Goal: Task Accomplishment & Management: Use online tool/utility

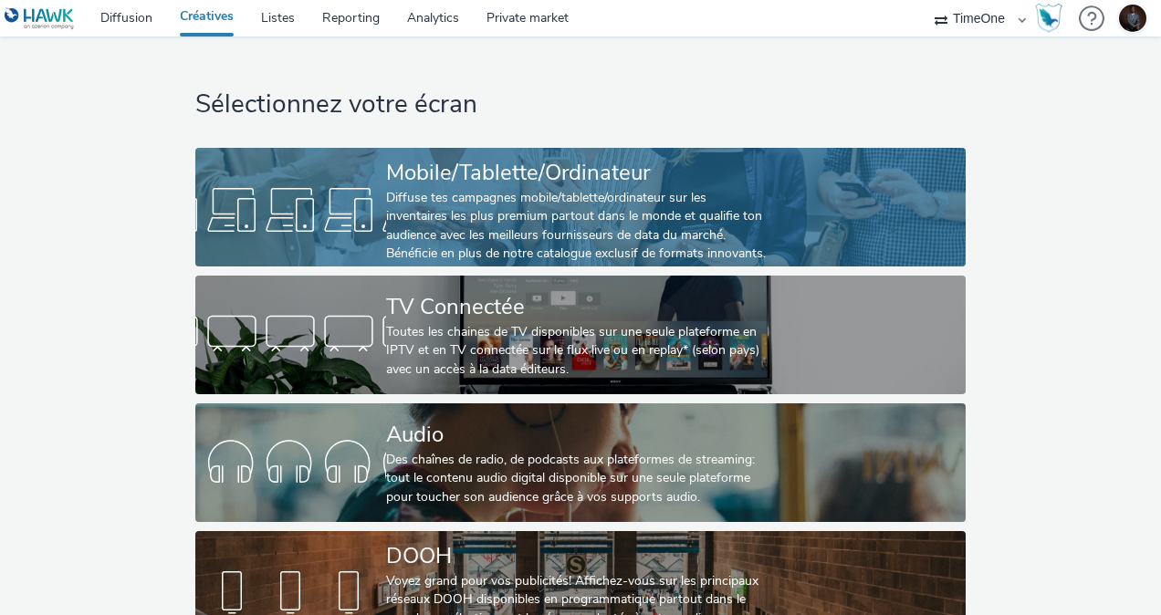
click at [573, 188] on div "Mobile/Tablette/Ordinateur" at bounding box center [576, 173] width 381 height 32
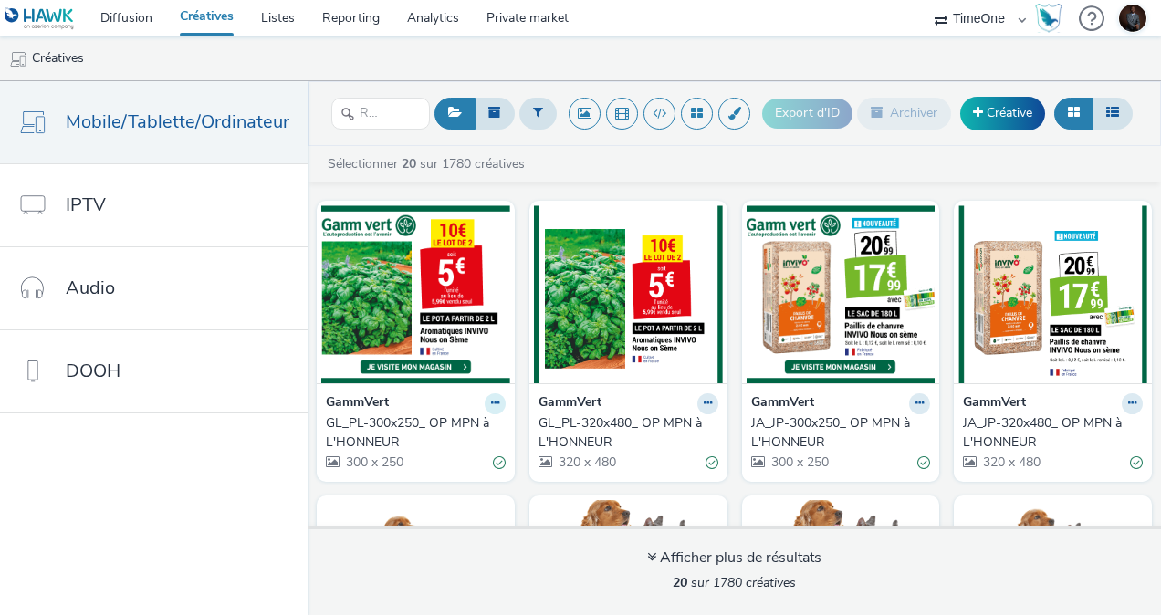
click at [491, 402] on icon at bounding box center [495, 403] width 8 height 11
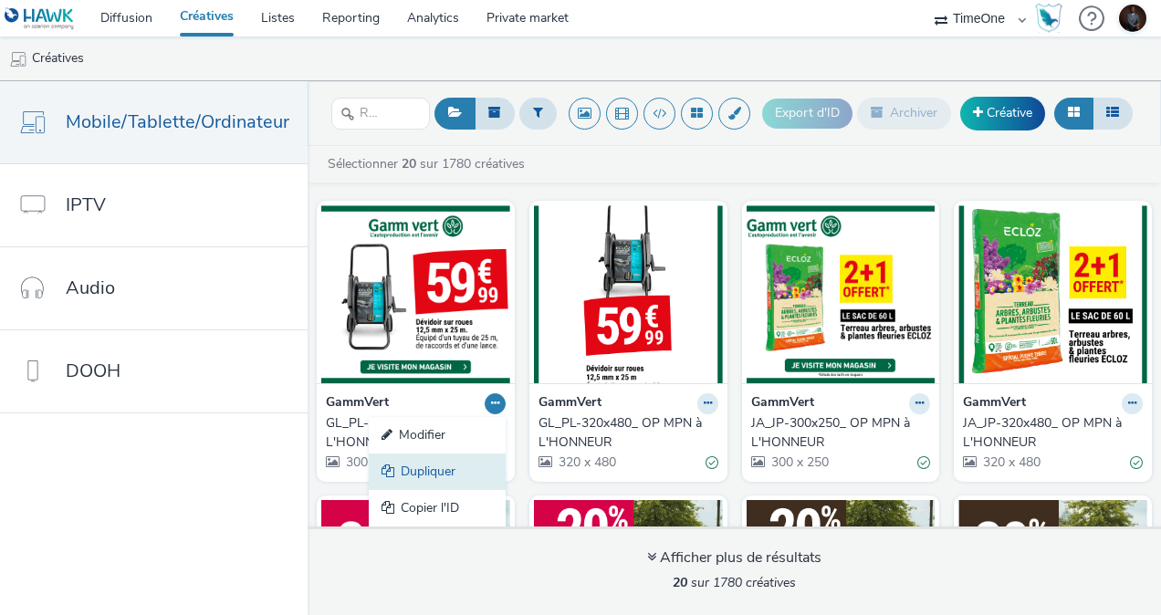
click at [444, 475] on link "Dupliquer" at bounding box center [437, 472] width 137 height 37
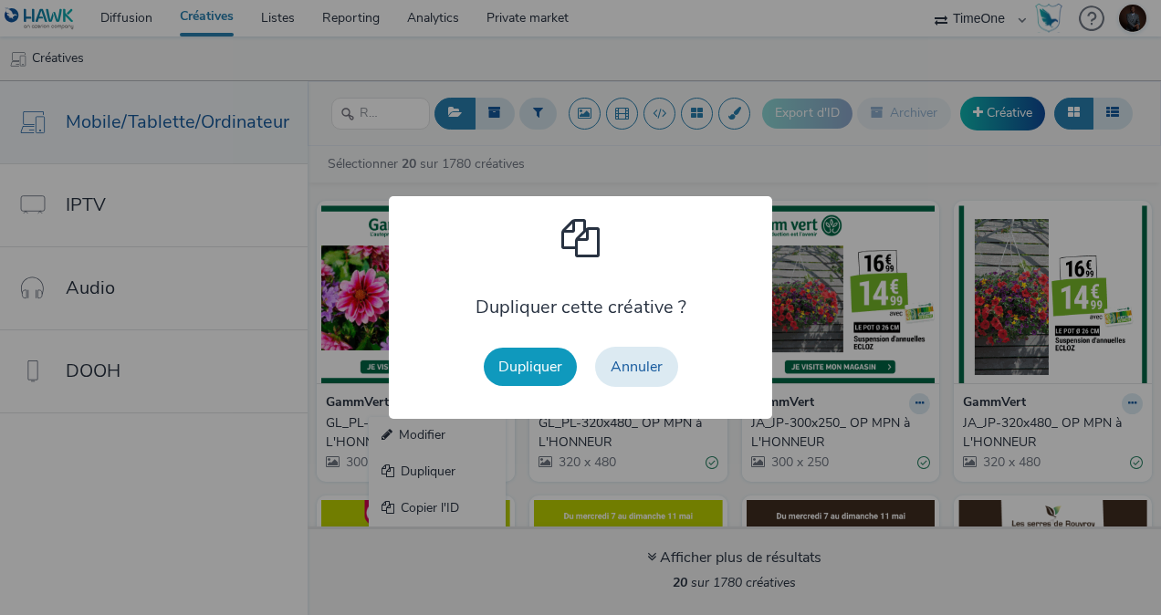
click at [517, 367] on button "Dupliquer" at bounding box center [530, 367] width 93 height 38
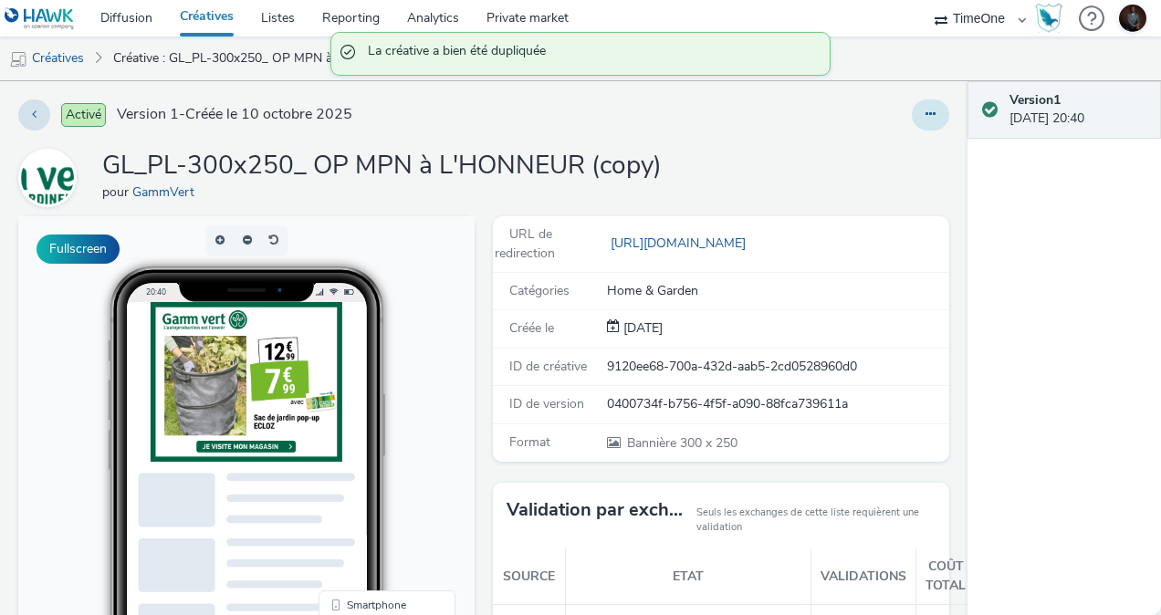
click at [925, 112] on icon at bounding box center [930, 114] width 10 height 13
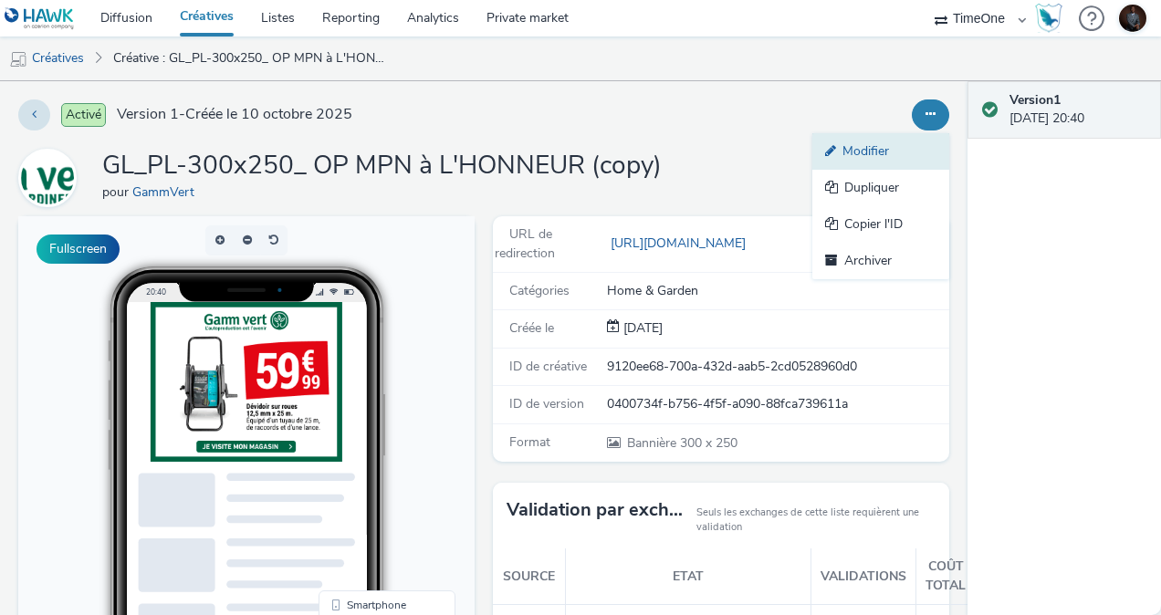
click at [862, 157] on link "Modifier" at bounding box center [880, 151] width 137 height 37
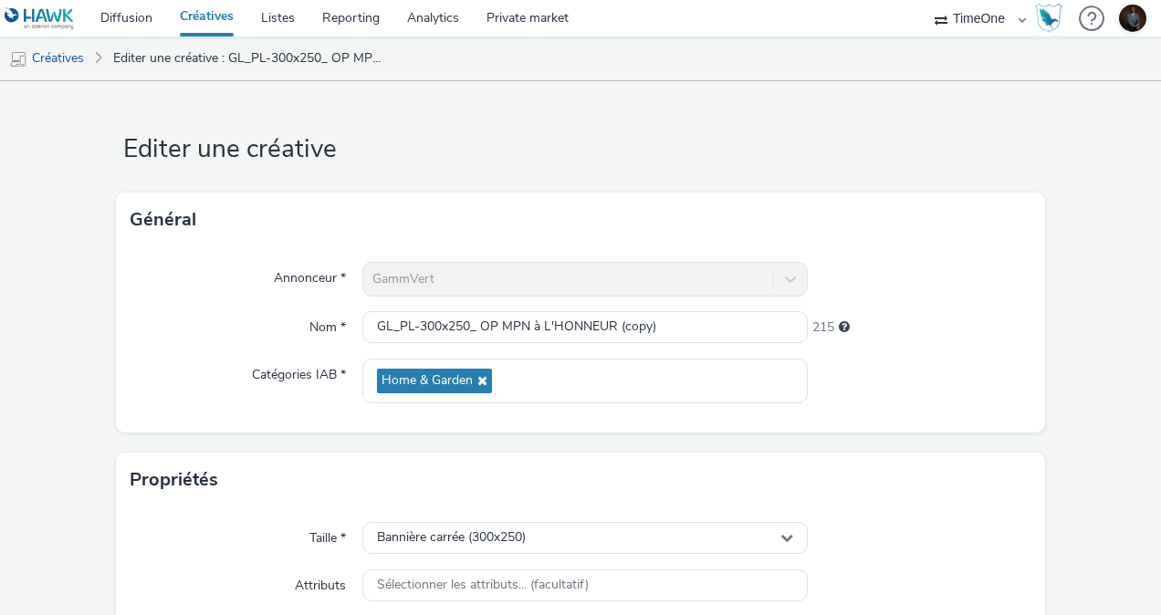
click at [220, 289] on div "Annonceur *" at bounding box center [246, 279] width 232 height 35
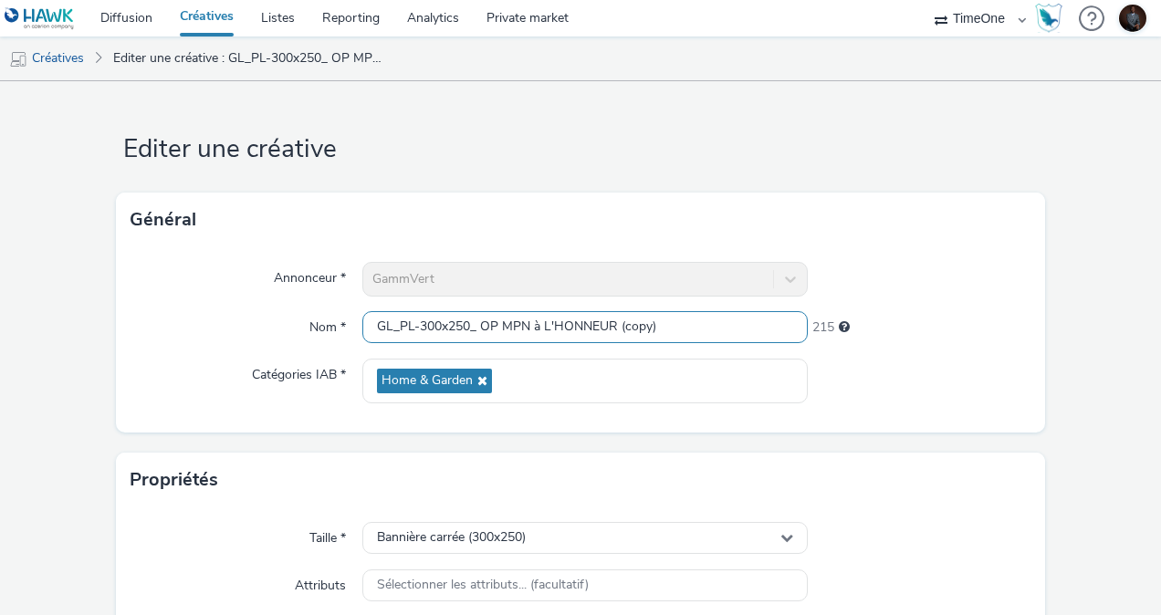
drag, startPoint x: 668, startPoint y: 326, endPoint x: 501, endPoint y: 305, distance: 168.3
click at [501, 305] on div "Annonceur * GammVert Nom * GL_PL-300x250_ OP MPN à L'HONNEUR (copy) 215 Catégor…" at bounding box center [580, 339] width 929 height 185
paste input "Jardin d'automne"
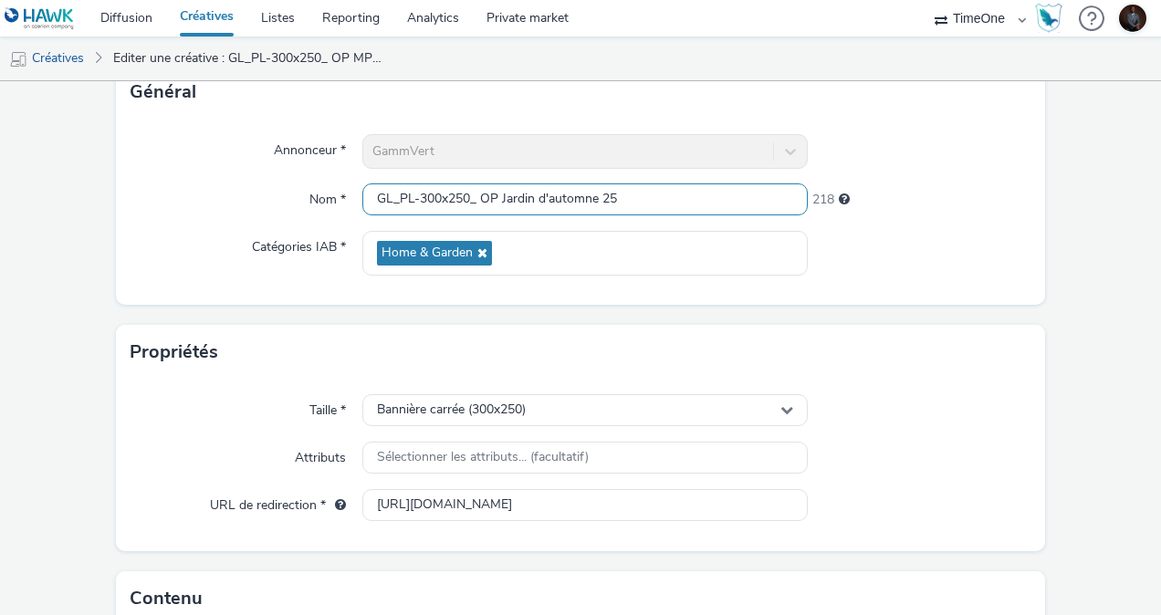
drag, startPoint x: 656, startPoint y: 196, endPoint x: 474, endPoint y: 201, distance: 182.6
click at [474, 201] on input "GL_PL-300x250_ OP Jardin d'automne 25" at bounding box center [584, 199] width 445 height 32
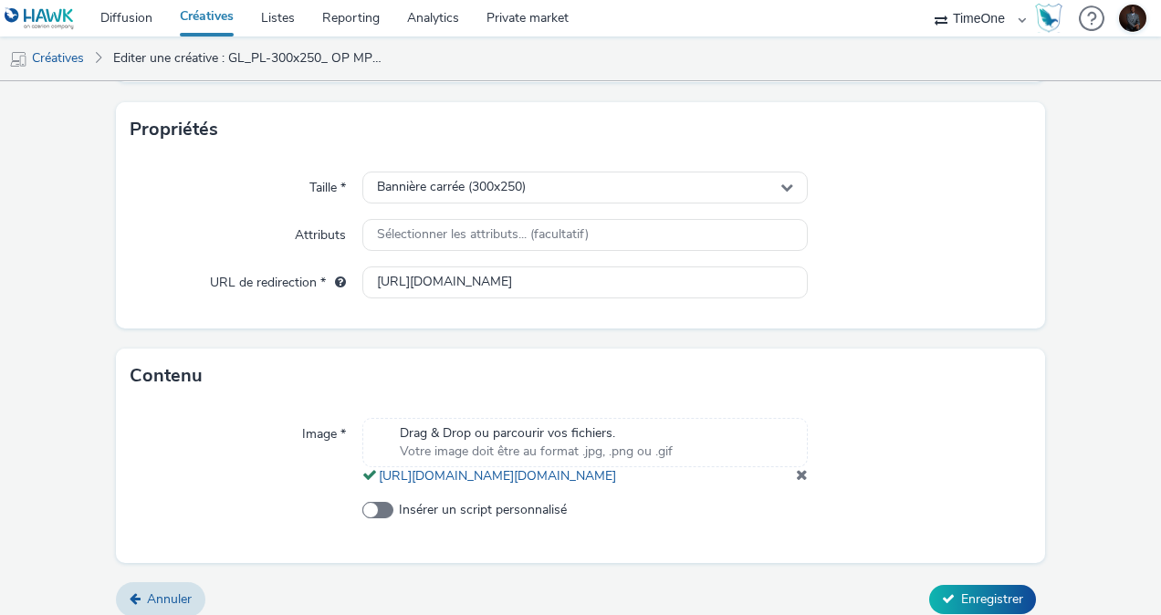
scroll to position [386, 0]
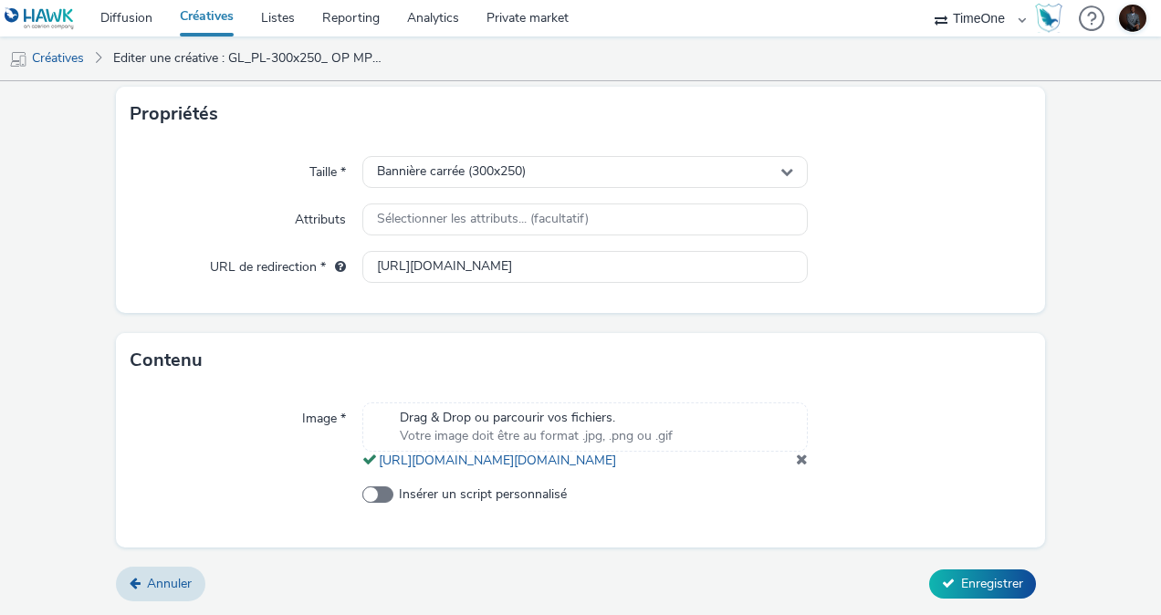
click at [796, 466] on span at bounding box center [802, 459] width 12 height 15
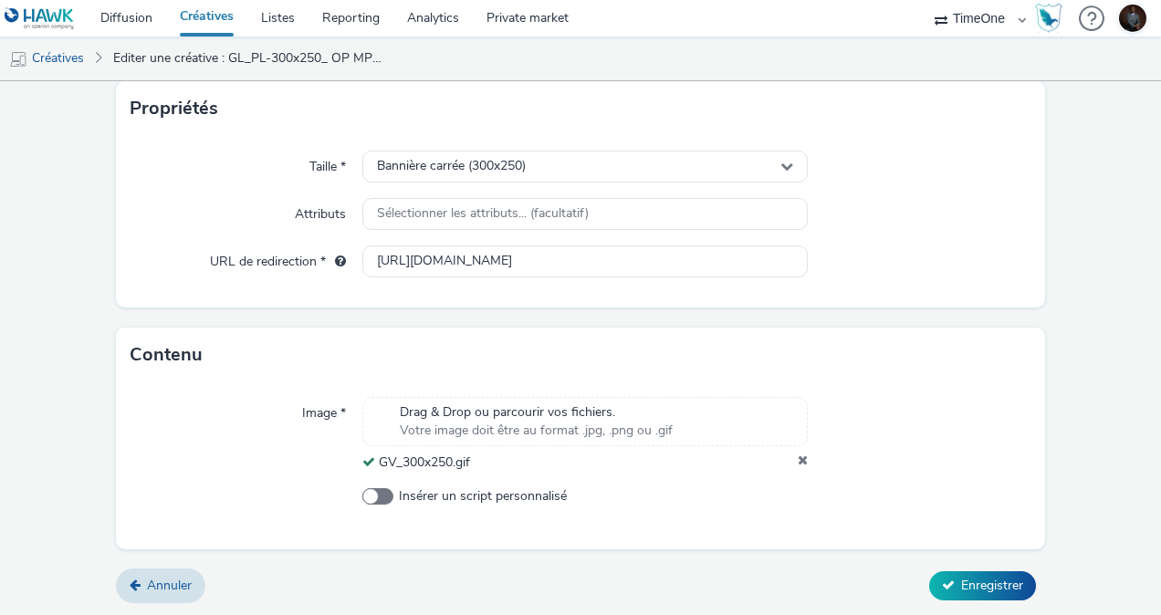
scroll to position [0, 0]
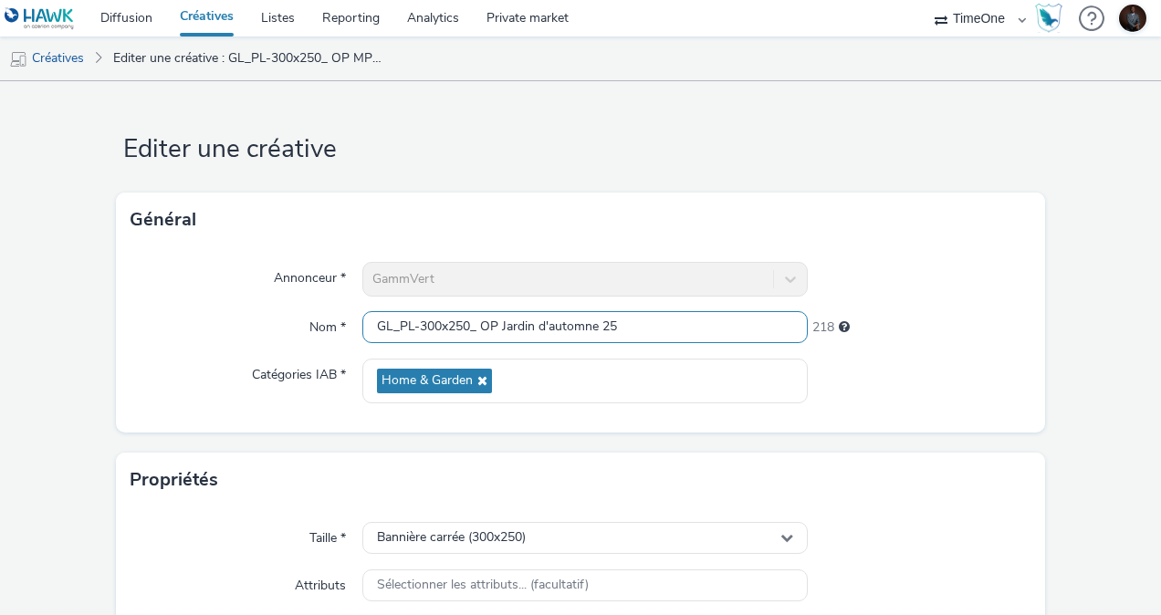
drag, startPoint x: 410, startPoint y: 329, endPoint x: 364, endPoint y: 325, distance: 45.8
click at [364, 325] on input "GL_PL-300x250_ OP Jardin d'automne 25" at bounding box center [584, 327] width 445 height 32
click at [458, 326] on input "GV-300x250_ OP Jardin d'automne 25" at bounding box center [584, 327] width 445 height 32
click at [460, 322] on input "GV-300x250_ OP Jardin d'automne 25" at bounding box center [584, 327] width 445 height 32
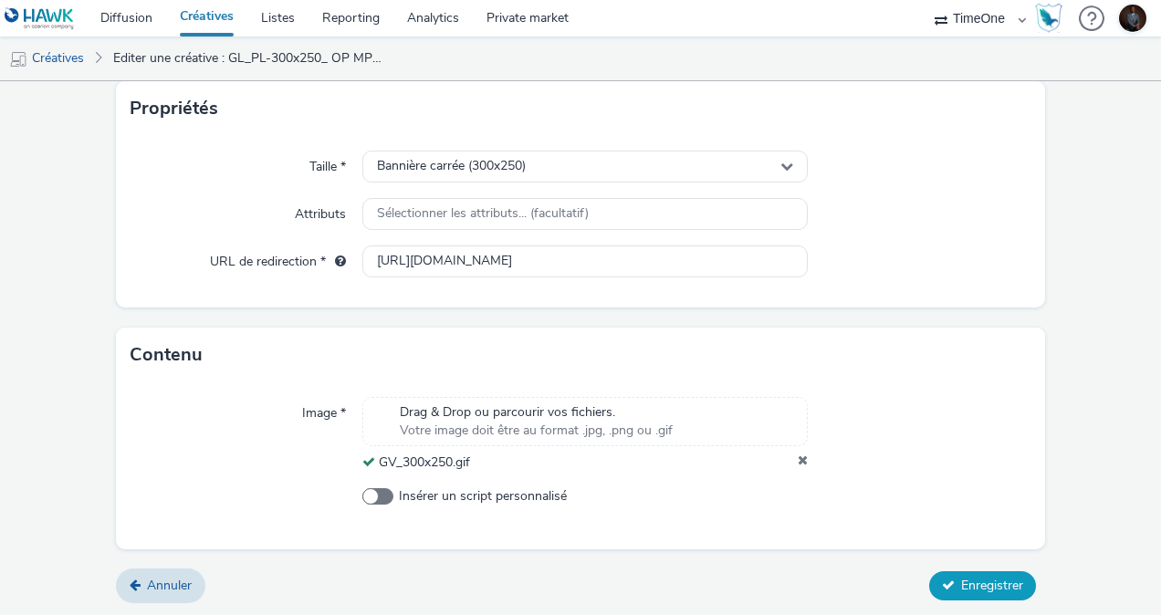
type input "GV-300x250_OP Jardin d'automne 25"
click at [961, 582] on span "Enregistrer" at bounding box center [992, 585] width 62 height 17
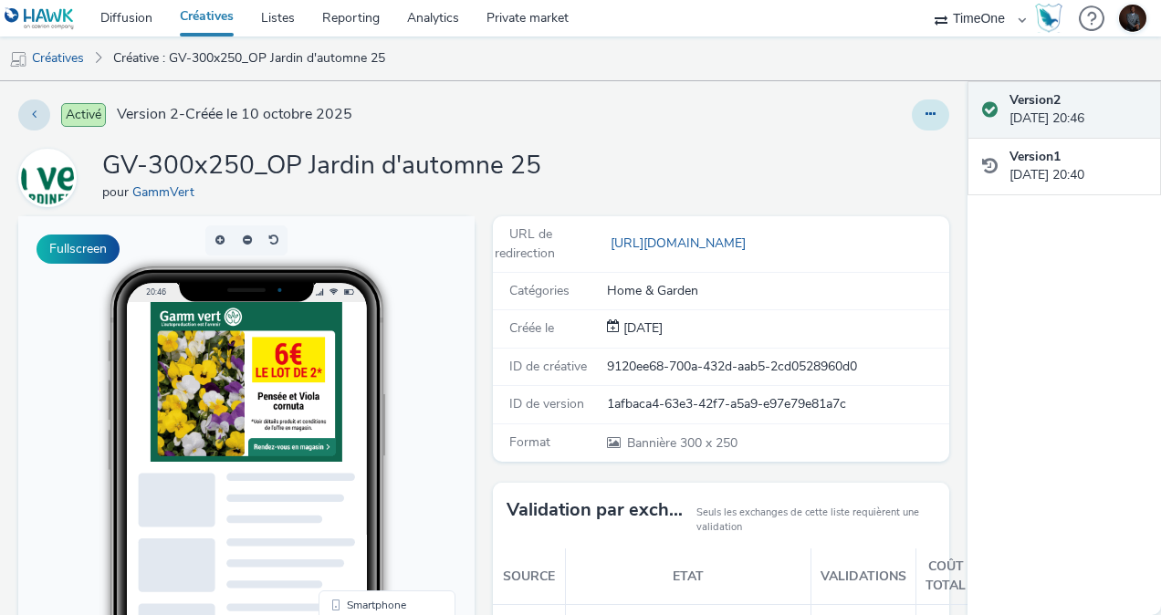
click at [912, 120] on button at bounding box center [930, 114] width 37 height 31
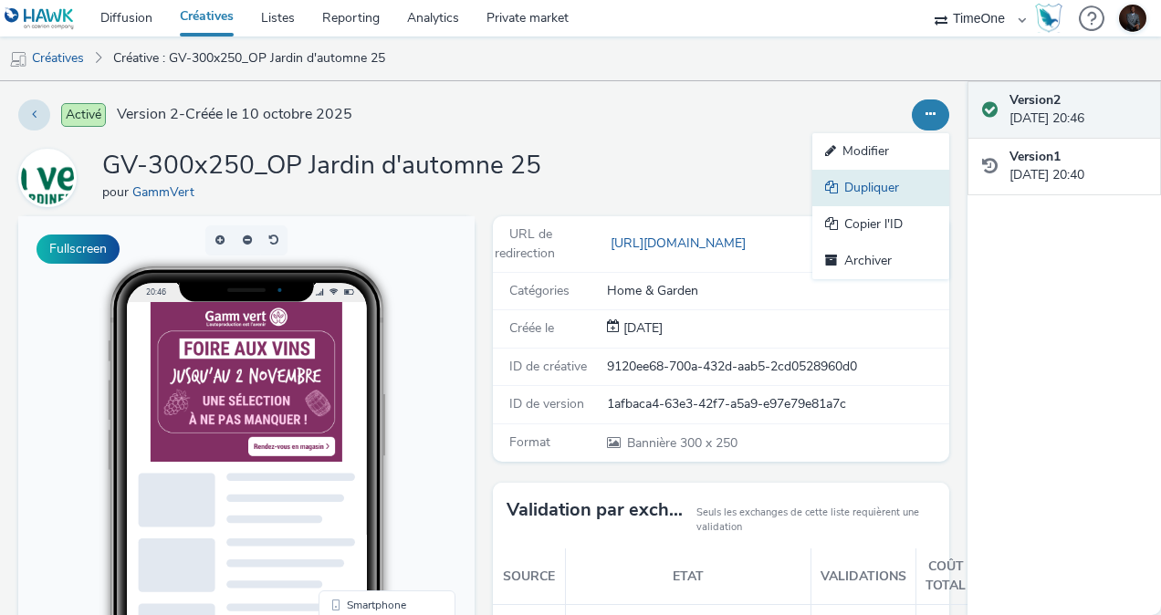
click at [834, 195] on link "Dupliquer" at bounding box center [880, 188] width 137 height 37
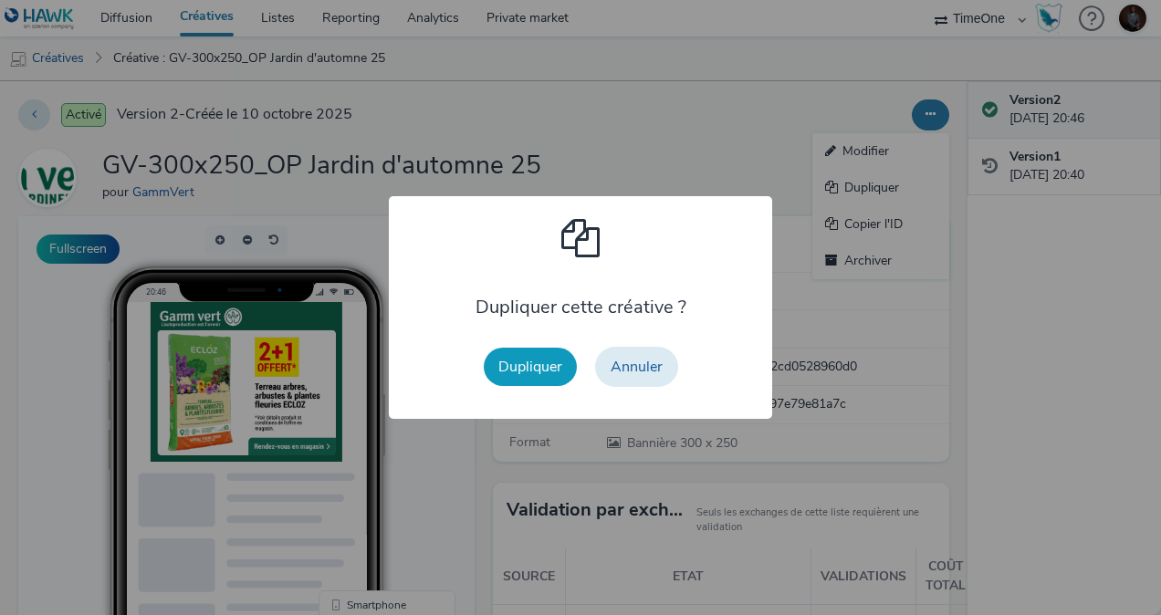
click at [535, 376] on button "Dupliquer" at bounding box center [530, 367] width 93 height 38
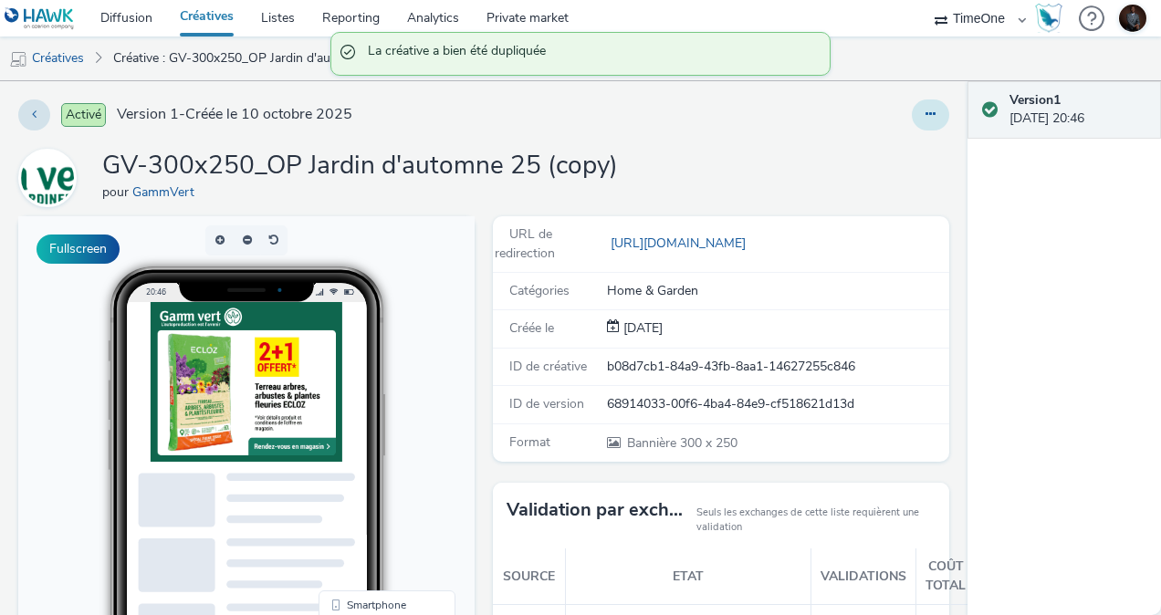
click at [912, 111] on button at bounding box center [930, 114] width 37 height 31
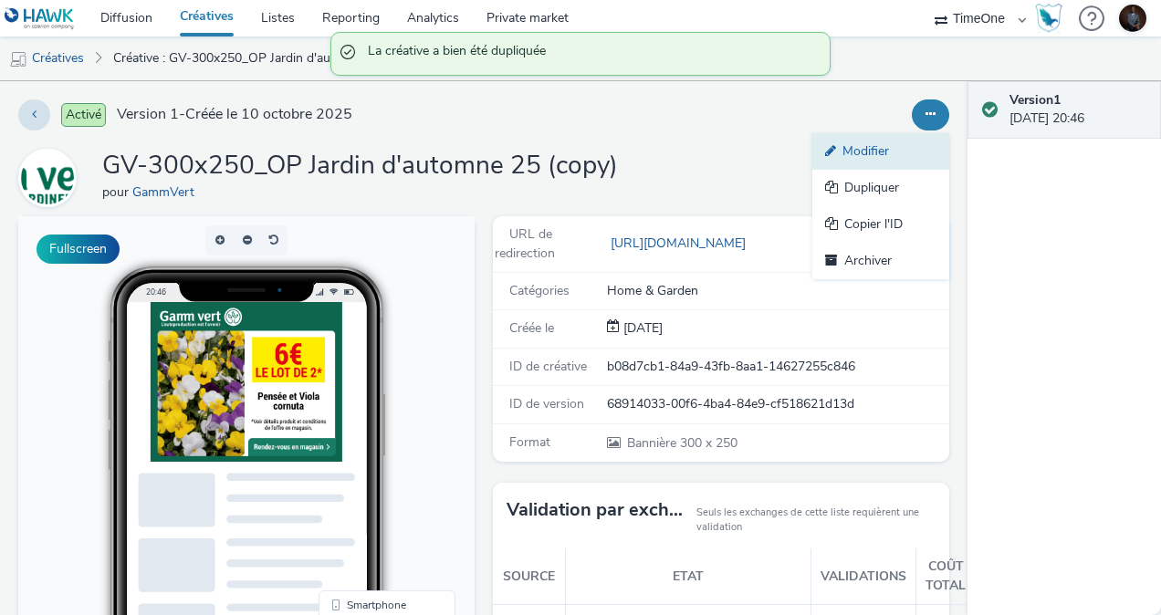
click at [838, 142] on link "Modifier" at bounding box center [880, 151] width 137 height 37
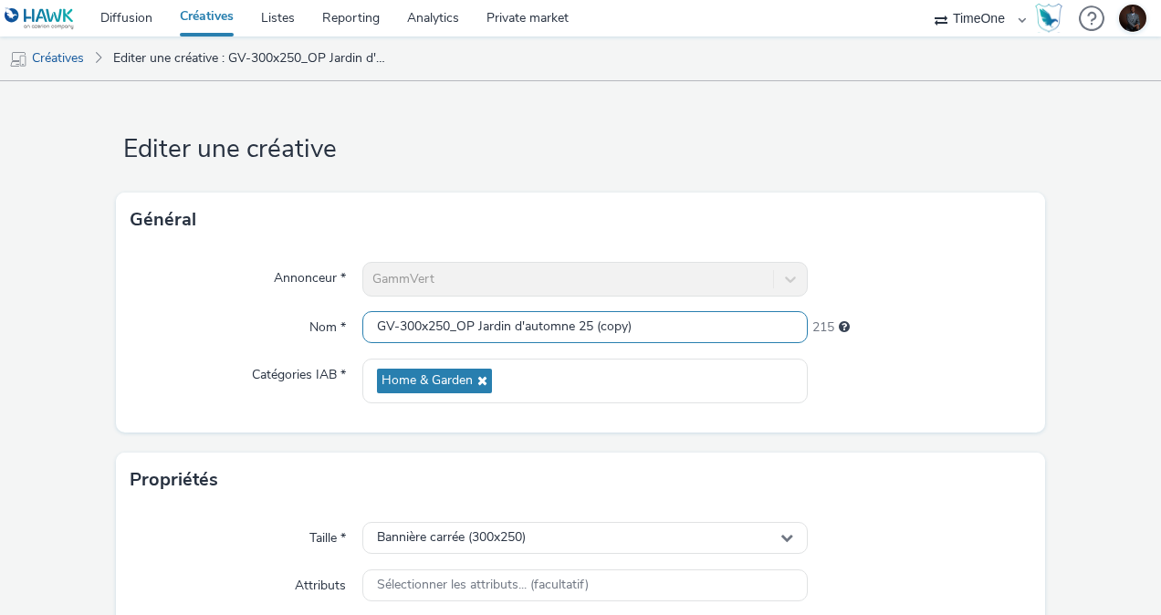
click at [411, 327] on input "GV-300x250_OP Jardin d'automne 25 (copy)" at bounding box center [584, 327] width 445 height 32
click at [438, 326] on input "GV-320x250_OP Jardin d'automne 25 (copy)" at bounding box center [584, 327] width 445 height 32
click at [656, 329] on input "GV-320x480_OP Jardin d'automne 25 (copy)" at bounding box center [584, 327] width 445 height 32
type input "GV-320x480_OP Jardin d'automne 25"
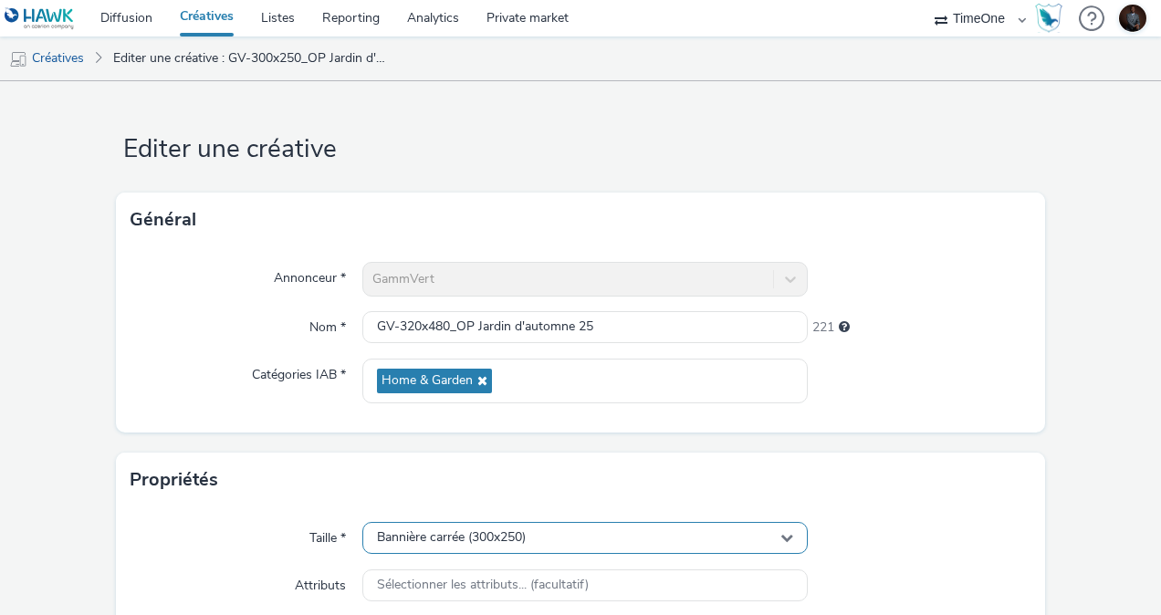
click at [526, 538] on span "Bannière carrée (300x250)" at bounding box center [451, 538] width 149 height 16
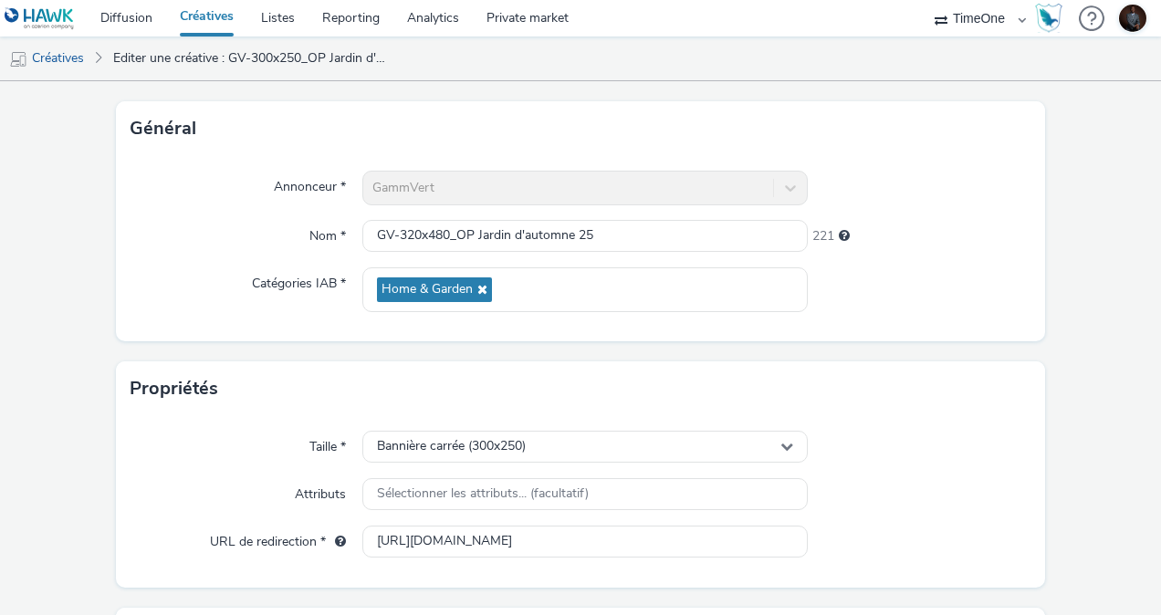
scroll to position [125, 0]
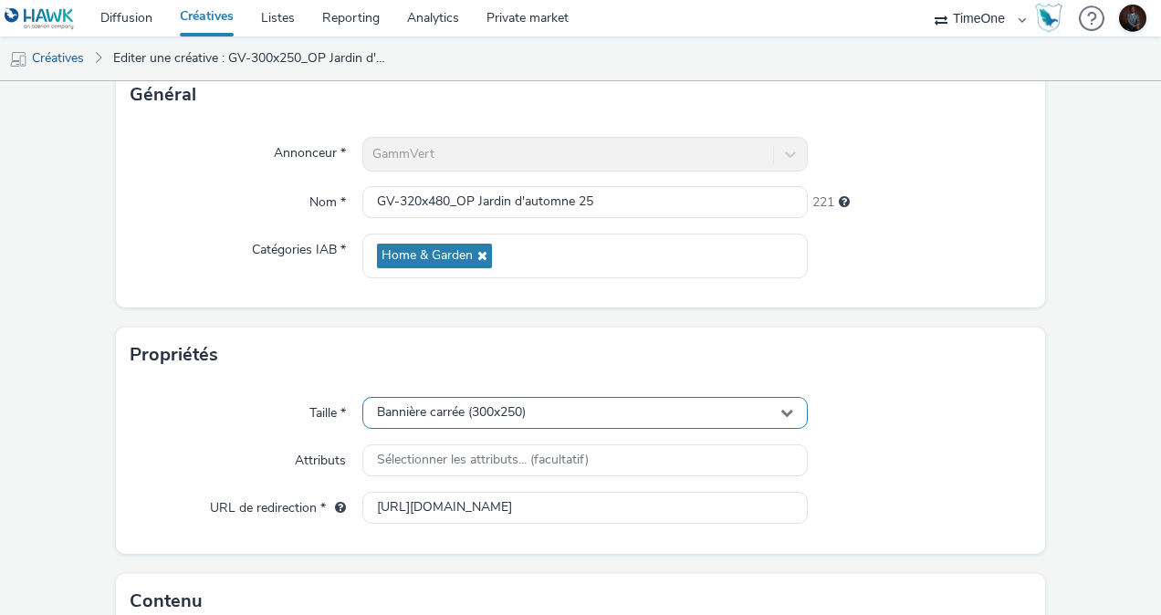
click at [723, 407] on div "Bannière carrée (300x250)" at bounding box center [584, 413] width 445 height 32
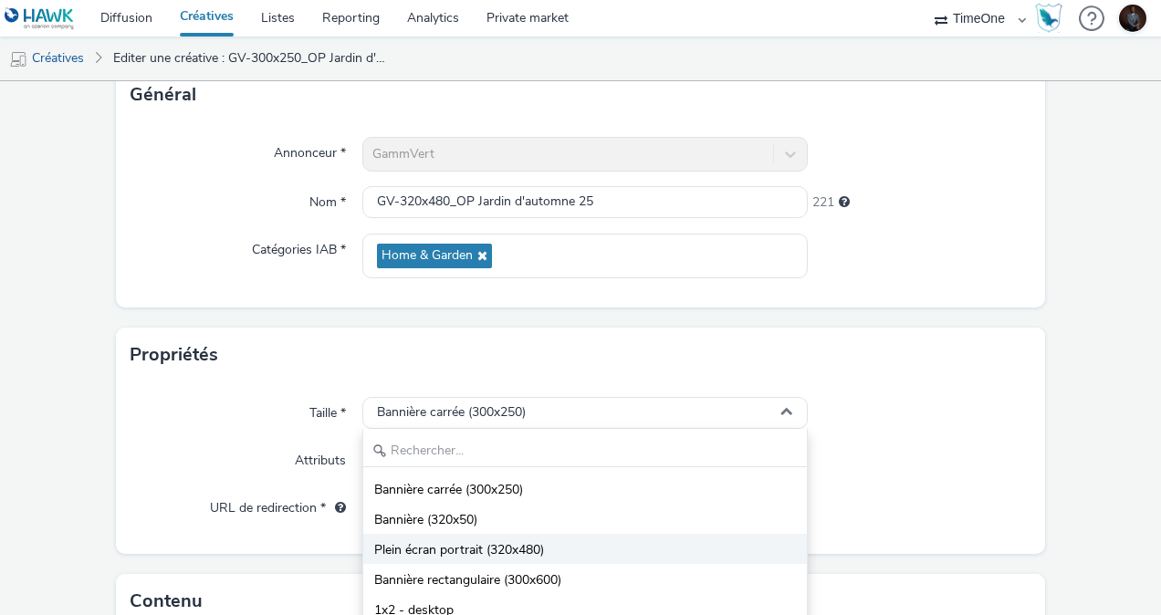
click at [566, 551] on li "Plein écran portrait (320x480)" at bounding box center [585, 549] width 444 height 30
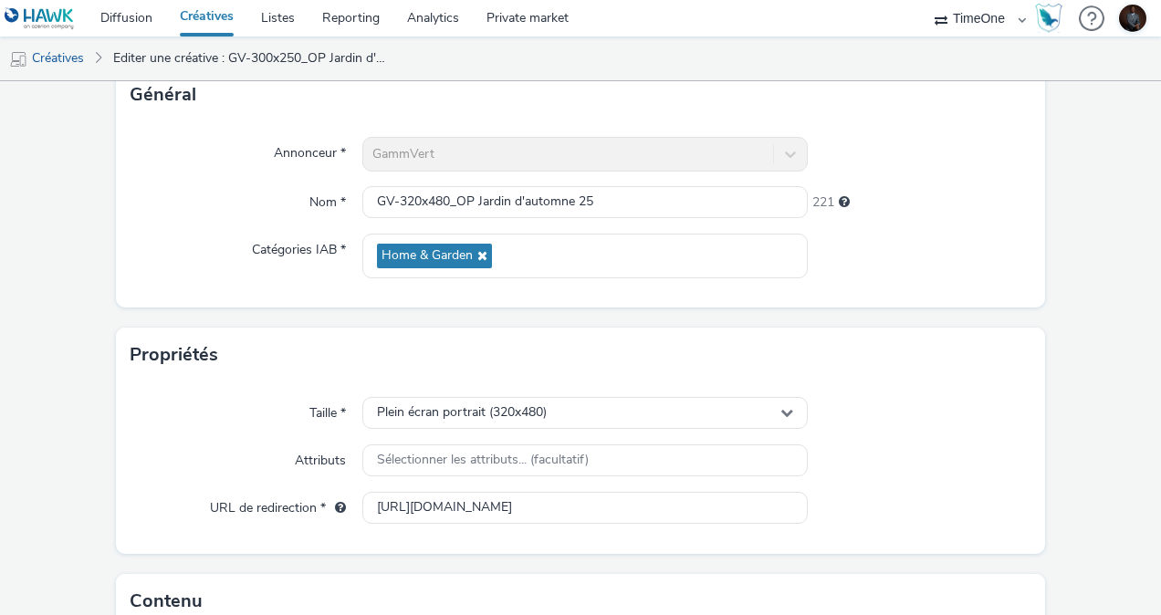
click at [1143, 509] on form "Editer une créative Général Annonceur * GammVert Nom * GV-320x480_OP Jardin d'a…" at bounding box center [580, 406] width 1161 height 900
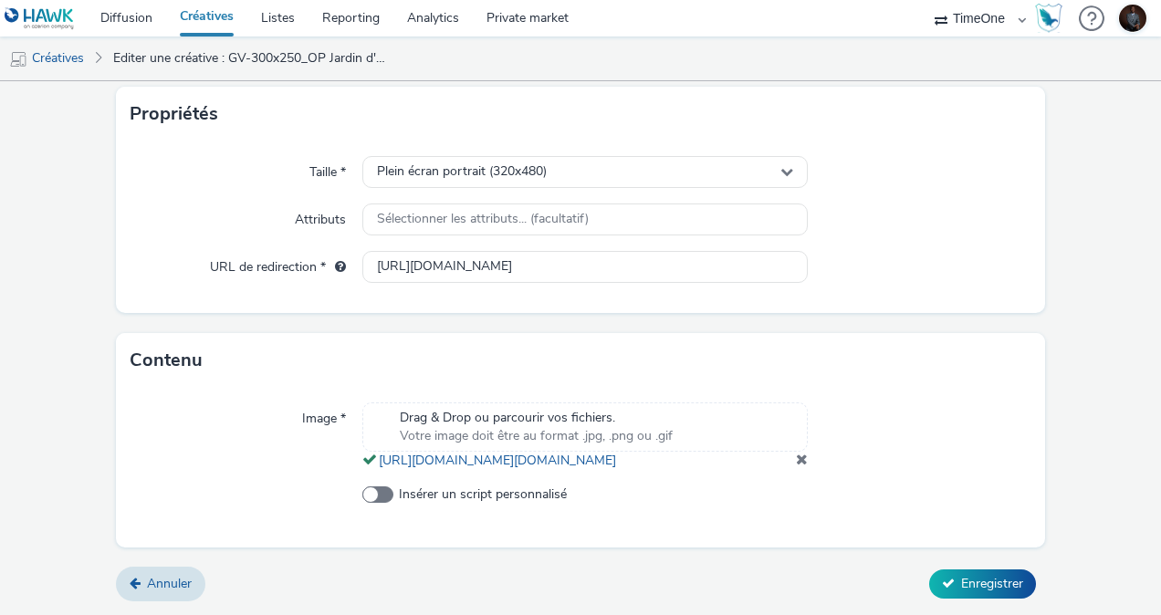
click at [796, 464] on span at bounding box center [802, 459] width 12 height 15
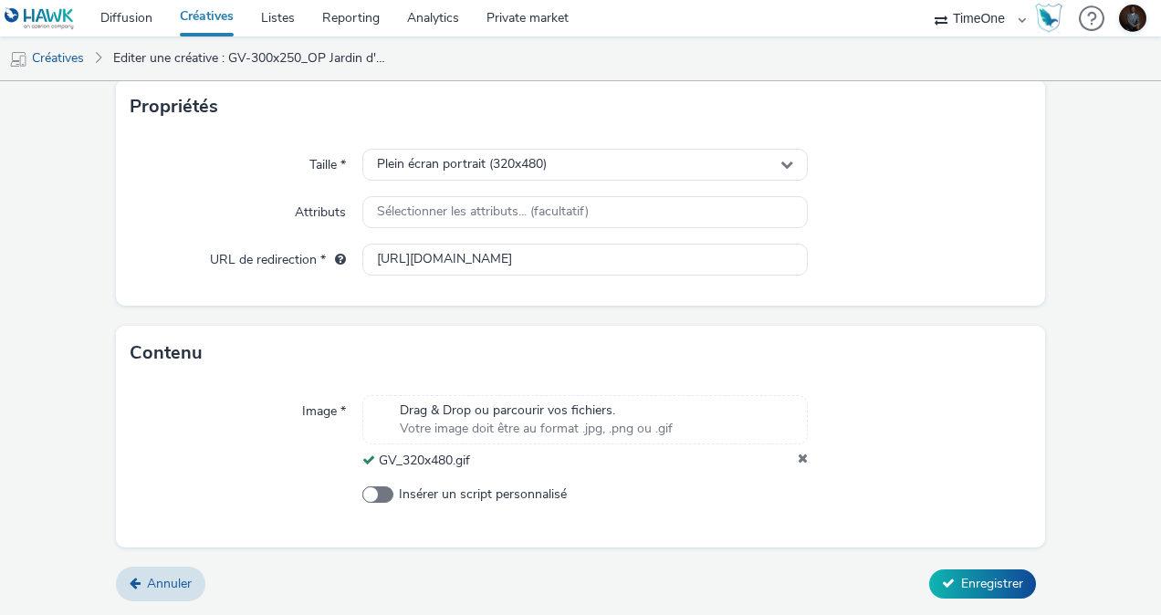
scroll to position [371, 0]
click at [963, 577] on span "Enregistrer" at bounding box center [992, 585] width 62 height 17
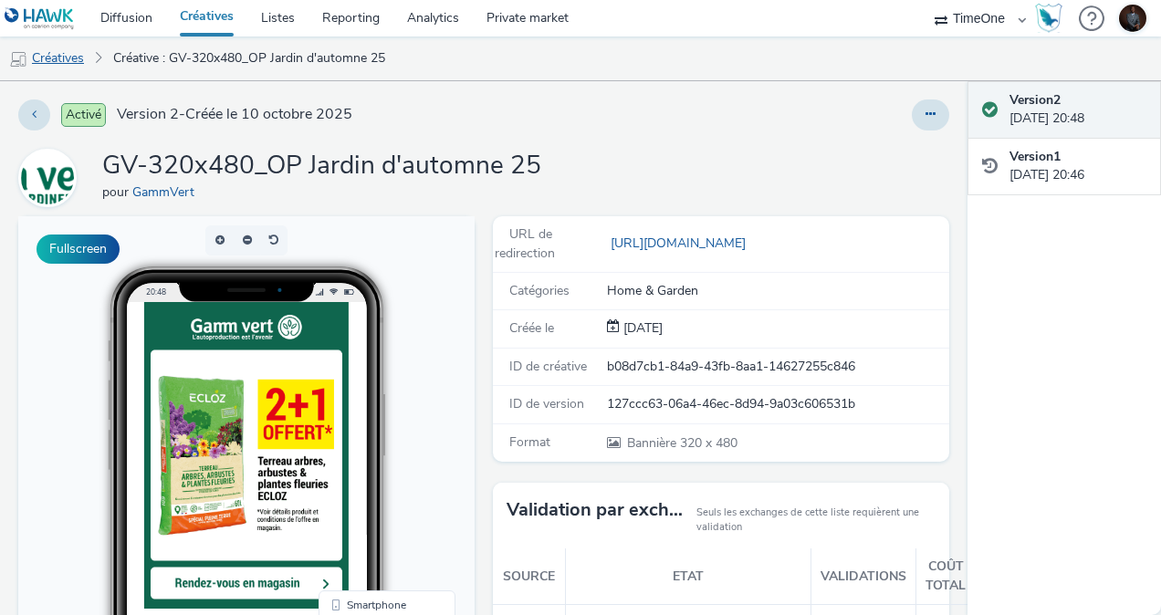
click at [59, 57] on link "Créatives" at bounding box center [46, 59] width 93 height 44
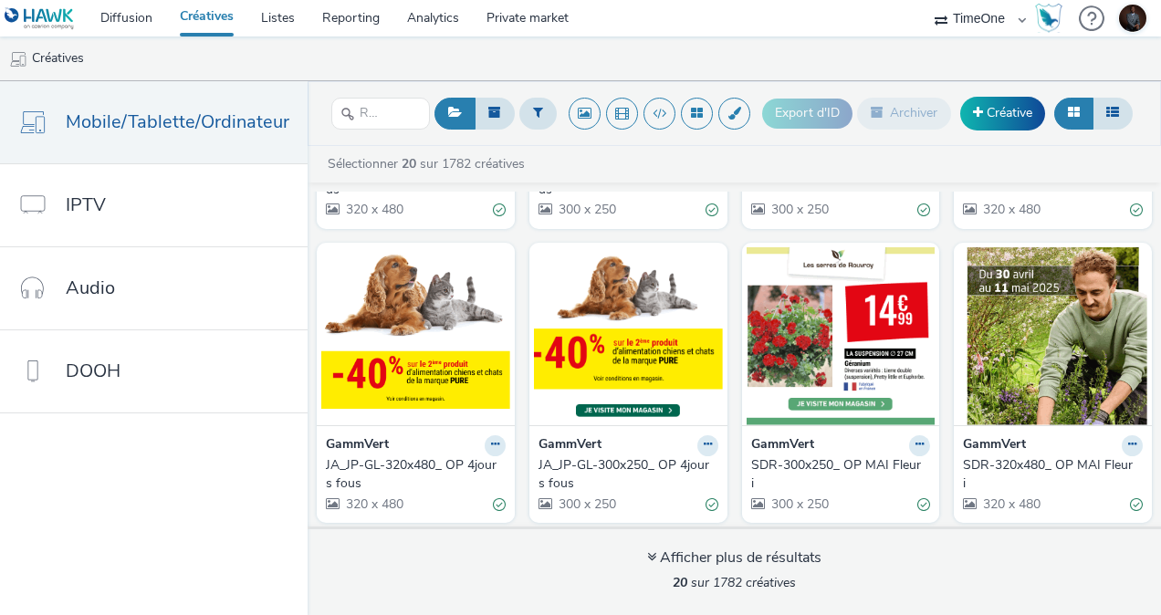
scroll to position [548, 0]
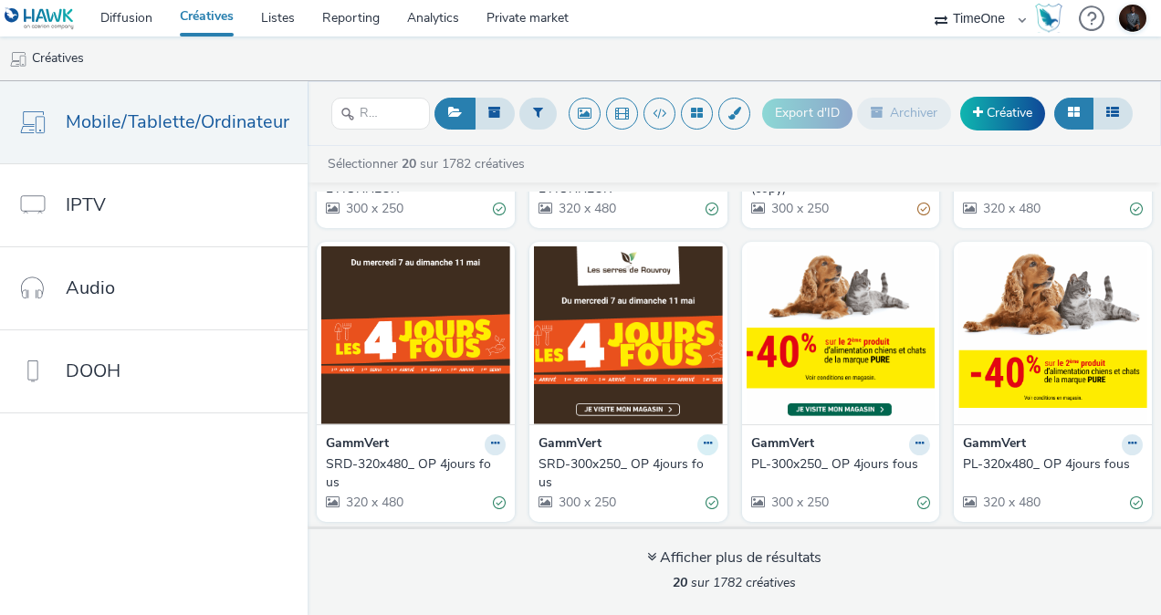
click at [704, 444] on icon at bounding box center [708, 443] width 8 height 11
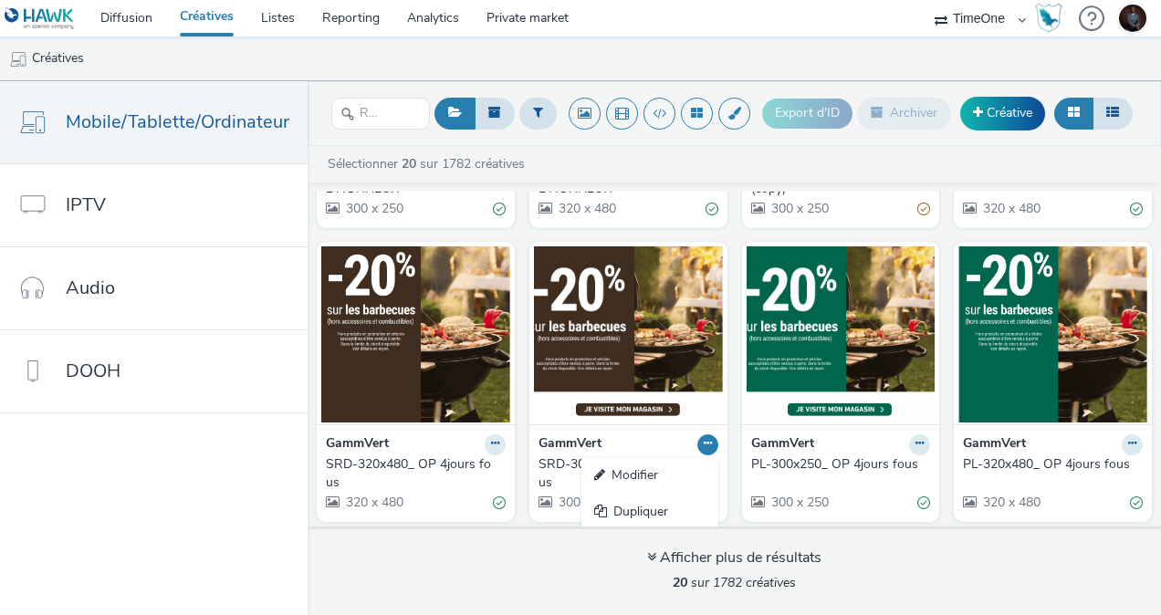
scroll to position [254, 0]
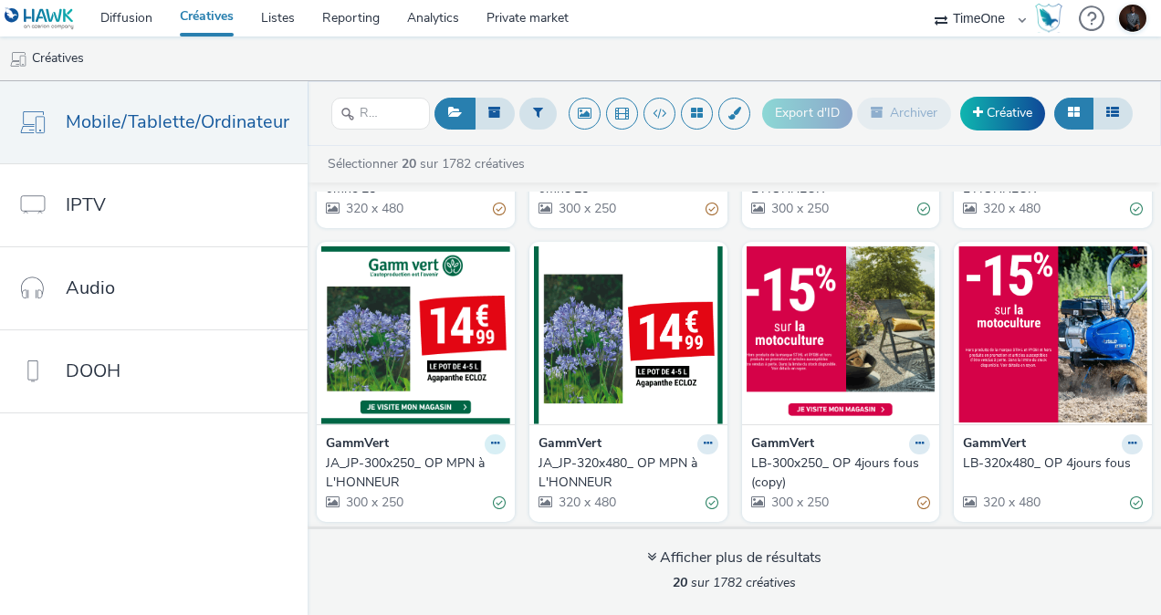
click at [491, 441] on icon at bounding box center [495, 443] width 8 height 11
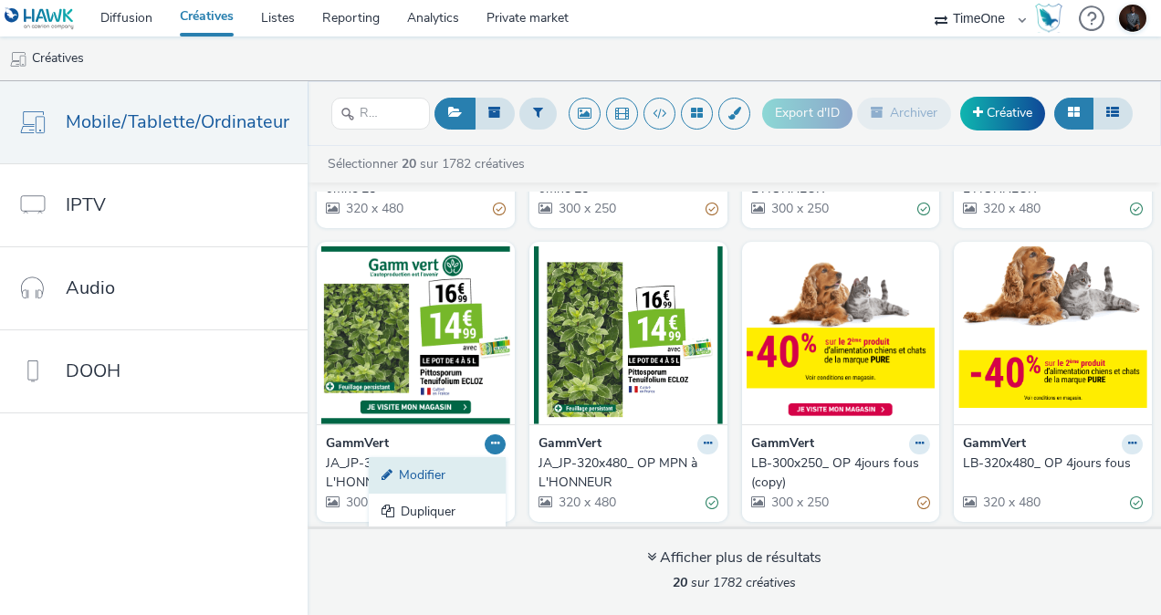
click at [444, 462] on link "Modifier" at bounding box center [437, 475] width 137 height 37
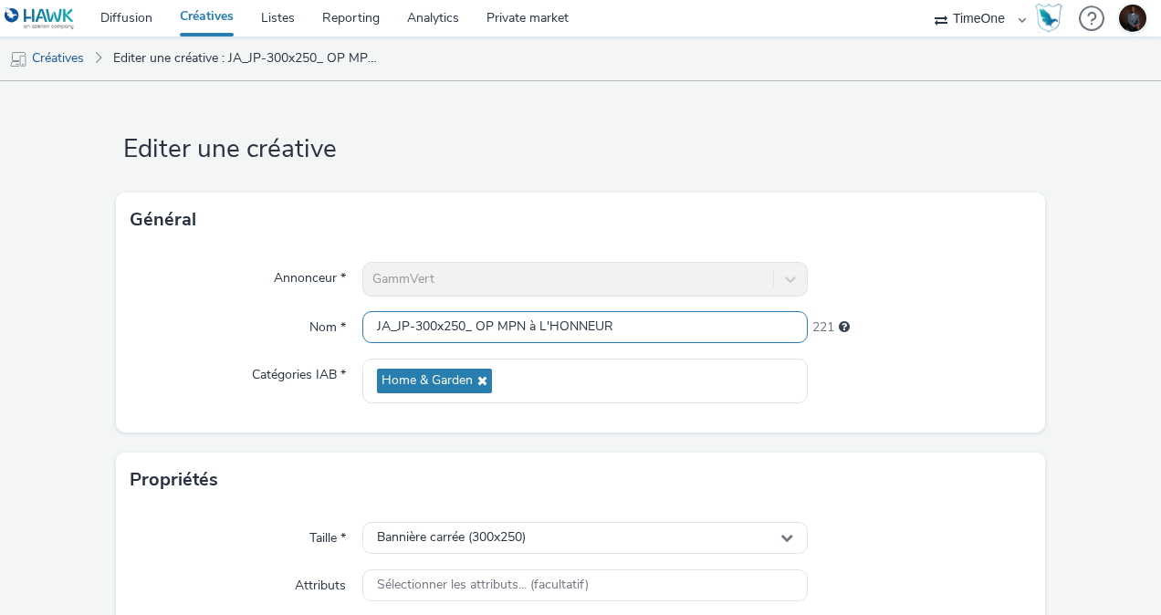
drag, startPoint x: 618, startPoint y: 325, endPoint x: 463, endPoint y: 327, distance: 155.2
click at [463, 327] on input "JA_JP-300x250_ OP MPN à L'HONNEUR" at bounding box center [584, 327] width 445 height 32
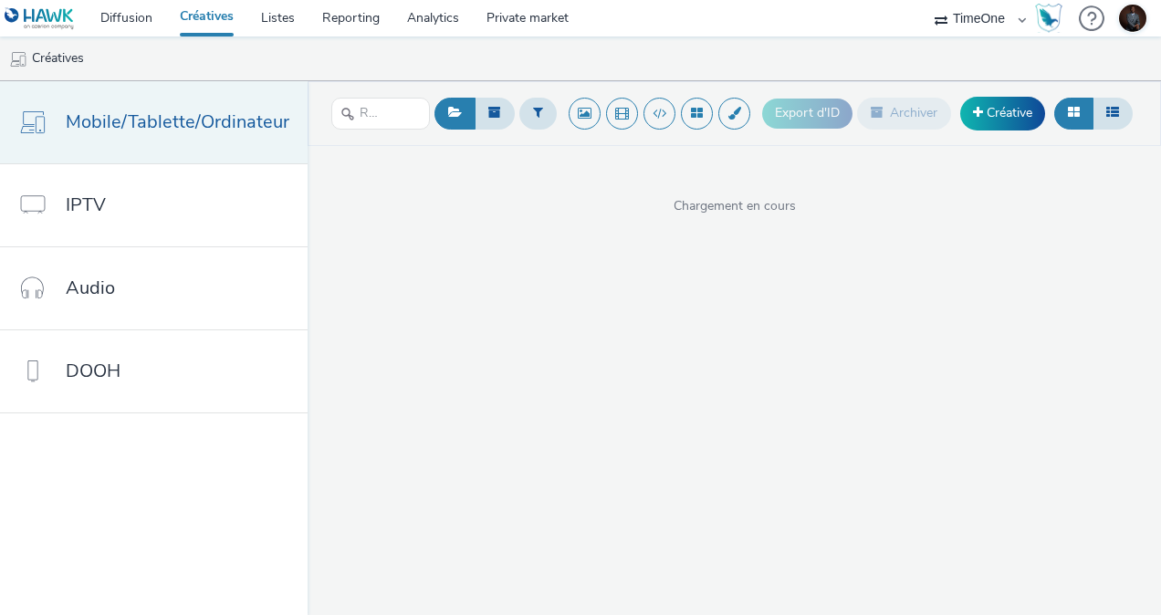
click at [166, 120] on span "Mobile/Tablette/Ordinateur" at bounding box center [178, 122] width 224 height 26
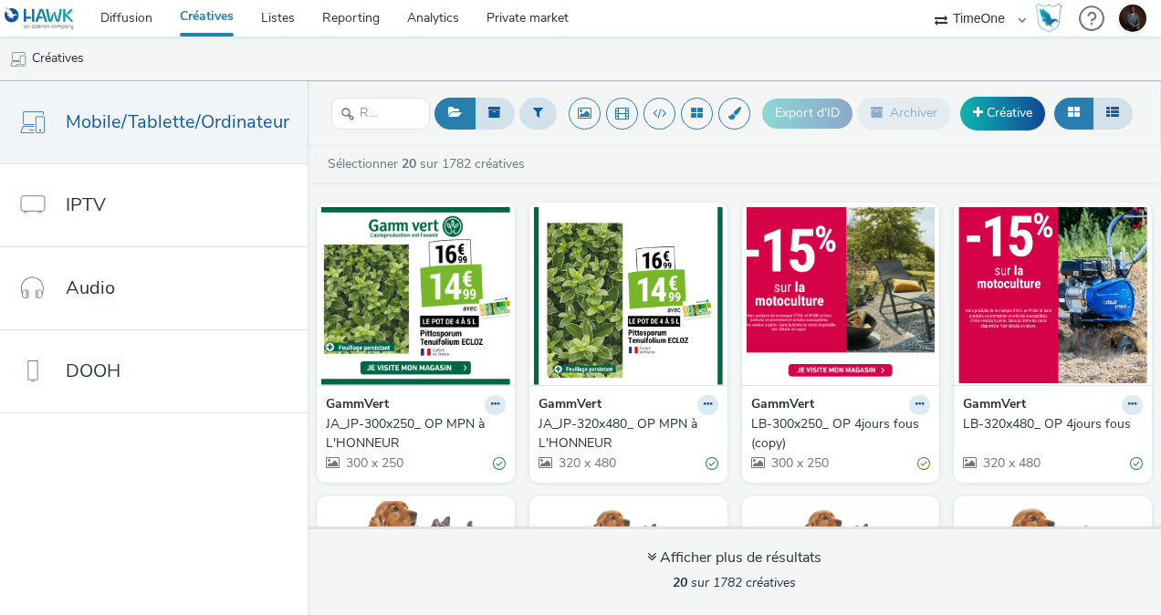
scroll to position [586, 0]
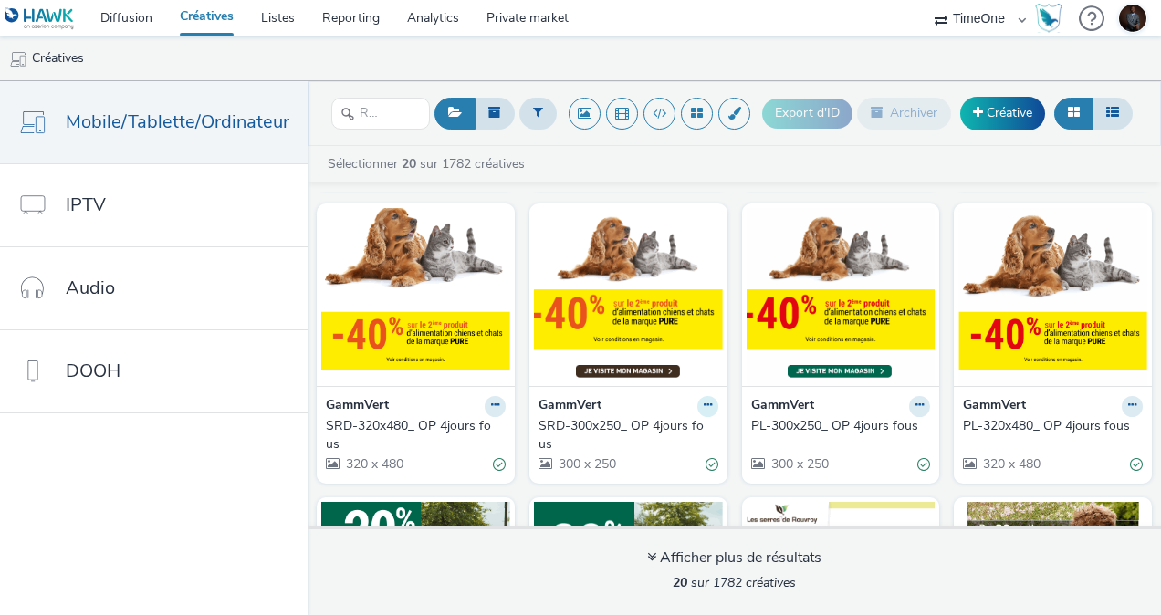
click at [703, 398] on button at bounding box center [707, 406] width 21 height 21
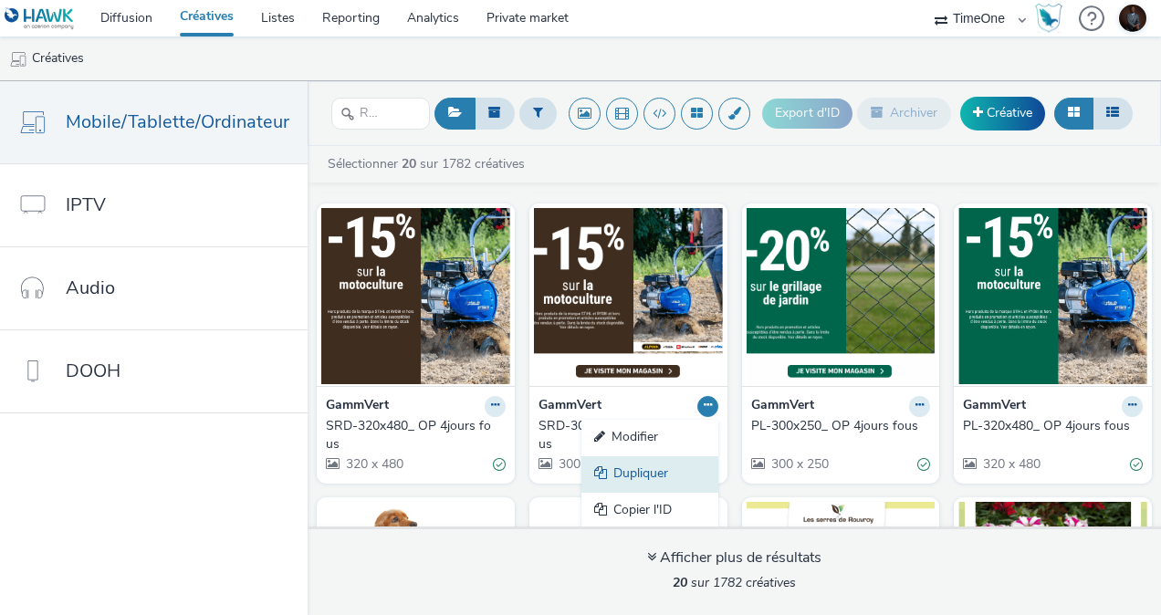
click at [635, 471] on link "Dupliquer" at bounding box center [649, 474] width 137 height 37
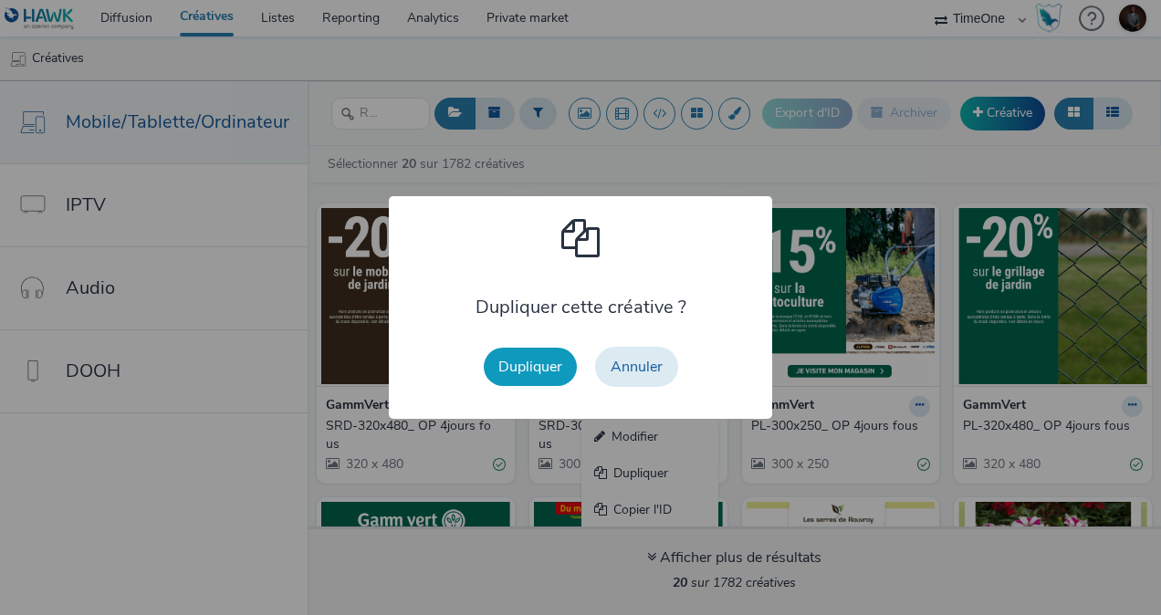
click at [527, 364] on button "Dupliquer" at bounding box center [530, 367] width 93 height 38
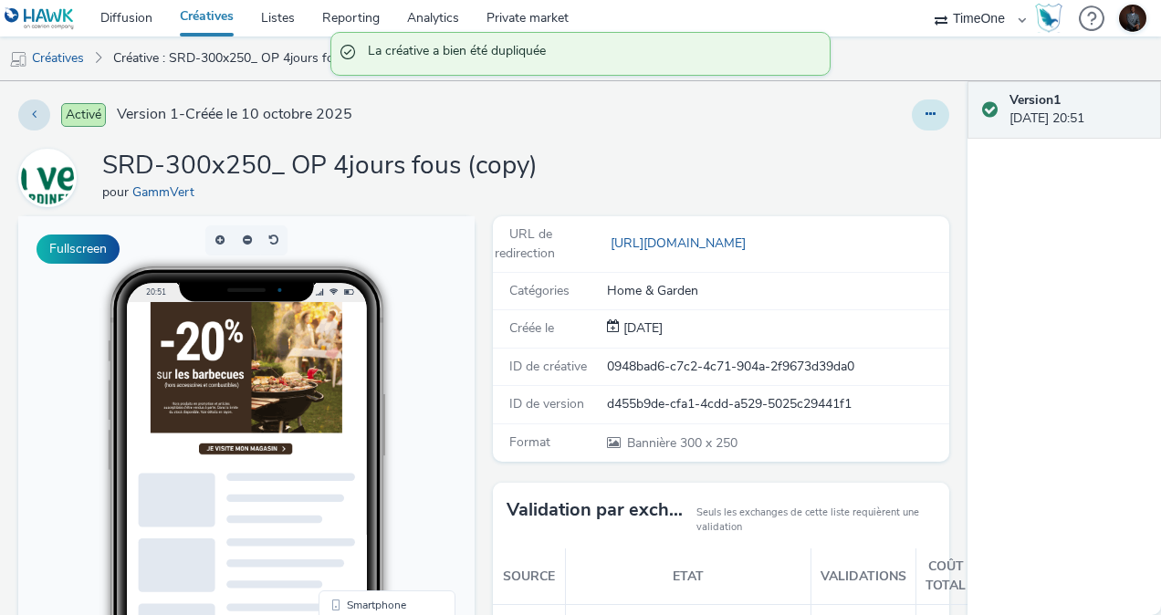
click at [931, 121] on button at bounding box center [930, 114] width 37 height 31
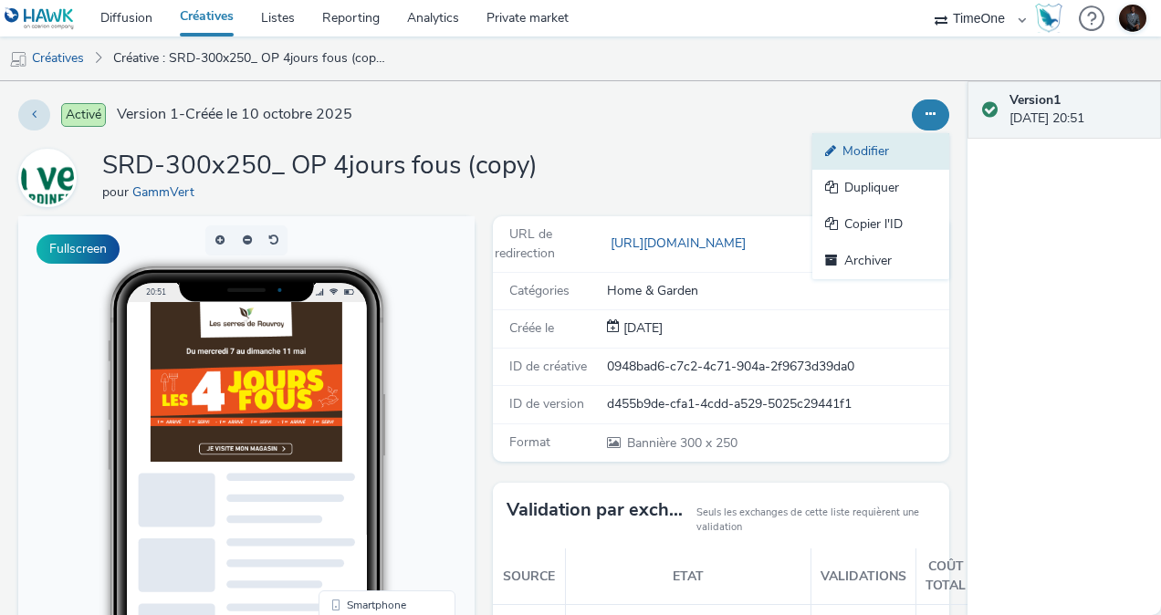
click at [846, 146] on link "Modifier" at bounding box center [880, 151] width 137 height 37
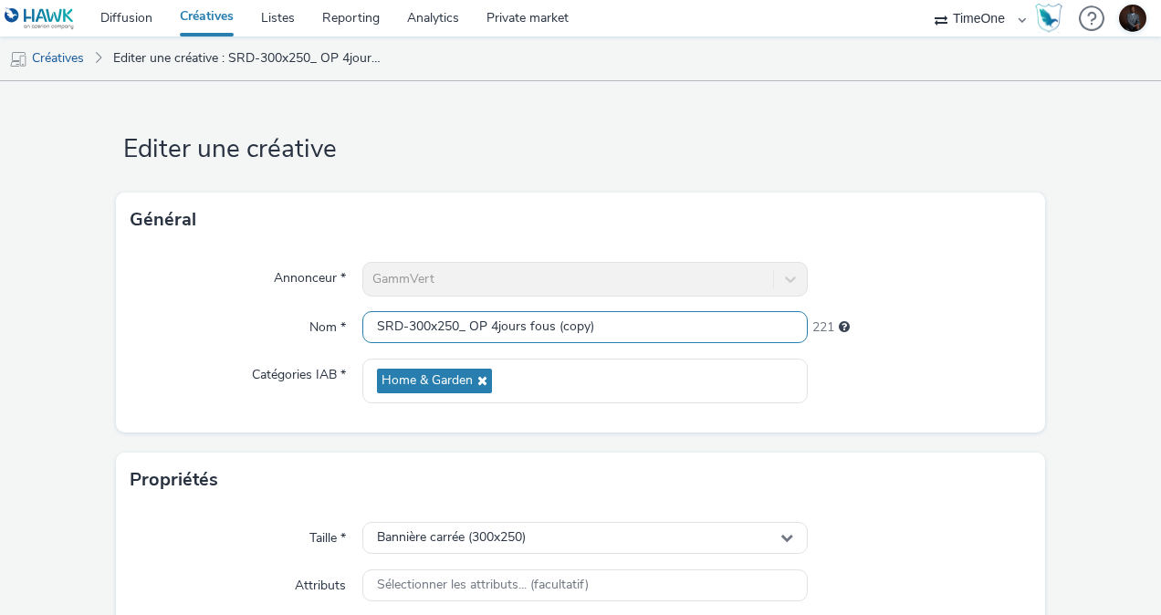
drag, startPoint x: 622, startPoint y: 322, endPoint x: 455, endPoint y: 322, distance: 167.0
click at [455, 322] on input "SRD-300x250_ OP 4jours fous (copy)" at bounding box center [584, 327] width 445 height 32
paste input "MPN à L'HONNEUR"
click at [603, 321] on input "SRD-300x250_ OP MPN à L'HONNEUR" at bounding box center [584, 327] width 445 height 32
drag, startPoint x: 621, startPoint y: 323, endPoint x: 465, endPoint y: 313, distance: 156.4
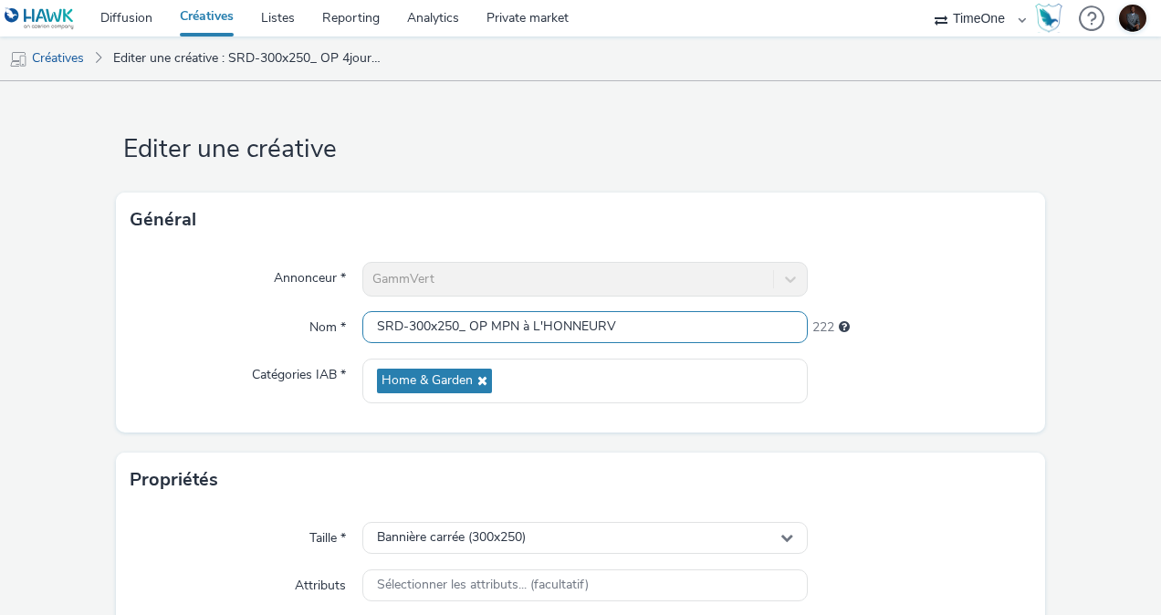
click at [465, 313] on input "SRD-300x250_ OP MPN à L'HONNEURV" at bounding box center [584, 327] width 445 height 32
paste input "_ OP MPN à L'HONNEUR"
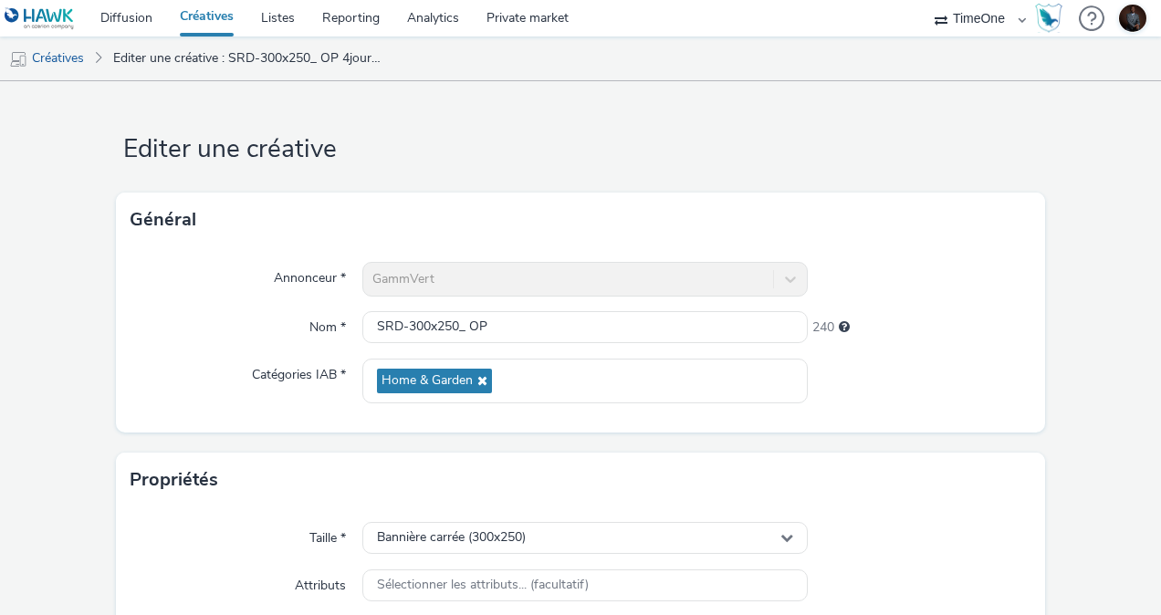
click at [210, 391] on div "Catégories IAB *" at bounding box center [246, 381] width 232 height 45
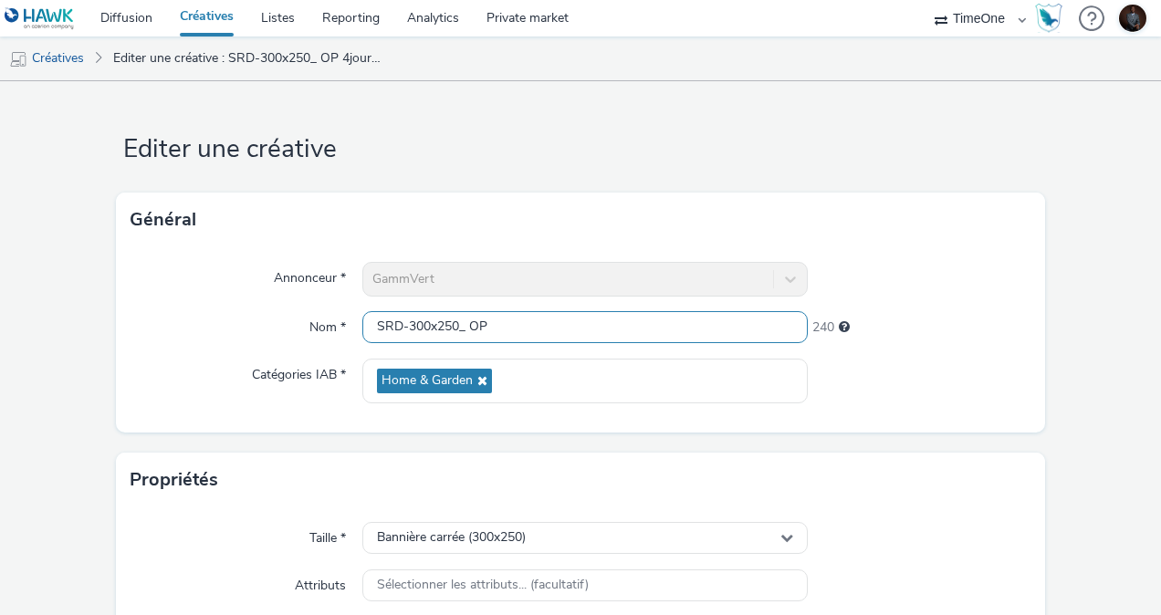
click at [504, 322] on input "SRD-300x250_ OP" at bounding box center [584, 327] width 445 height 32
paste input "Jardin d'automne"
click at [482, 323] on input "SRD-300x250_ OPJardin d'automne" at bounding box center [584, 327] width 445 height 32
click at [593, 325] on input "SRD-300x250_ OP Jardin d'automne" at bounding box center [584, 327] width 445 height 32
type input "SRD-300x250_ OP Jardin d'automne 25"
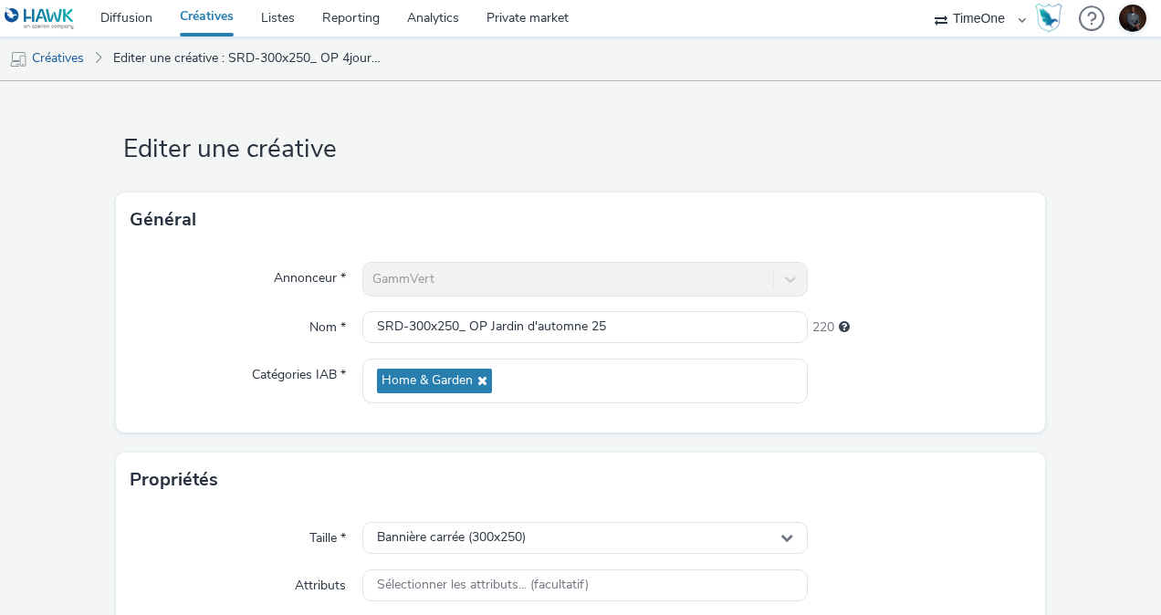
click at [403, 458] on div "Propriétés" at bounding box center [580, 480] width 929 height 55
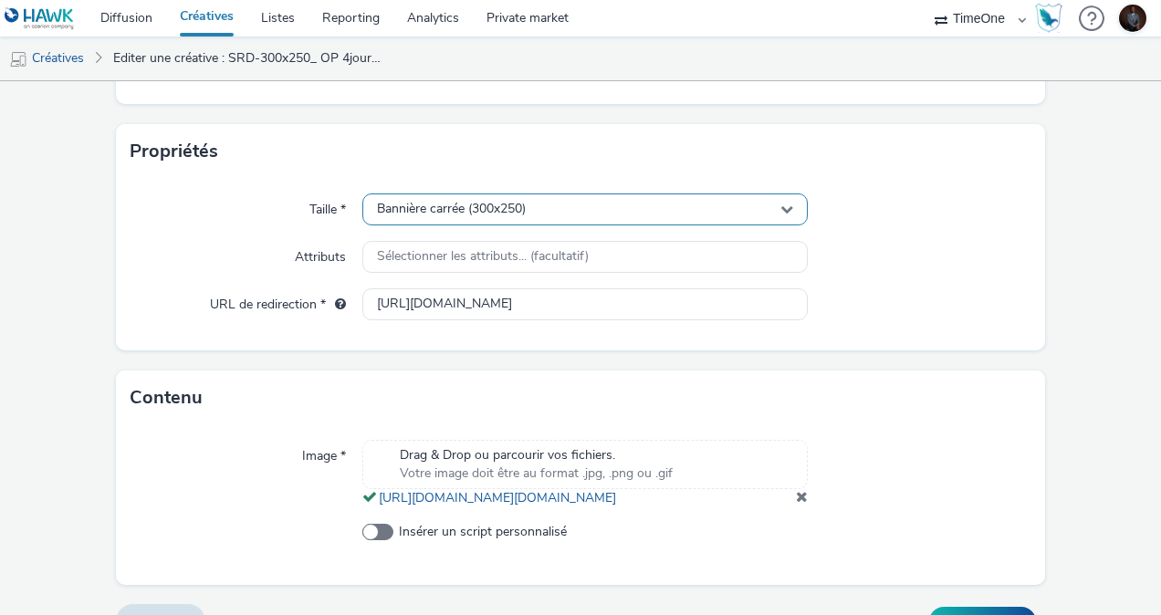
scroll to position [365, 0]
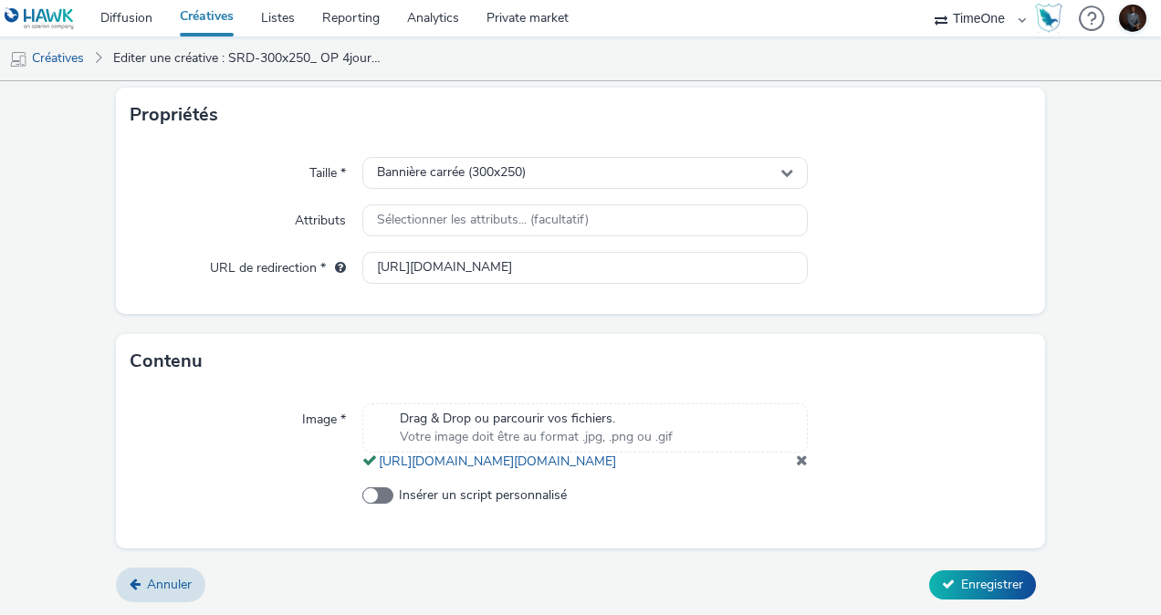
click at [796, 467] on span at bounding box center [802, 460] width 12 height 15
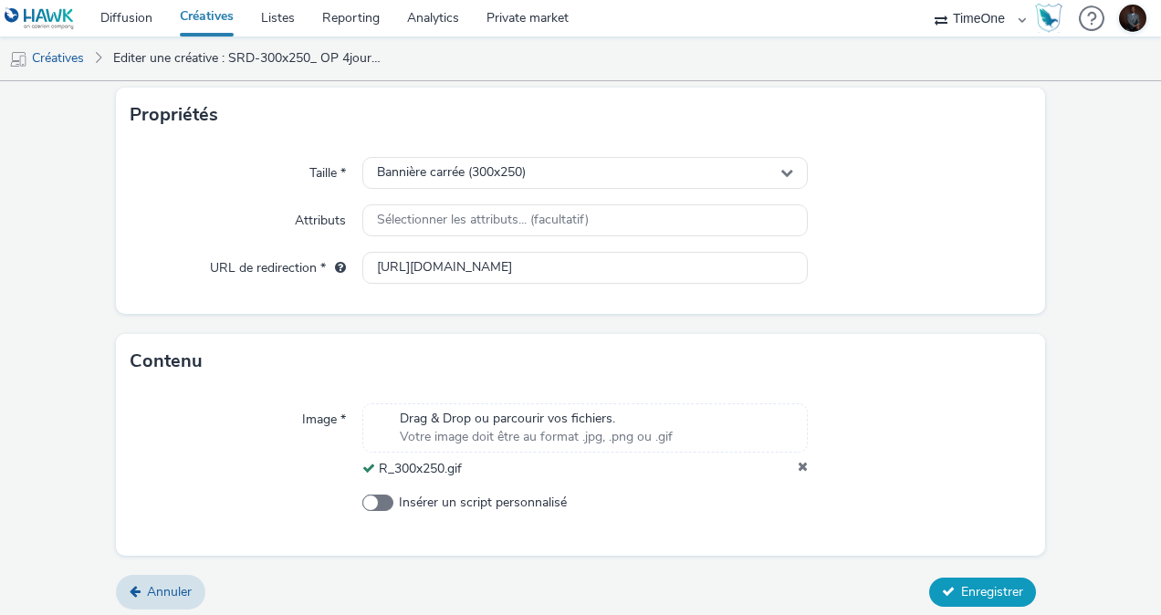
click at [961, 590] on span "Enregistrer" at bounding box center [992, 591] width 62 height 17
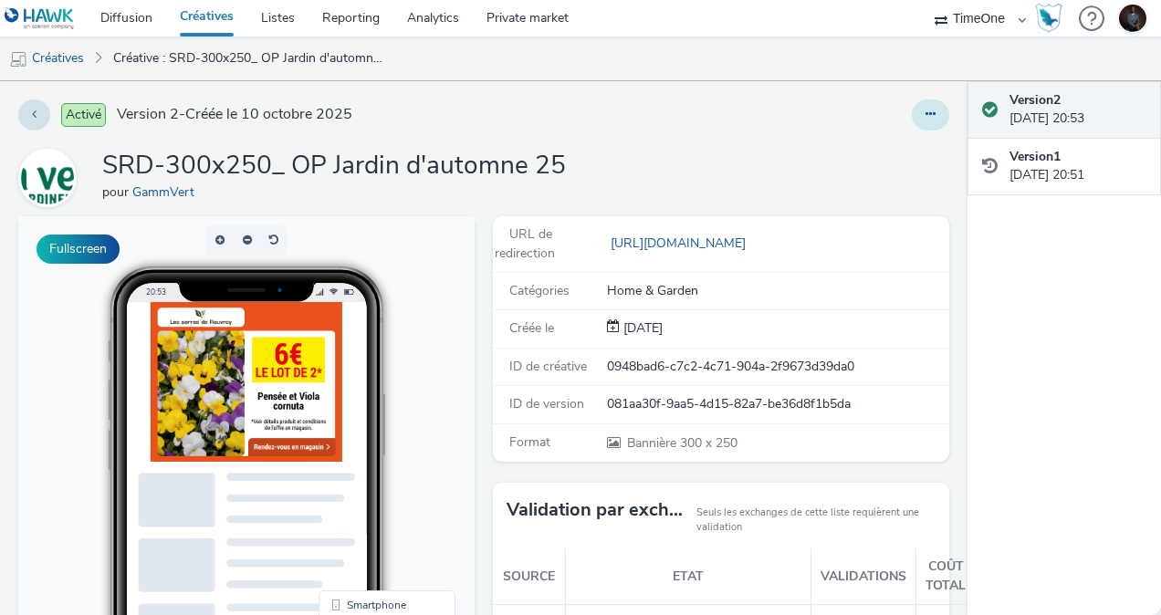
click at [924, 111] on button at bounding box center [930, 114] width 37 height 31
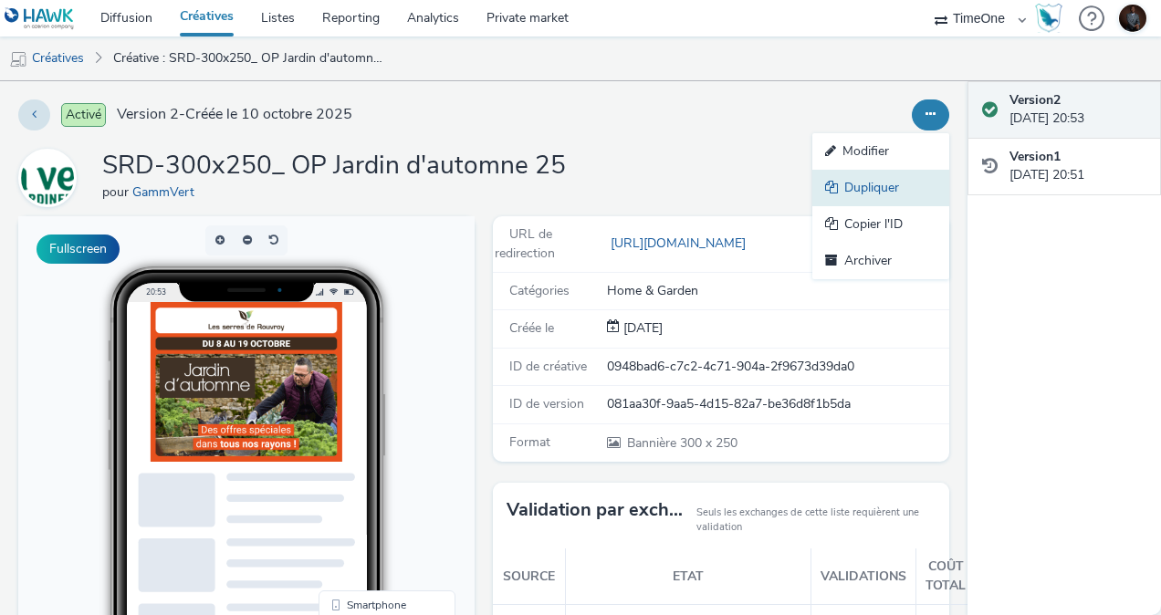
click at [850, 191] on link "Dupliquer" at bounding box center [880, 188] width 137 height 37
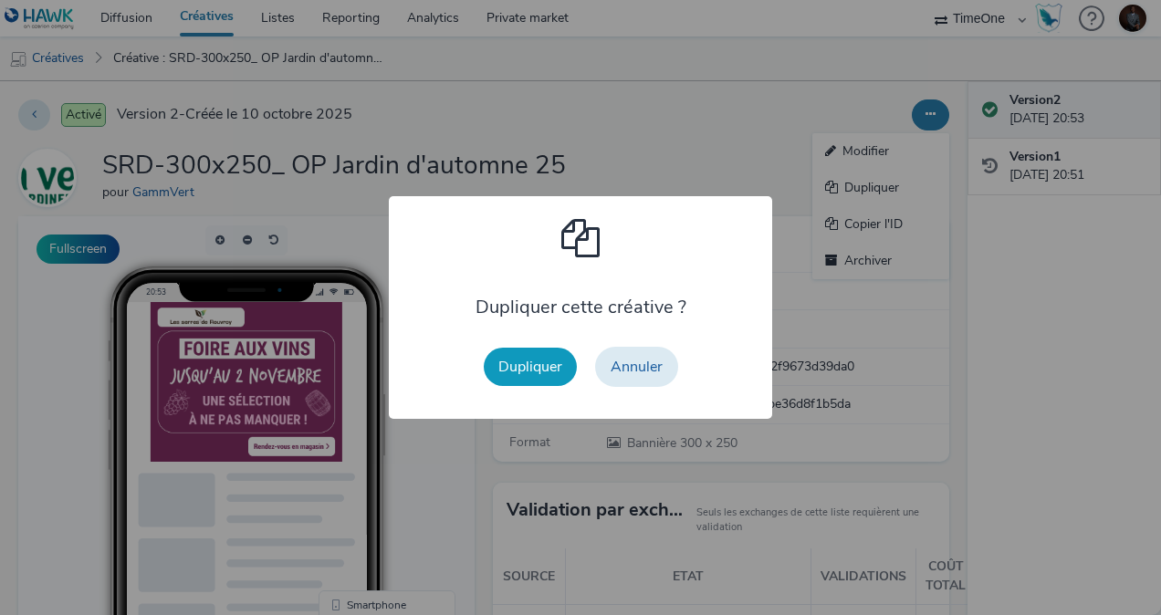
click at [527, 362] on button "Dupliquer" at bounding box center [530, 367] width 93 height 38
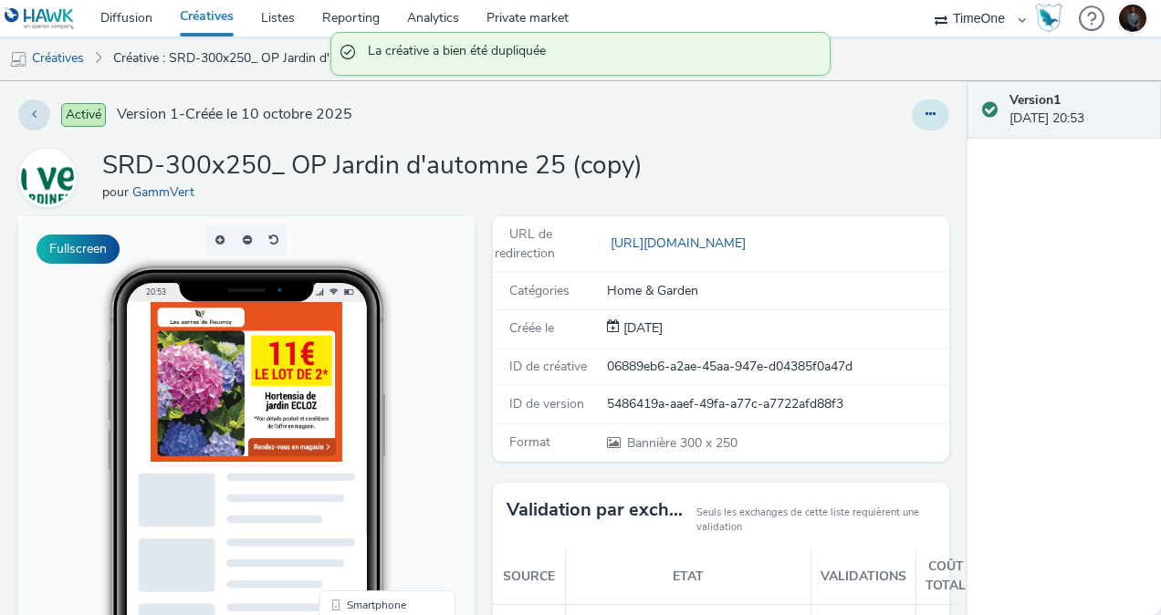
click at [925, 111] on icon at bounding box center [930, 114] width 10 height 13
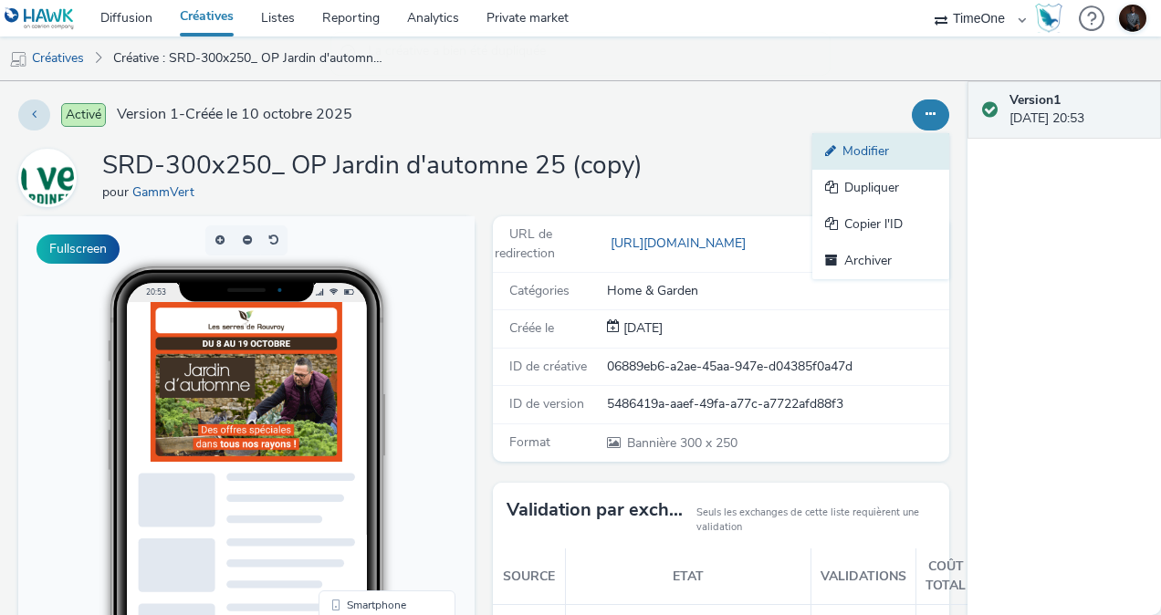
click at [843, 144] on link "Modifier" at bounding box center [880, 151] width 137 height 37
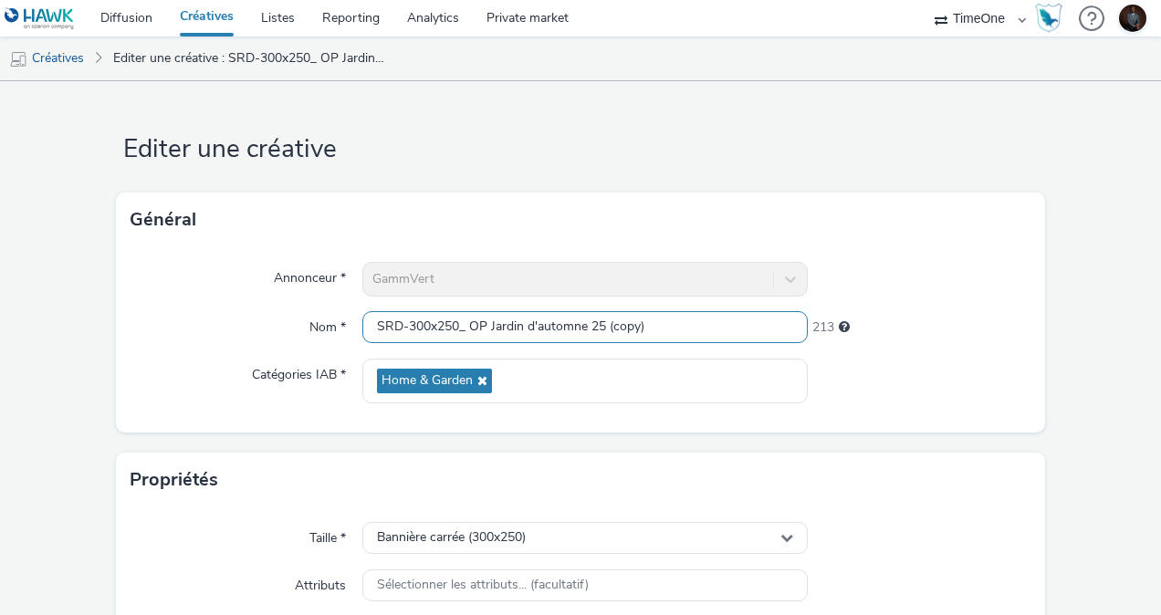
drag, startPoint x: 659, startPoint y: 329, endPoint x: 603, endPoint y: 329, distance: 55.7
click at [603, 329] on input "SRD-300x250_ OP Jardin d'automne 25 (copy)" at bounding box center [584, 327] width 445 height 32
click at [421, 326] on input "SRD-300x250_ OP Jardin d'automne 25" at bounding box center [584, 327] width 445 height 32
drag, startPoint x: 452, startPoint y: 325, endPoint x: 436, endPoint y: 325, distance: 15.5
click at [436, 325] on input "SRD-320x250_ OP Jardin d'automne 25" at bounding box center [584, 327] width 445 height 32
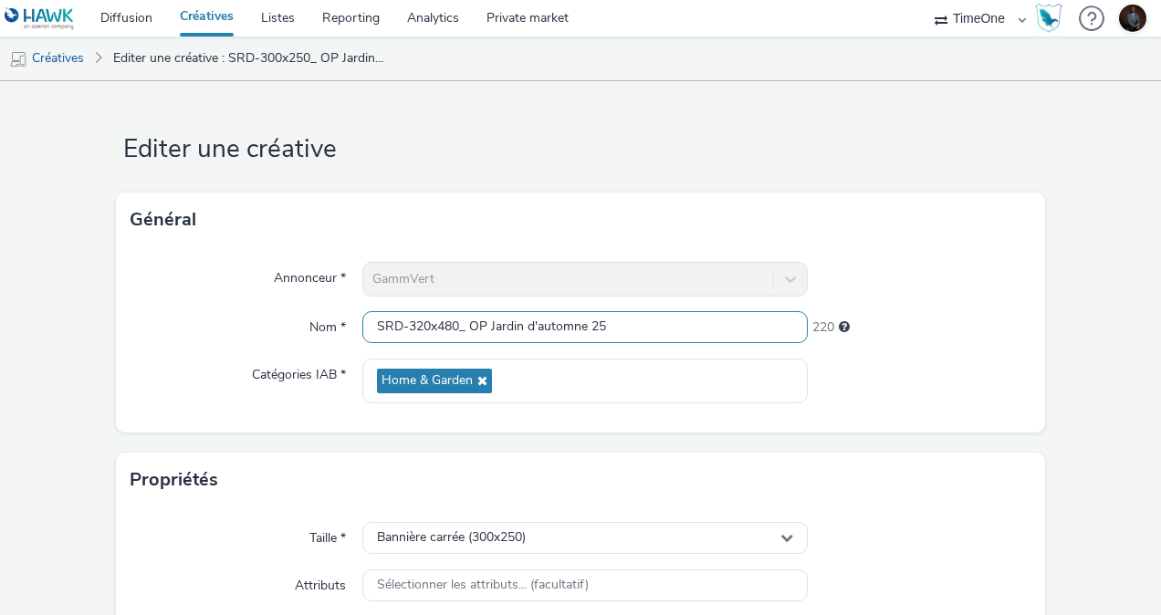
scroll to position [420, 0]
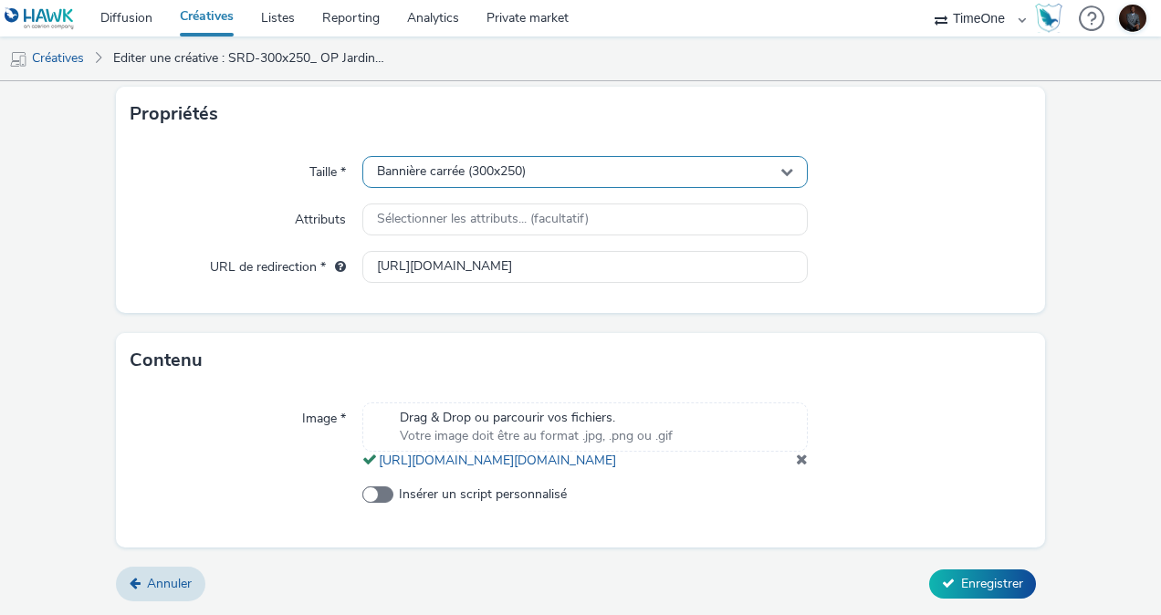
type input "SRD-320x480_ OP Jardin d'automne 25"
click at [769, 156] on div "Bannière carrée (300x250)" at bounding box center [584, 172] width 445 height 32
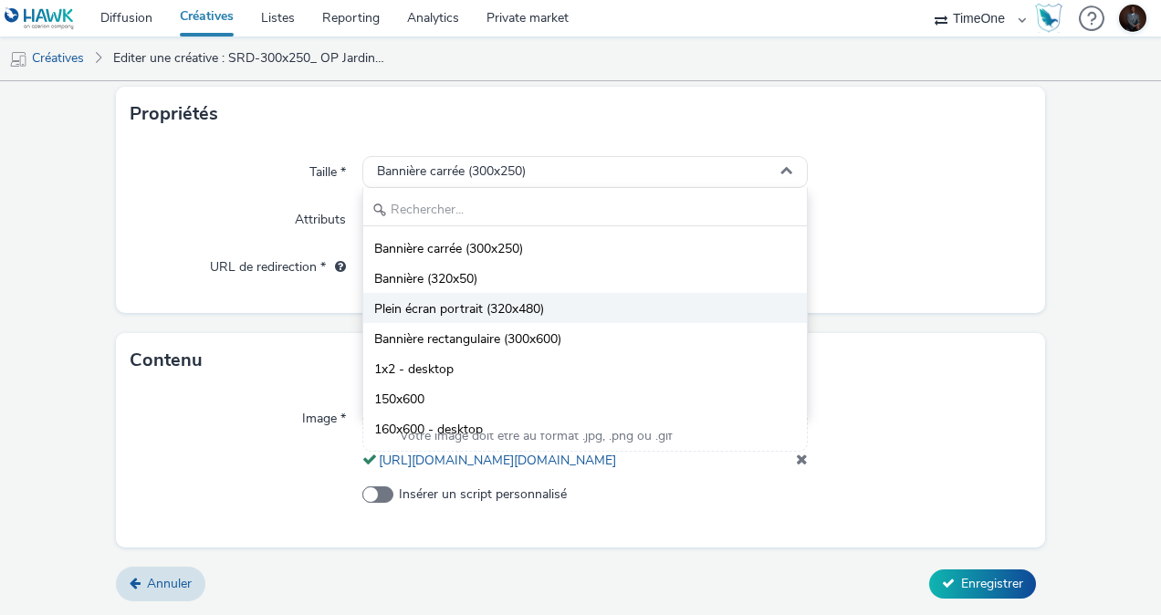
click at [511, 300] on span "Plein écran portrait (320x480)" at bounding box center [459, 309] width 170 height 18
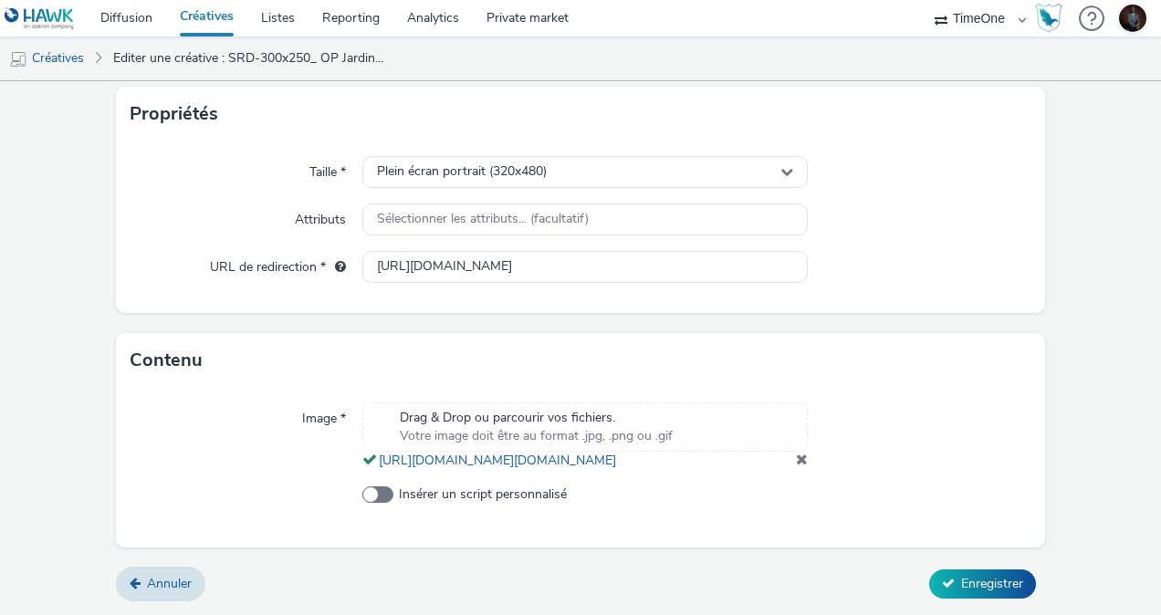
click at [796, 459] on span at bounding box center [802, 459] width 12 height 15
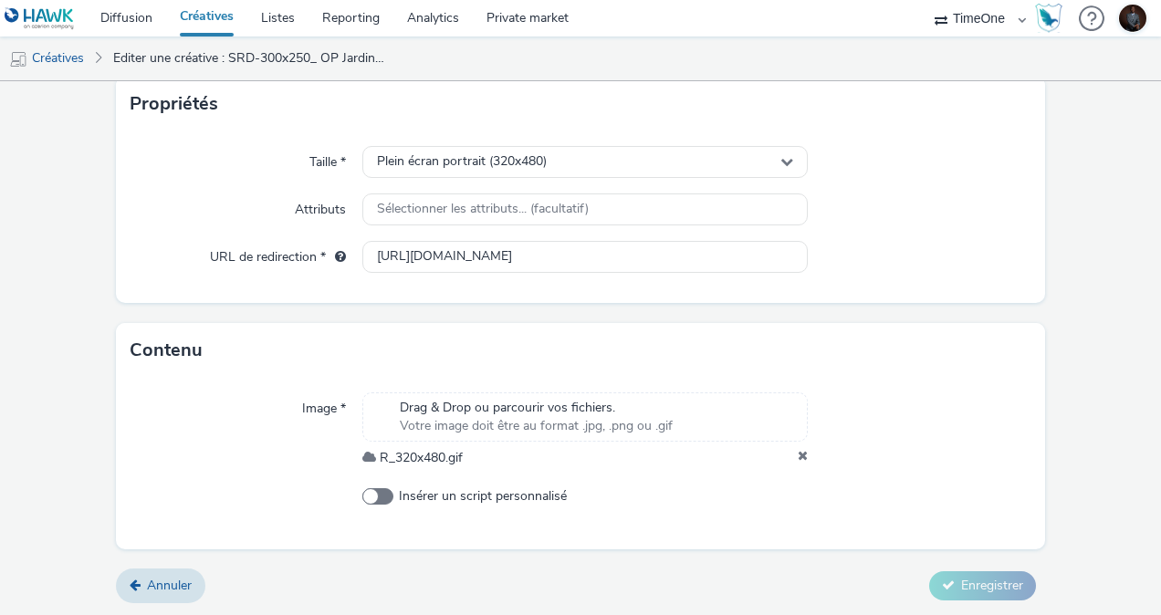
scroll to position [371, 0]
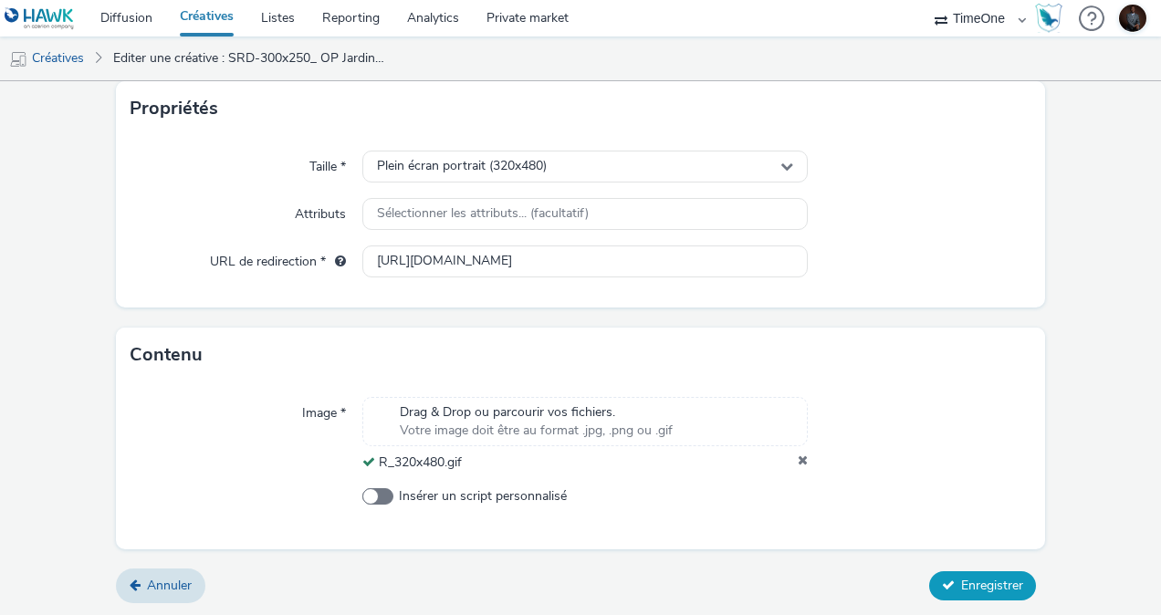
click at [961, 582] on span "Enregistrer" at bounding box center [992, 585] width 62 height 17
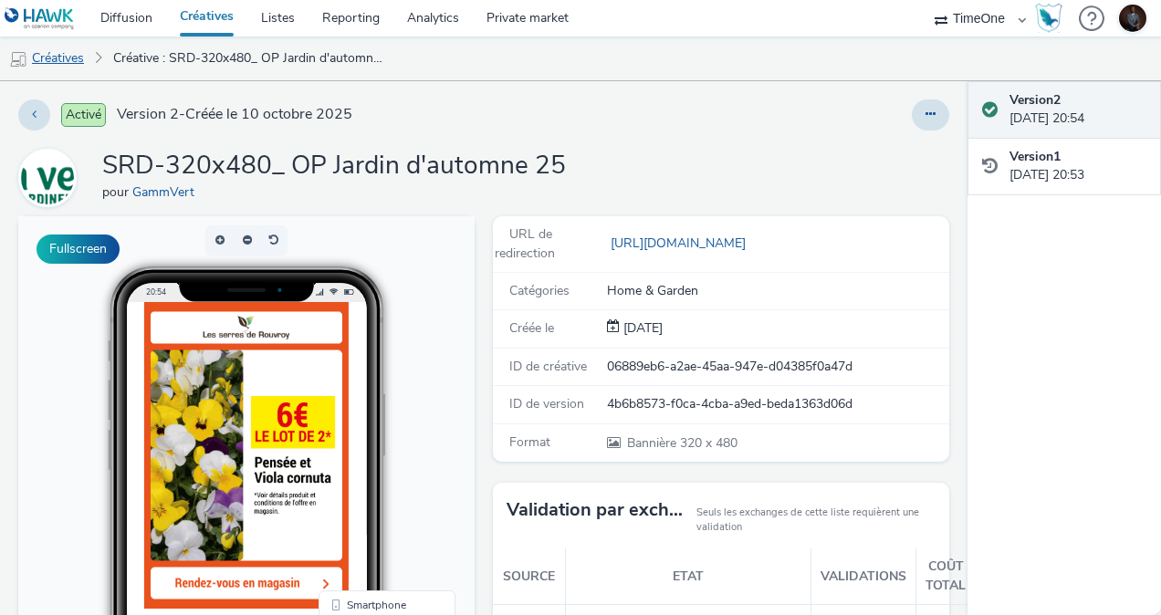
click at [61, 60] on link "Créatives" at bounding box center [46, 59] width 93 height 44
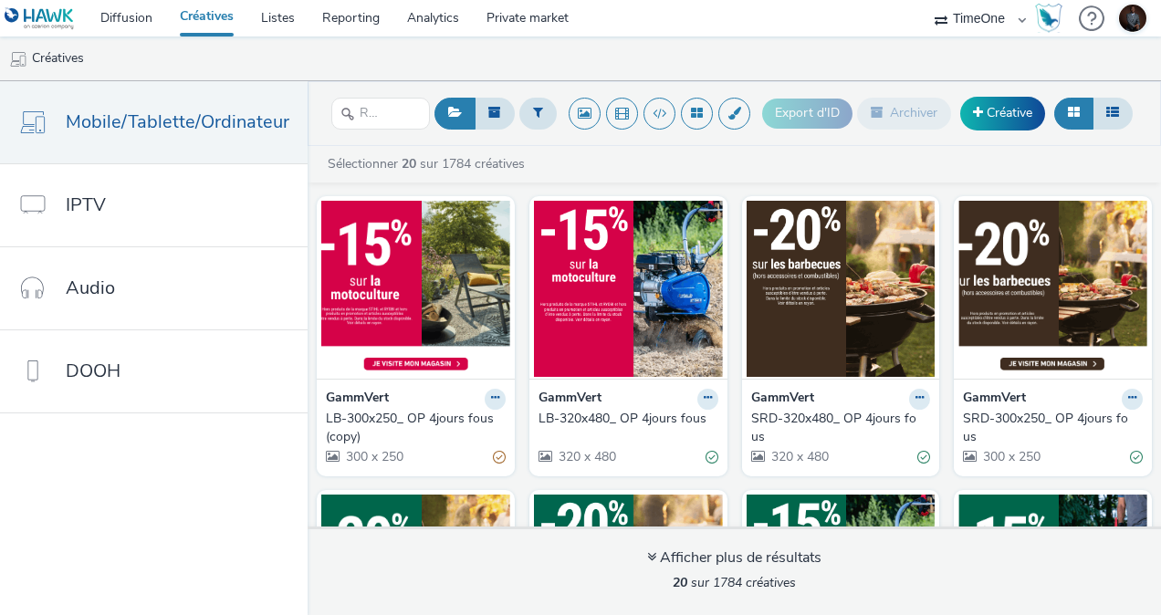
scroll to position [596, 0]
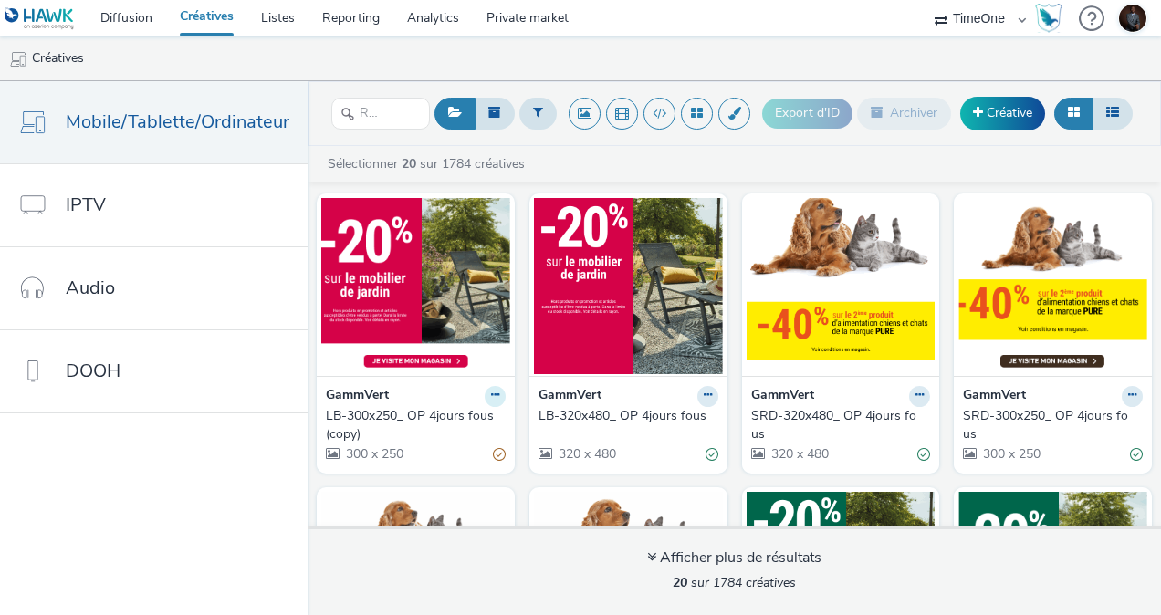
click at [491, 391] on icon at bounding box center [495, 395] width 8 height 11
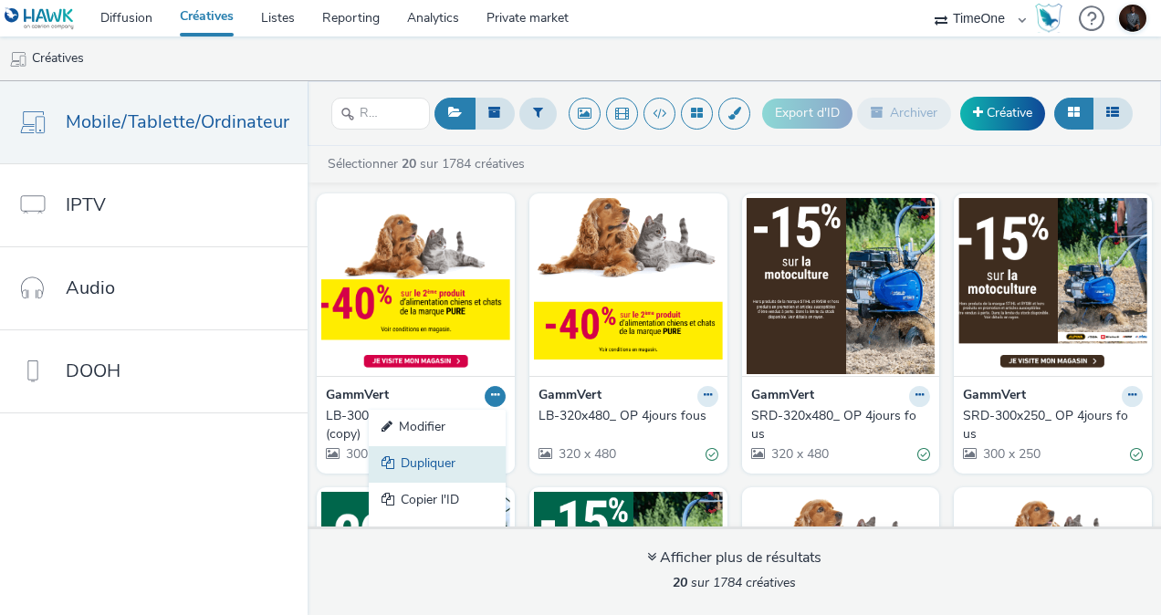
click at [414, 456] on link "Dupliquer" at bounding box center [437, 464] width 137 height 37
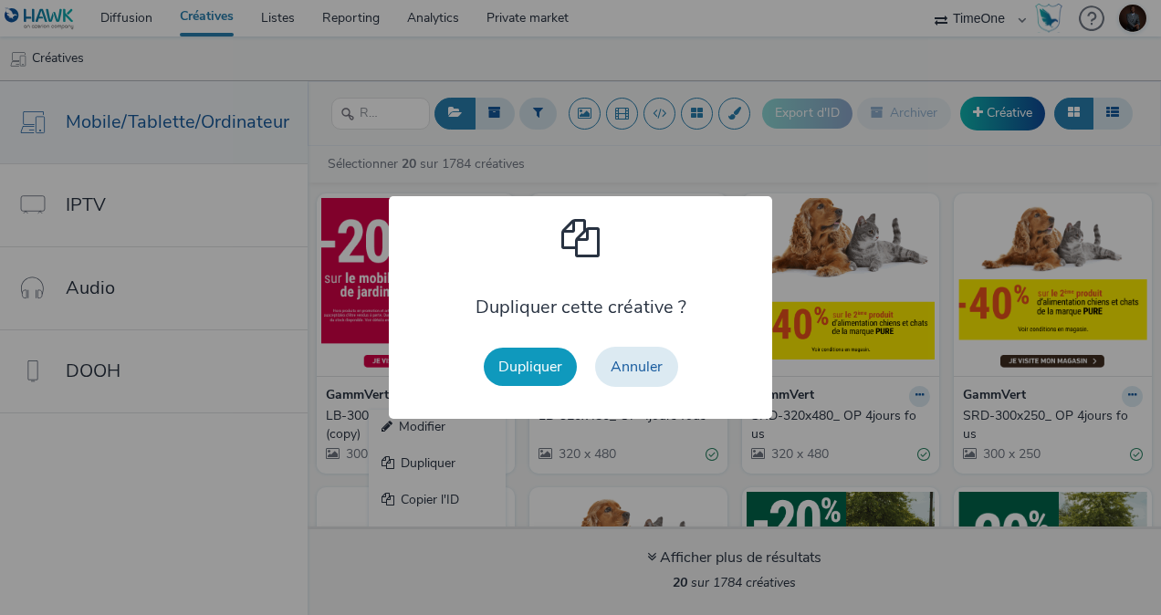
click at [528, 365] on button "Dupliquer" at bounding box center [530, 367] width 93 height 38
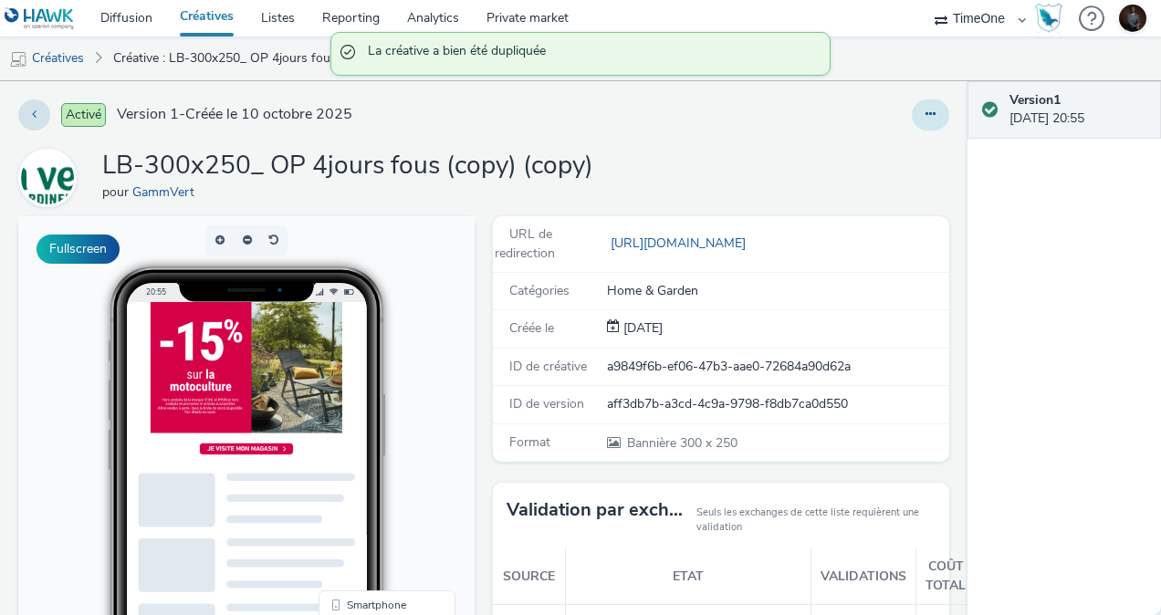
click at [931, 116] on button at bounding box center [930, 114] width 37 height 31
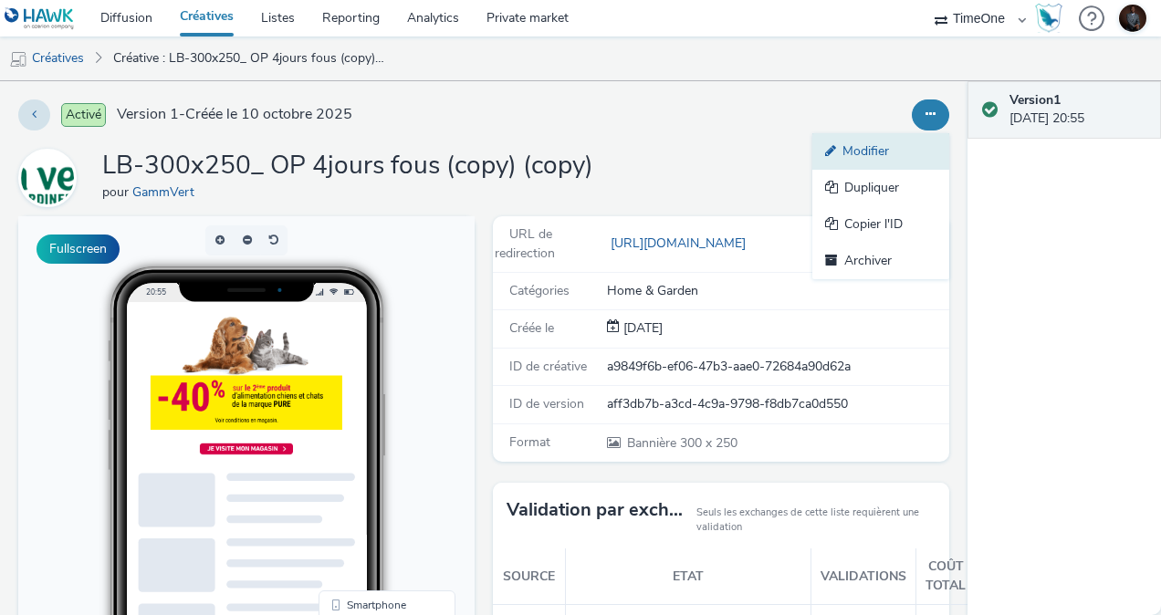
click at [859, 147] on link "Modifier" at bounding box center [880, 151] width 137 height 37
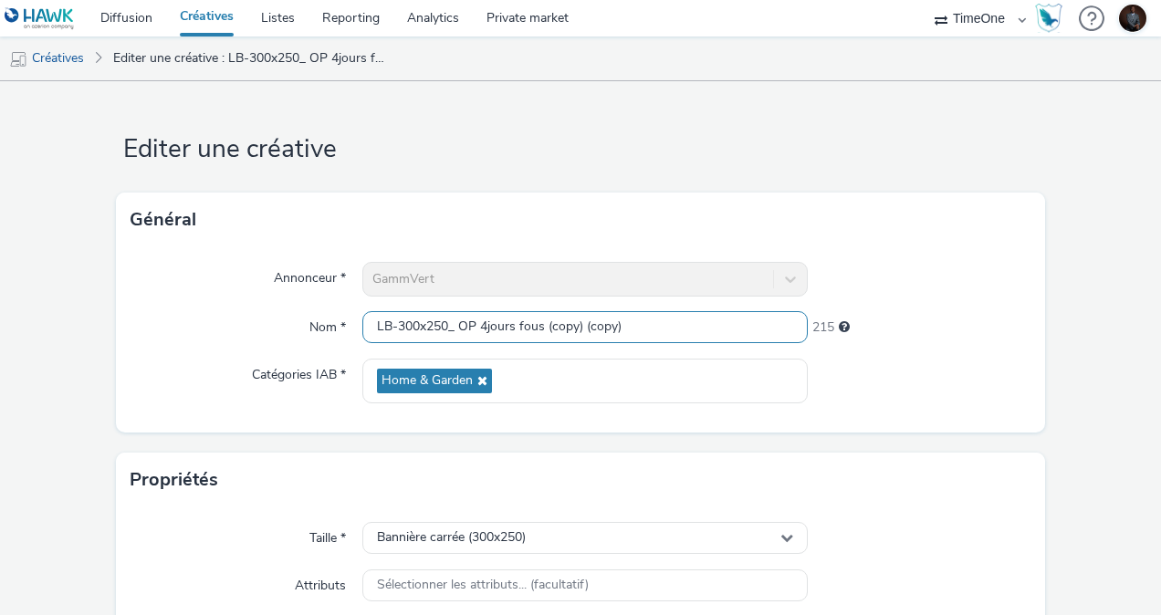
drag, startPoint x: 648, startPoint y: 334, endPoint x: 477, endPoint y: 334, distance: 170.7
click at [477, 334] on input "LB-300x250_ OP 4jours fous (copy) (copy)" at bounding box center [584, 327] width 445 height 32
paste input "Jardin d'automne"
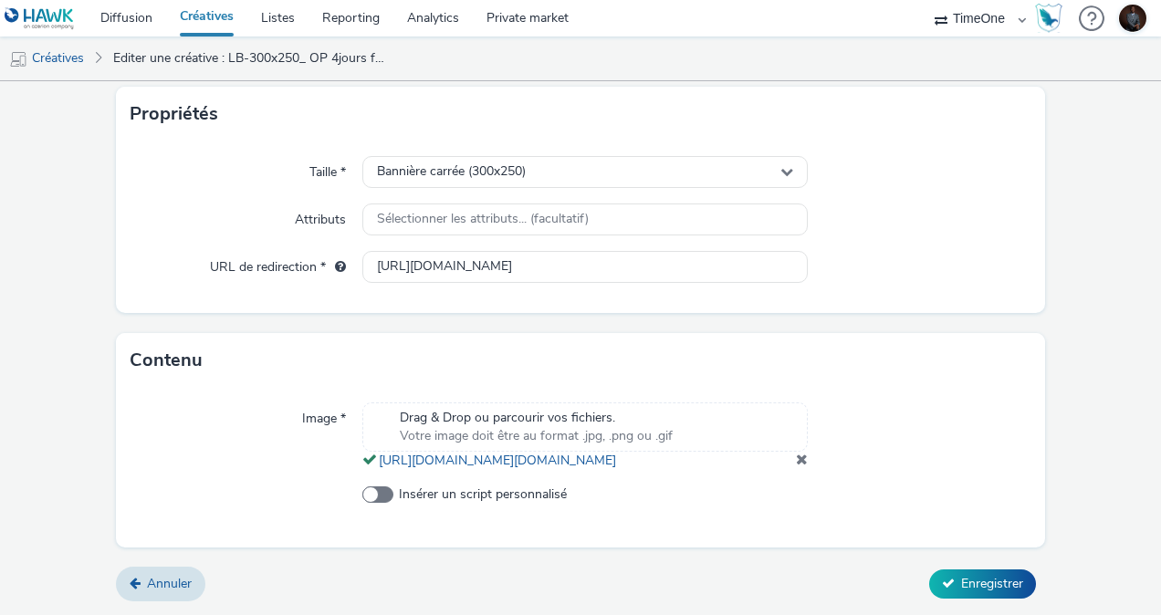
scroll to position [405, 0]
type input "LB-300x250_ OP Jardin d'automne 25"
click at [796, 466] on span at bounding box center [802, 459] width 12 height 15
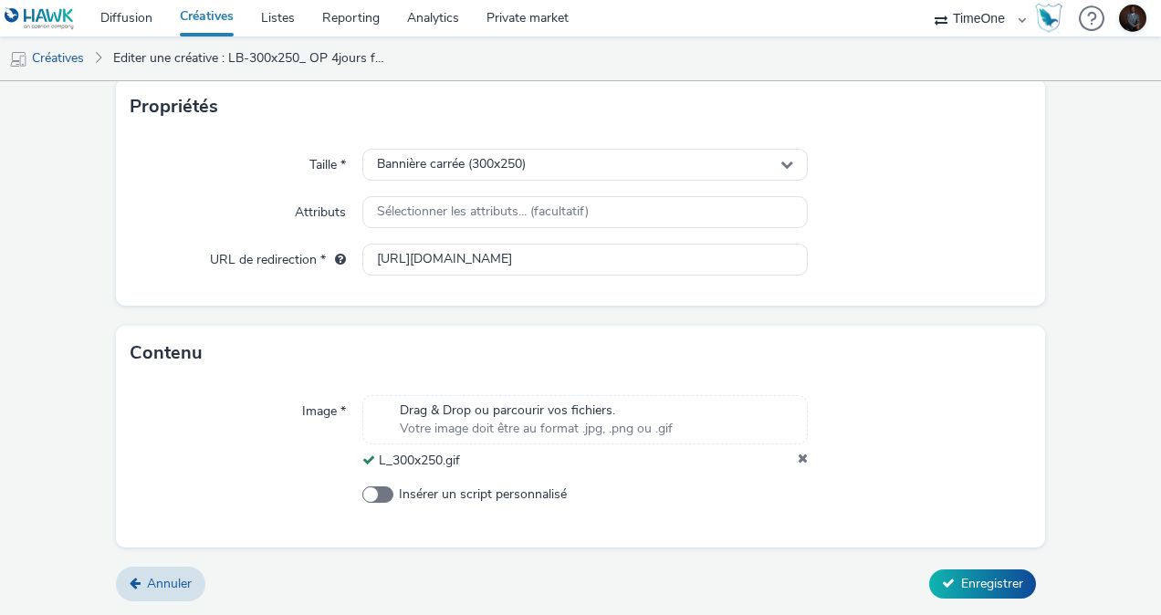
scroll to position [371, 0]
click at [1146, 336] on form "Editer une créative Général Annonceur * GammVert Nom * LB-300x250_ OP Jardin d'…" at bounding box center [580, 163] width 1161 height 907
click at [942, 579] on icon at bounding box center [948, 585] width 13 height 13
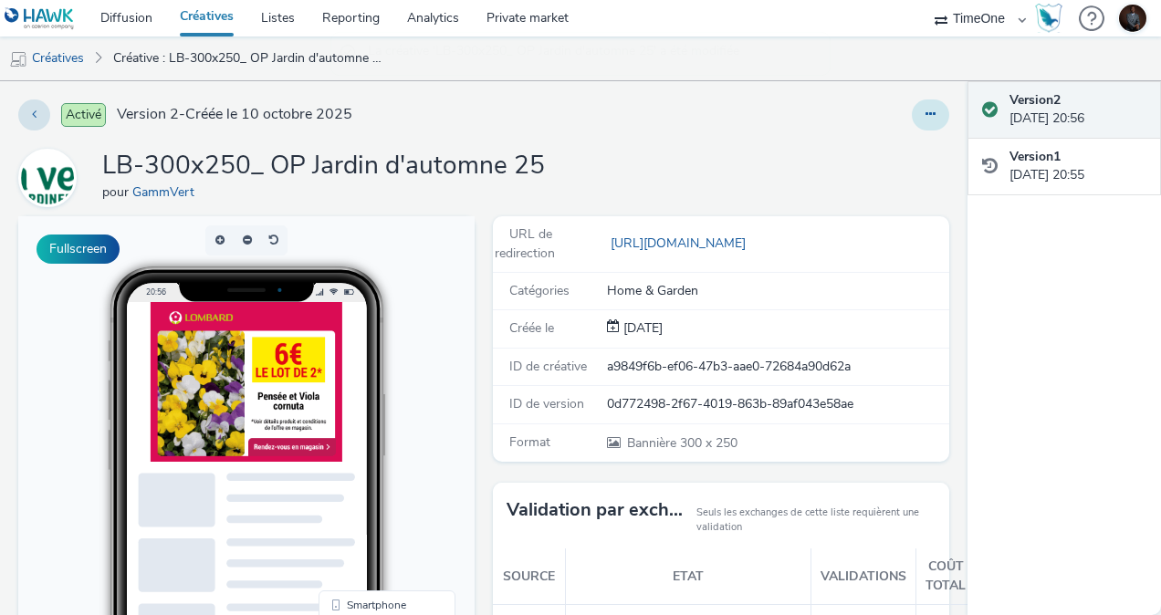
click at [924, 110] on button at bounding box center [930, 114] width 37 height 31
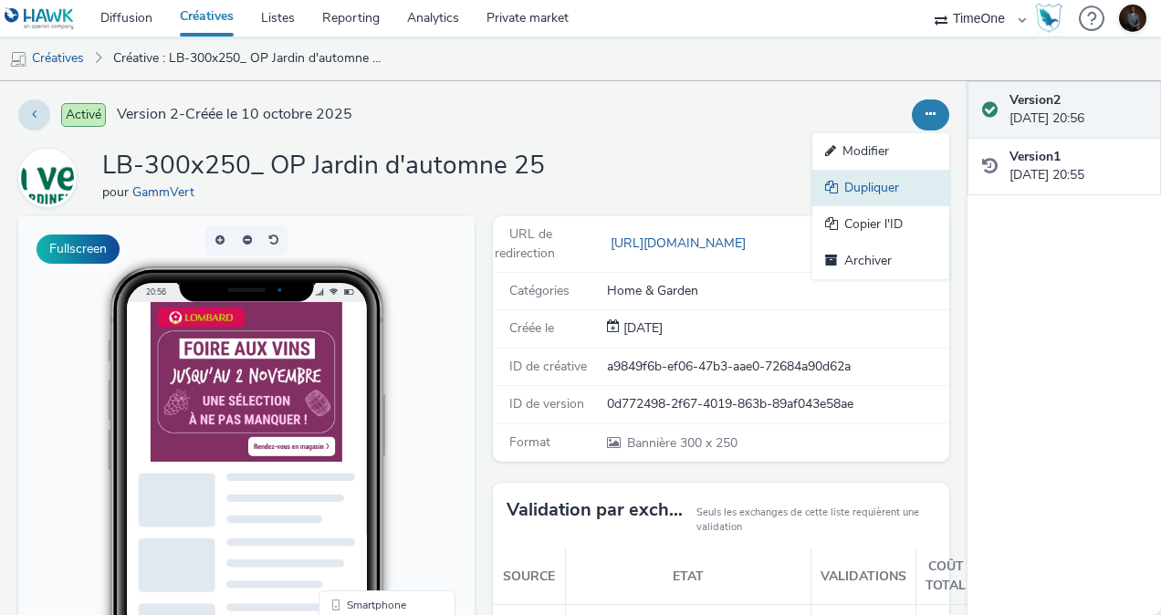
click at [857, 183] on link "Dupliquer" at bounding box center [880, 188] width 137 height 37
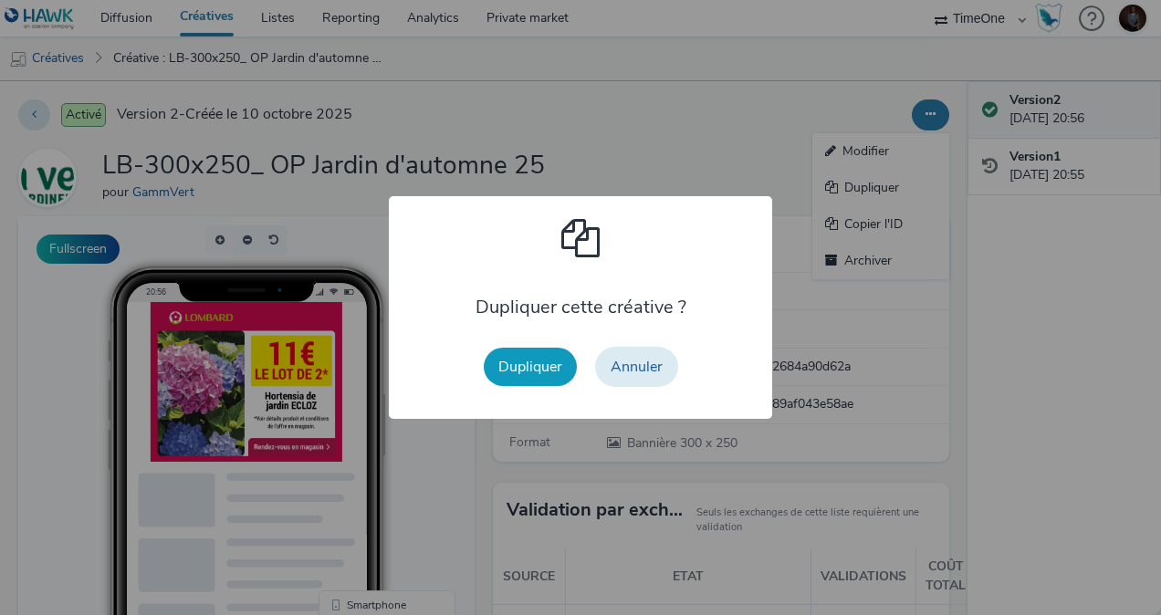
click at [515, 366] on button "Dupliquer" at bounding box center [530, 367] width 93 height 38
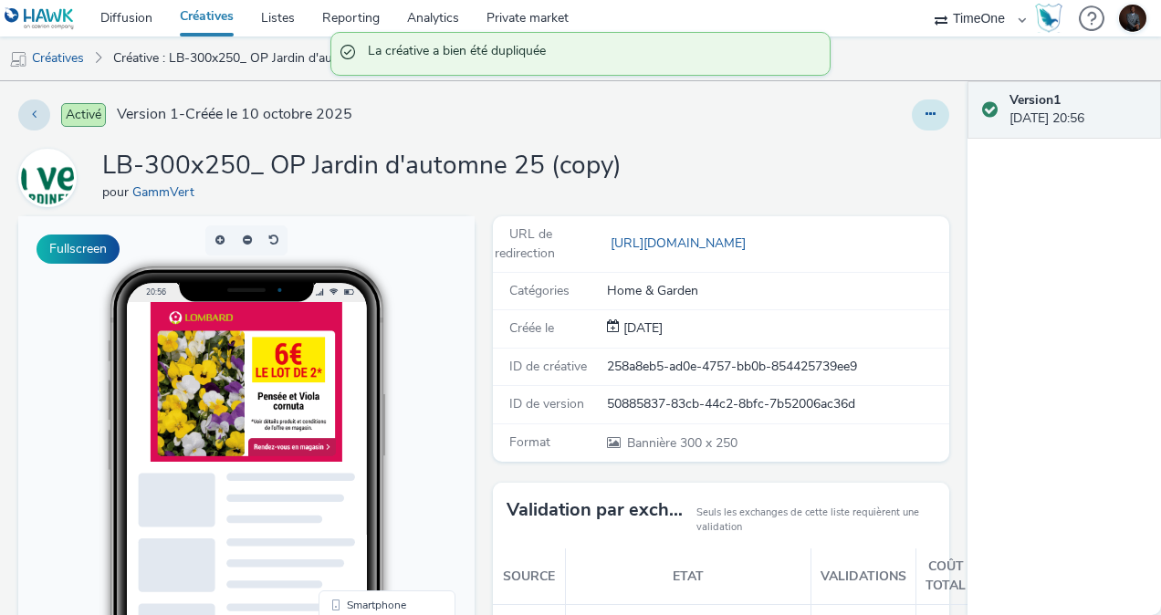
click at [912, 100] on button at bounding box center [930, 114] width 37 height 31
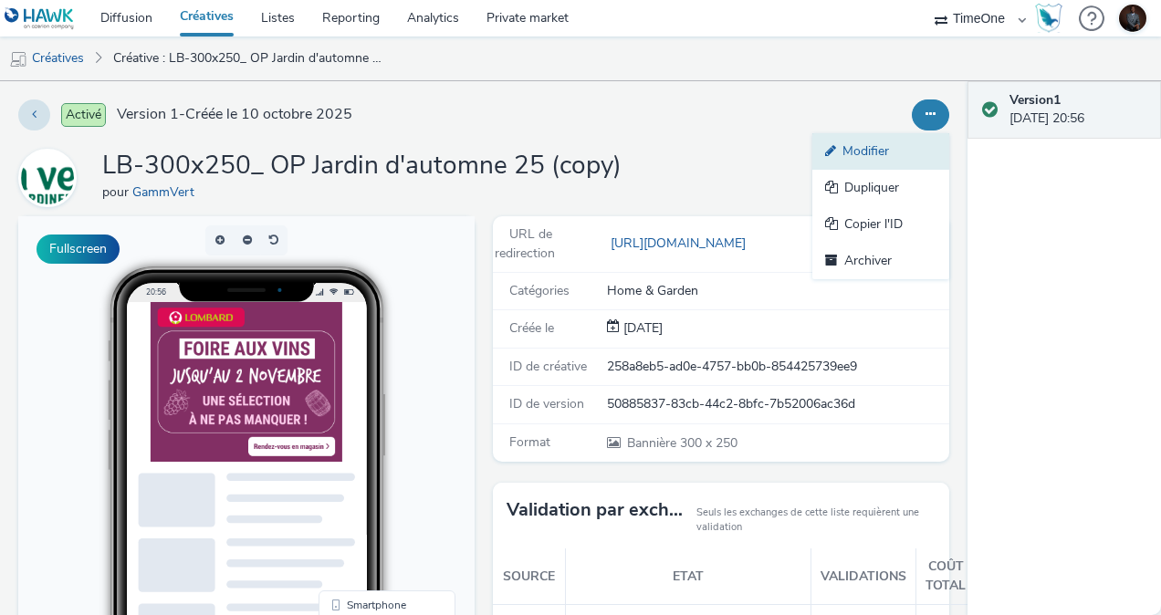
click at [845, 144] on link "Modifier" at bounding box center [880, 151] width 137 height 37
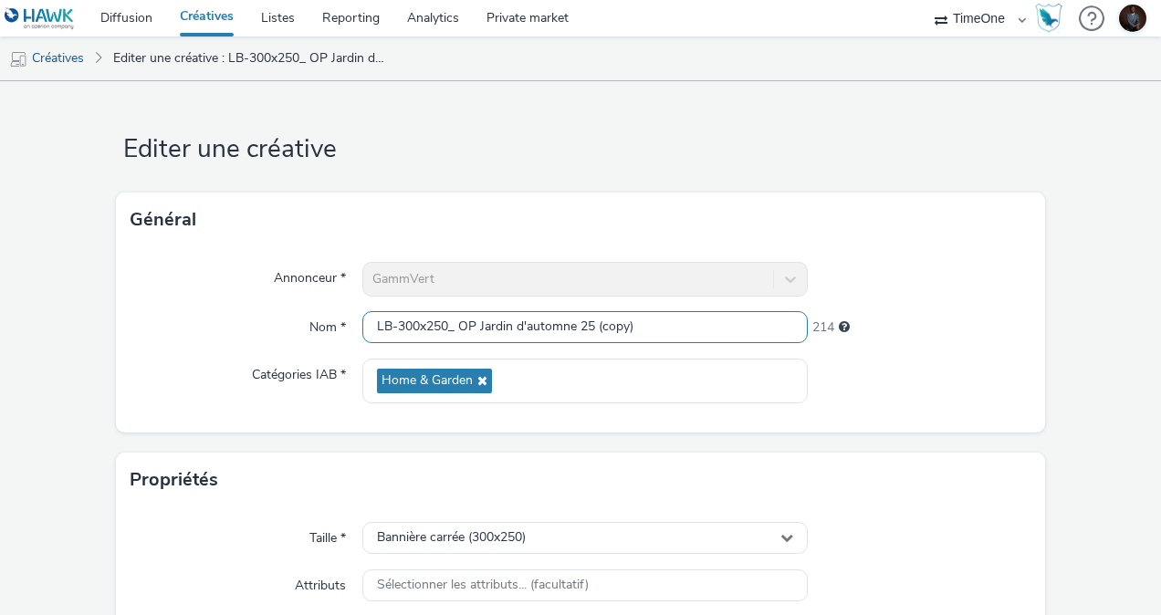
click at [407, 326] on input "LB-300x250_ OP Jardin d'automne 25 (copy)" at bounding box center [584, 327] width 445 height 32
drag, startPoint x: 437, startPoint y: 325, endPoint x: 423, endPoint y: 323, distance: 13.8
click at [423, 323] on input "LB-320x250_ OP Jardin d'automne 25 (copy)" at bounding box center [584, 327] width 445 height 32
drag, startPoint x: 635, startPoint y: 323, endPoint x: 595, endPoint y: 324, distance: 40.2
click at [595, 324] on input "LB-320x480_ OP Jardin d'automne 25 (copy)" at bounding box center [584, 327] width 445 height 32
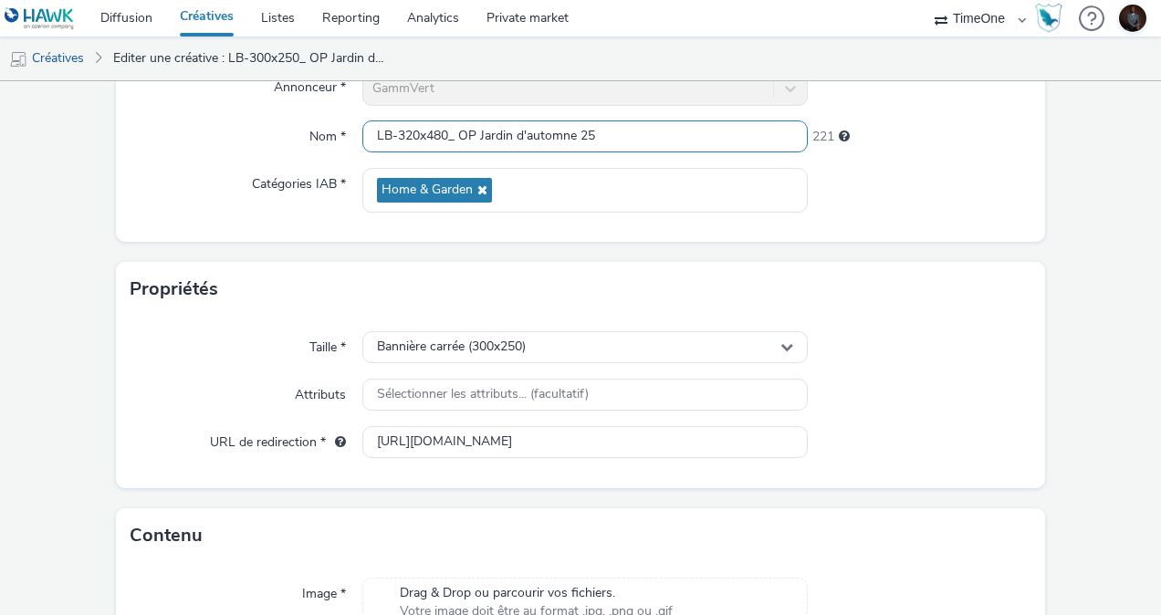
scroll to position [192, 0]
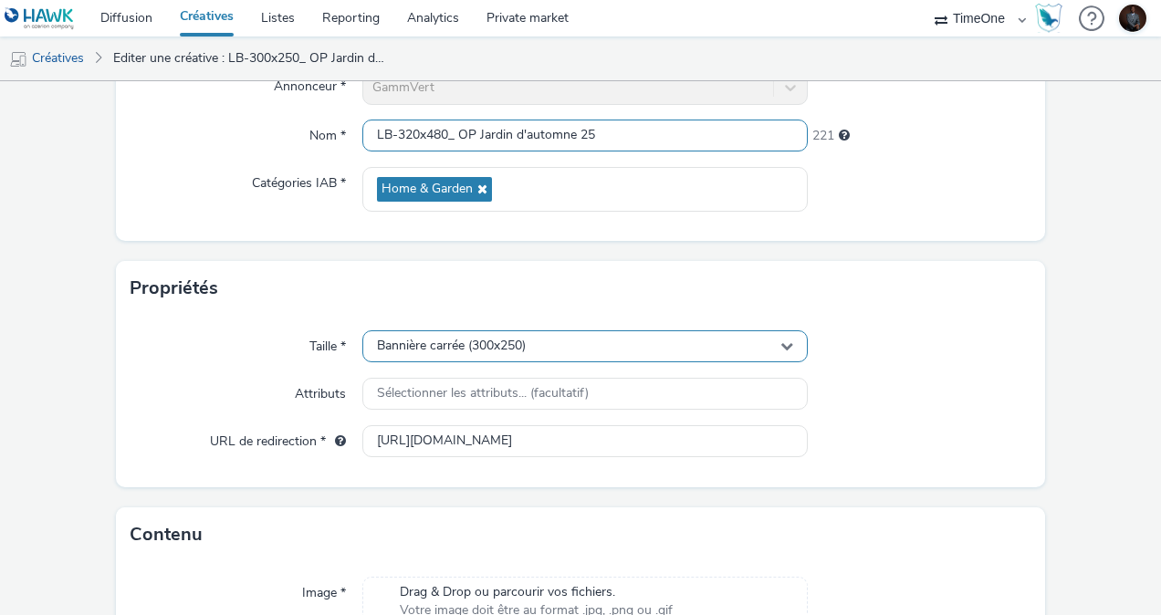
type input "LB-320x480_ OP Jardin d'automne 25"
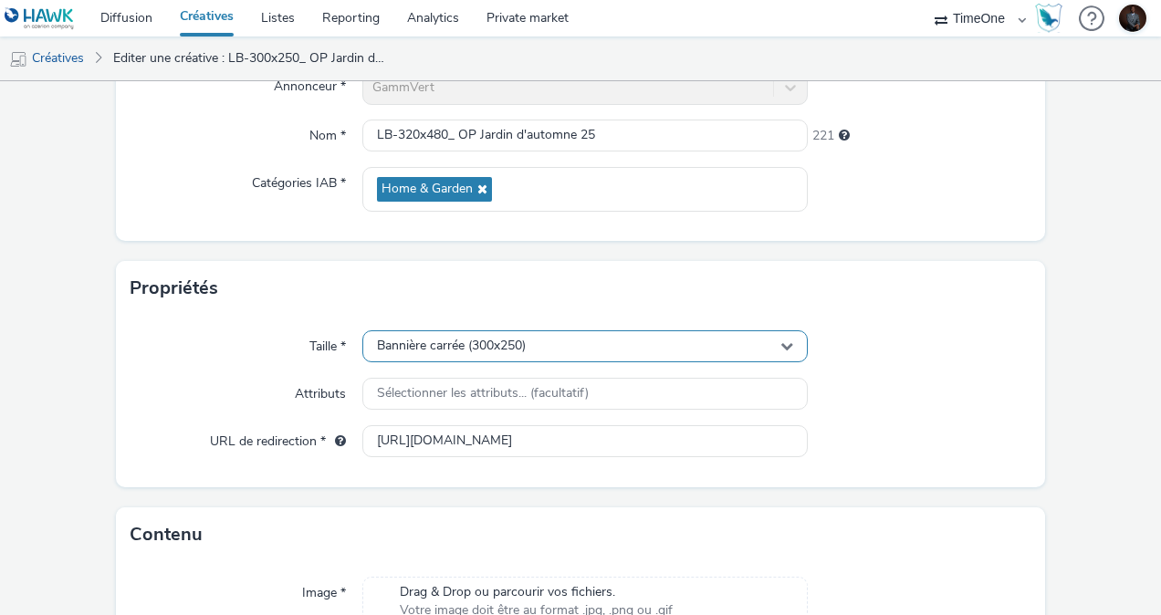
click at [662, 356] on div "Bannière carrée (300x250)" at bounding box center [584, 346] width 445 height 32
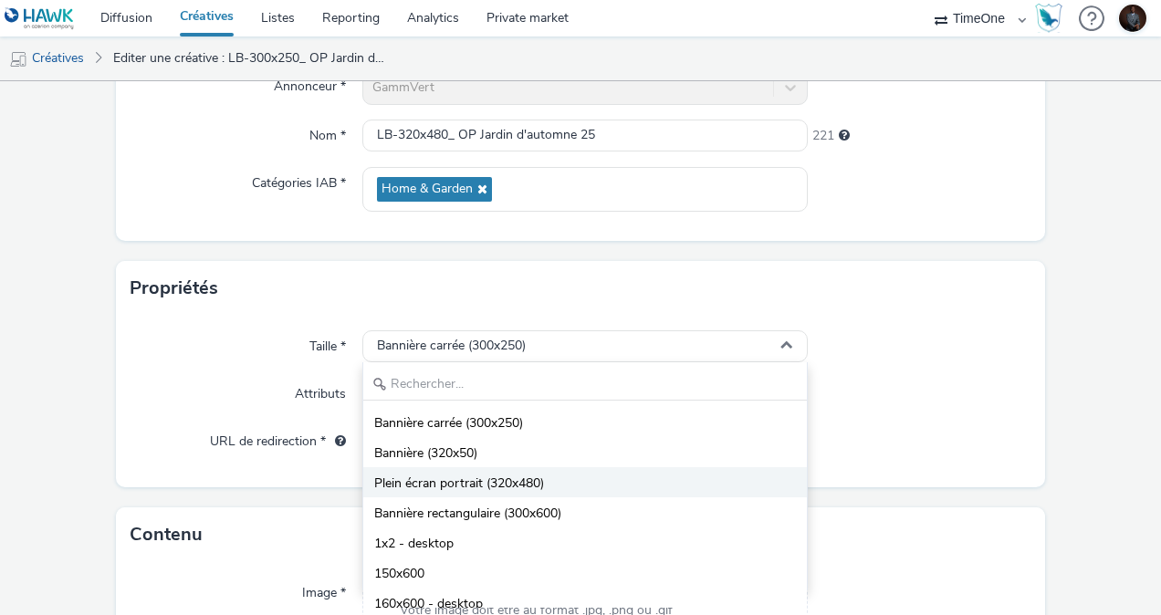
click at [467, 475] on span "Plein écran portrait (320x480)" at bounding box center [459, 484] width 170 height 18
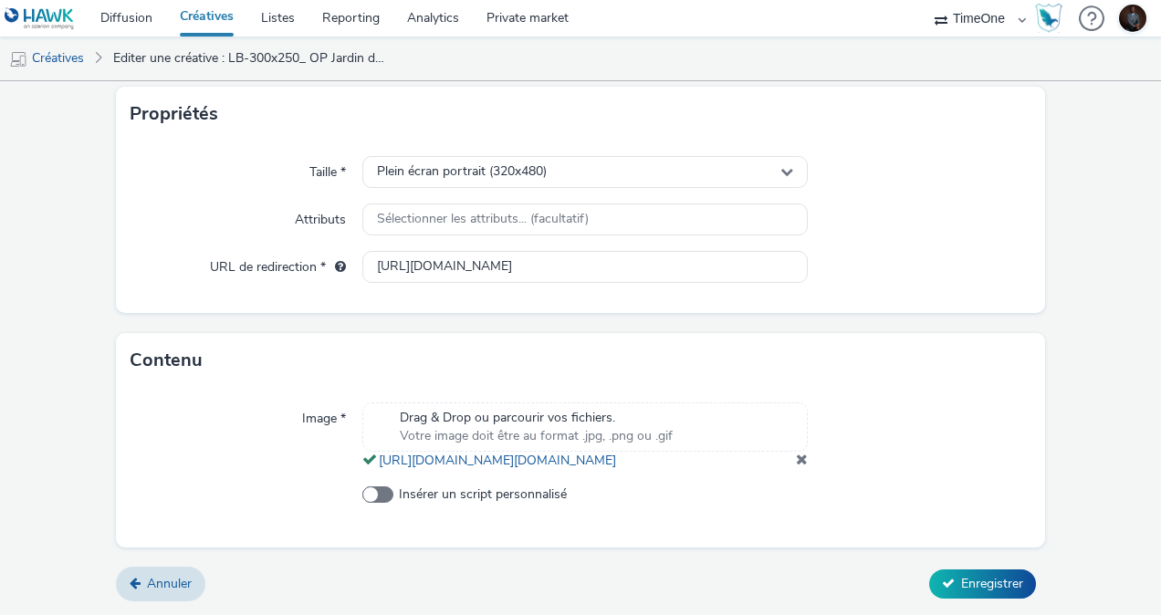
scroll to position [420, 0]
click at [797, 456] on span at bounding box center [802, 459] width 12 height 15
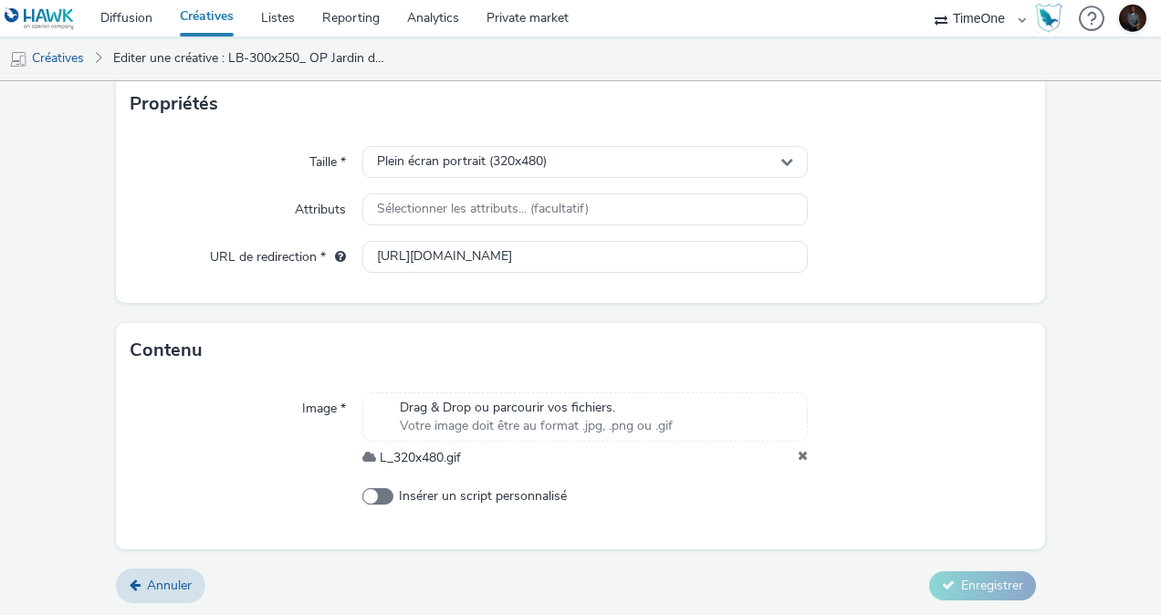
scroll to position [371, 0]
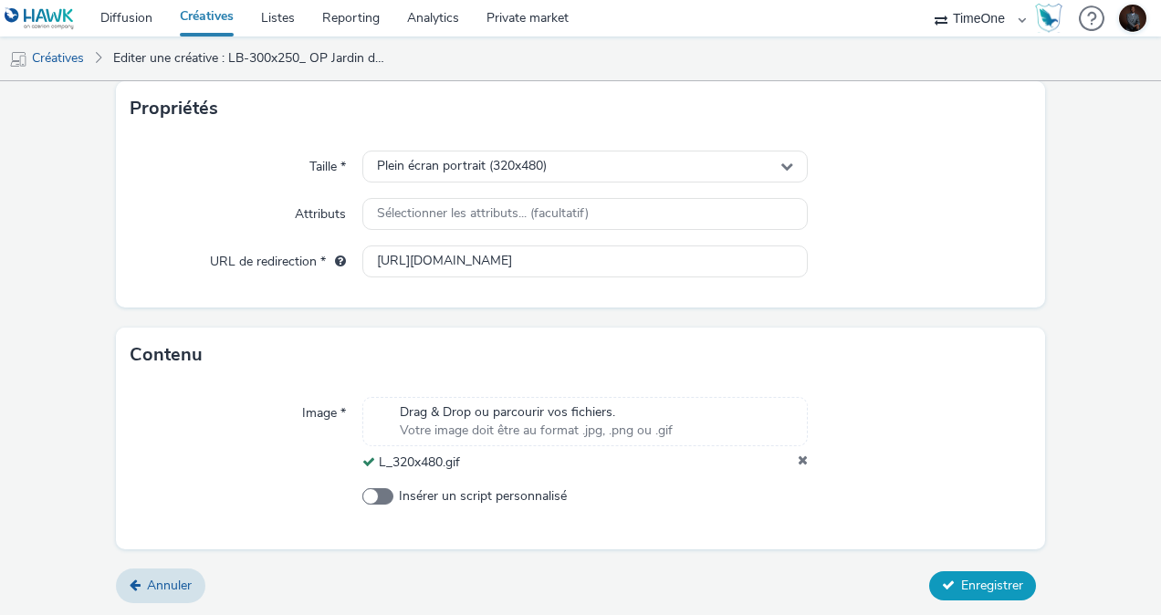
click at [944, 588] on button "Enregistrer" at bounding box center [982, 585] width 107 height 29
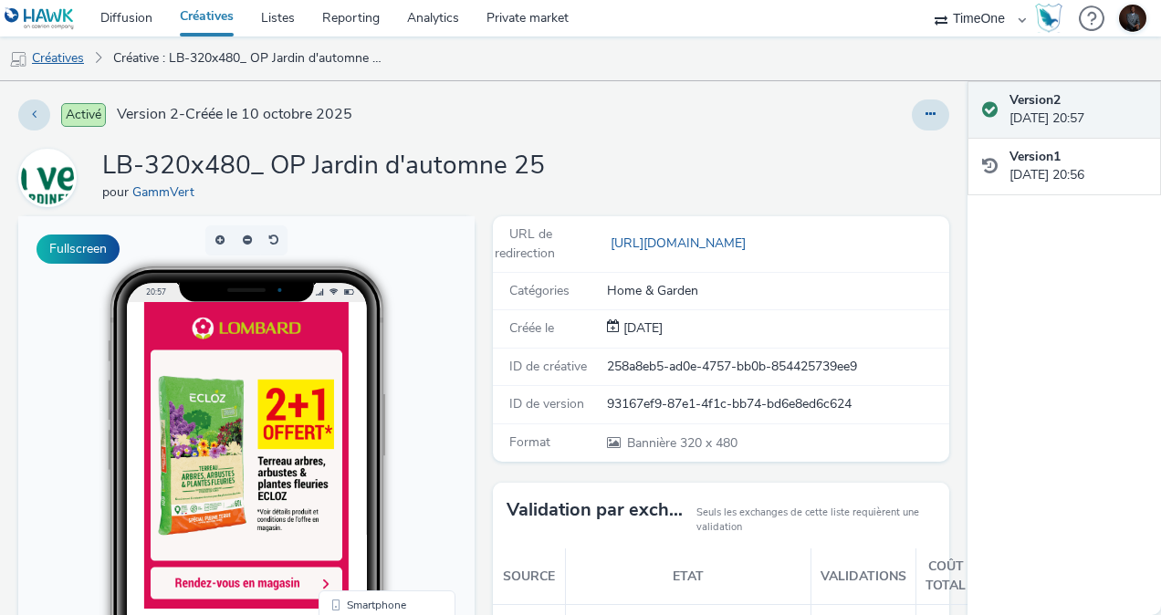
click at [62, 63] on link "Créatives" at bounding box center [46, 59] width 93 height 44
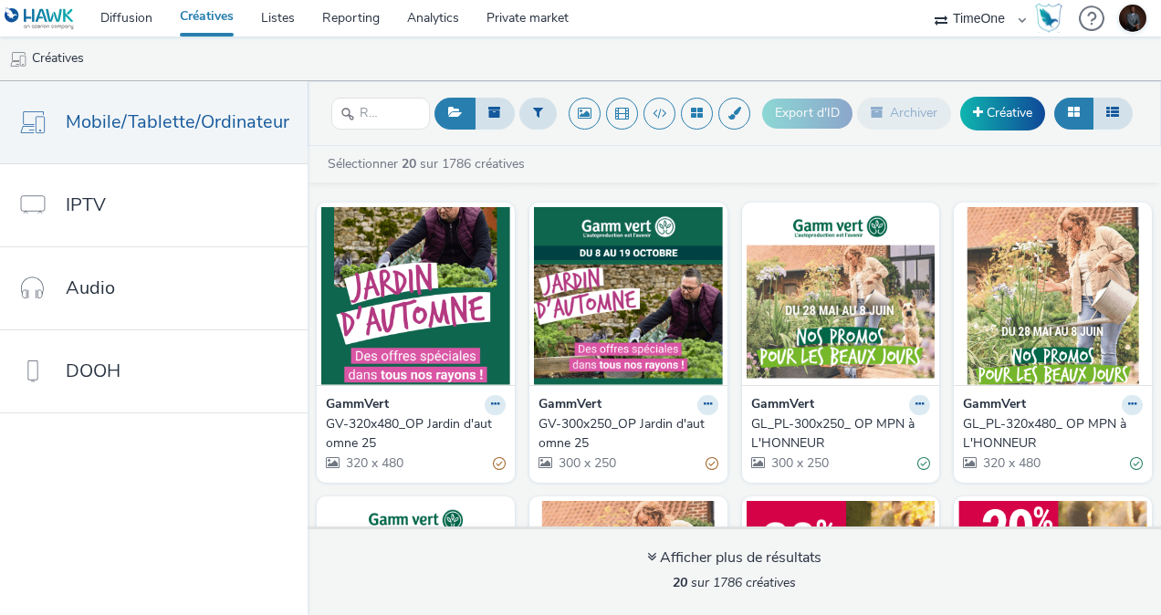
scroll to position [296, 0]
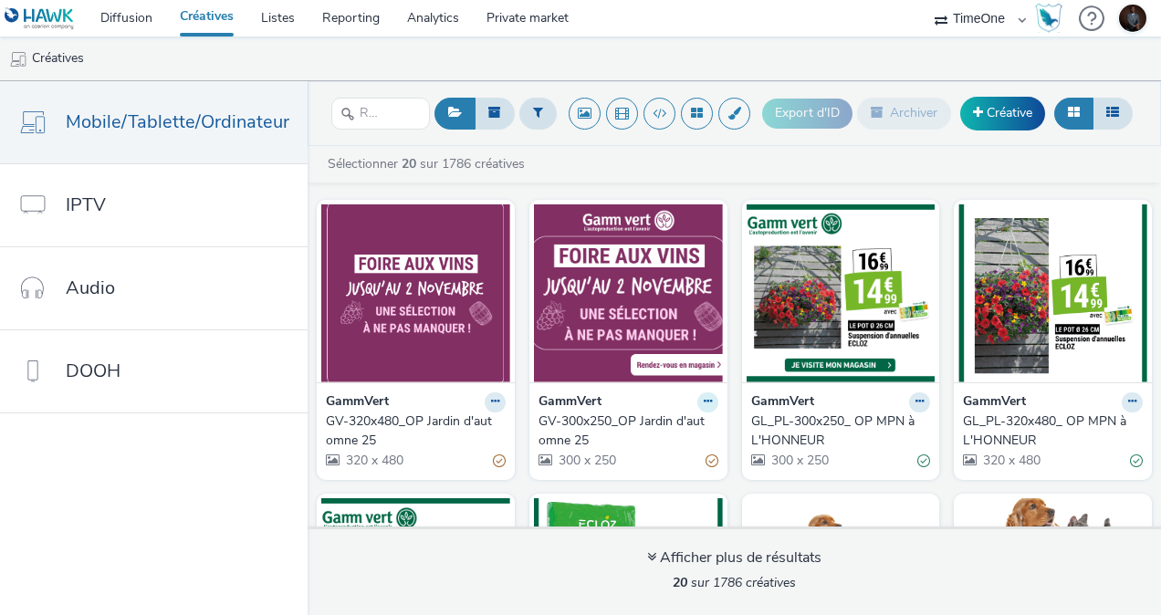
click at [704, 402] on icon at bounding box center [708, 401] width 8 height 11
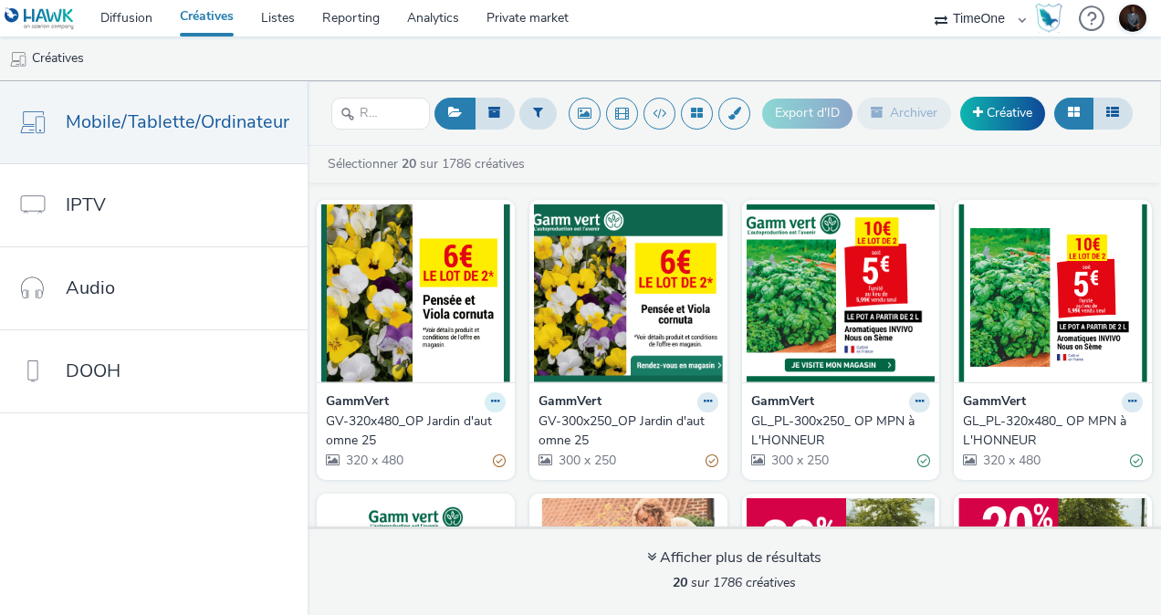
click at [491, 396] on icon at bounding box center [495, 401] width 8 height 11
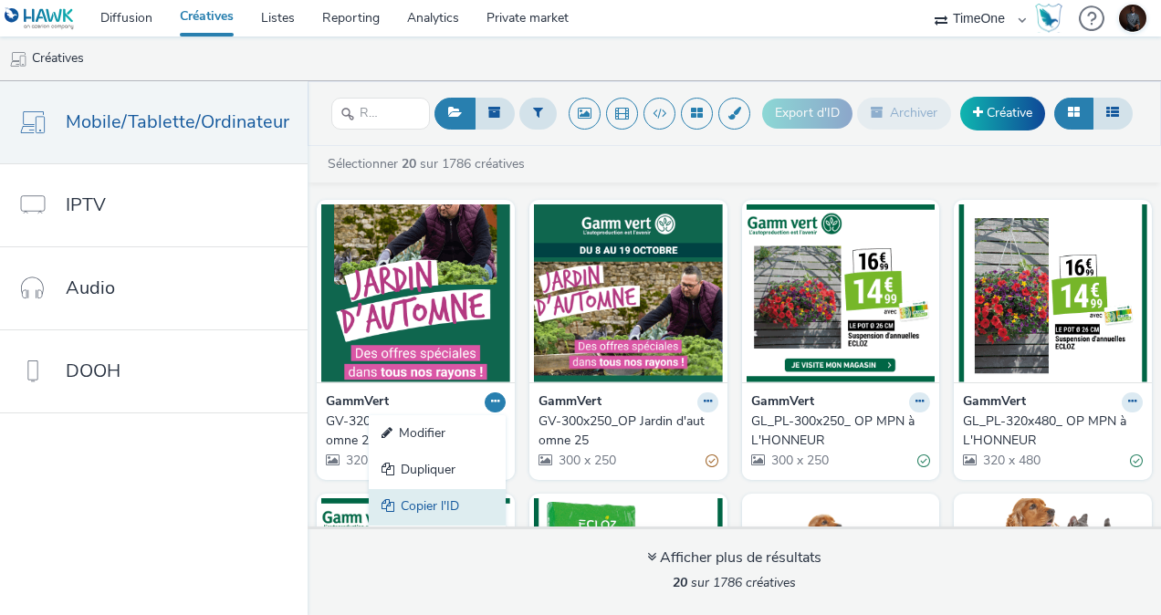
click at [425, 504] on link "Copier l'ID" at bounding box center [437, 507] width 137 height 37
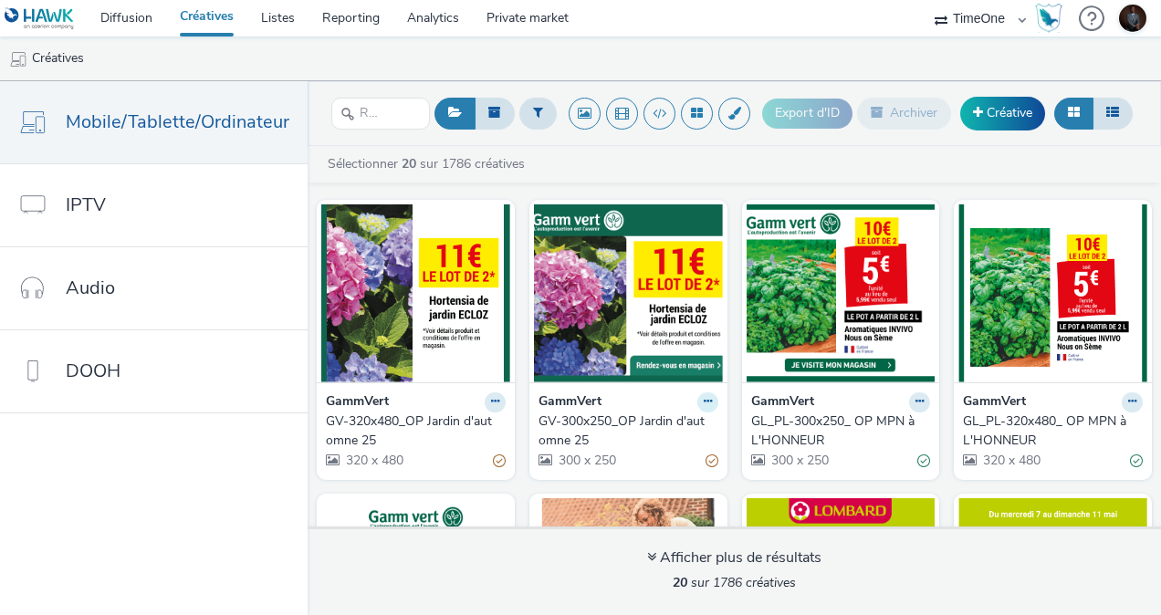
click at [704, 396] on icon at bounding box center [708, 401] width 8 height 11
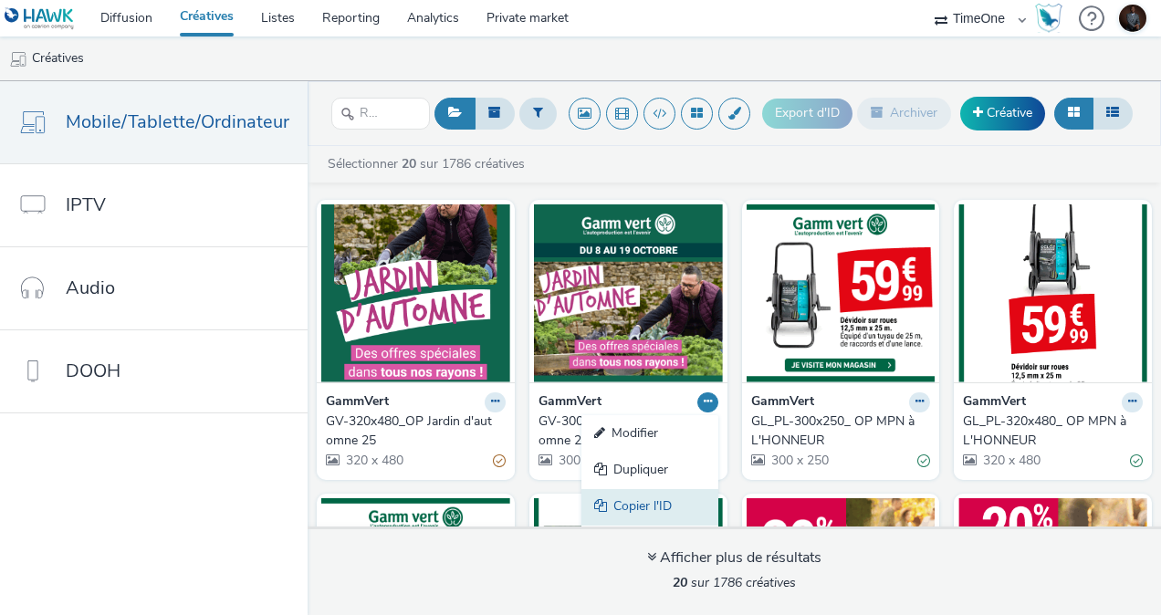
click at [628, 498] on link "Copier l'ID" at bounding box center [649, 507] width 137 height 37
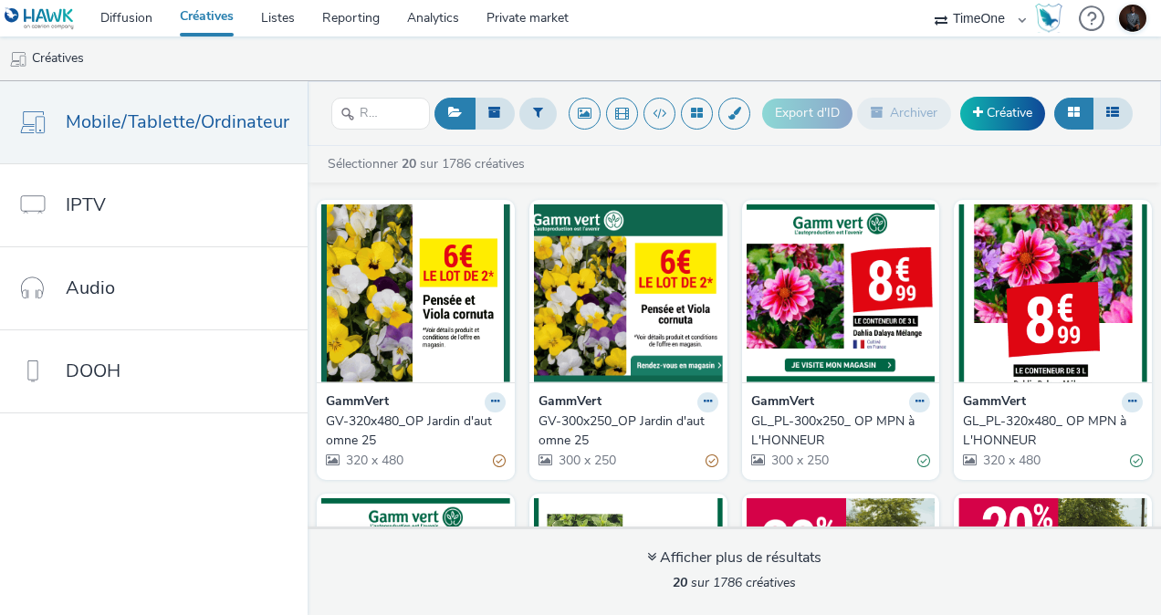
scroll to position [3, 0]
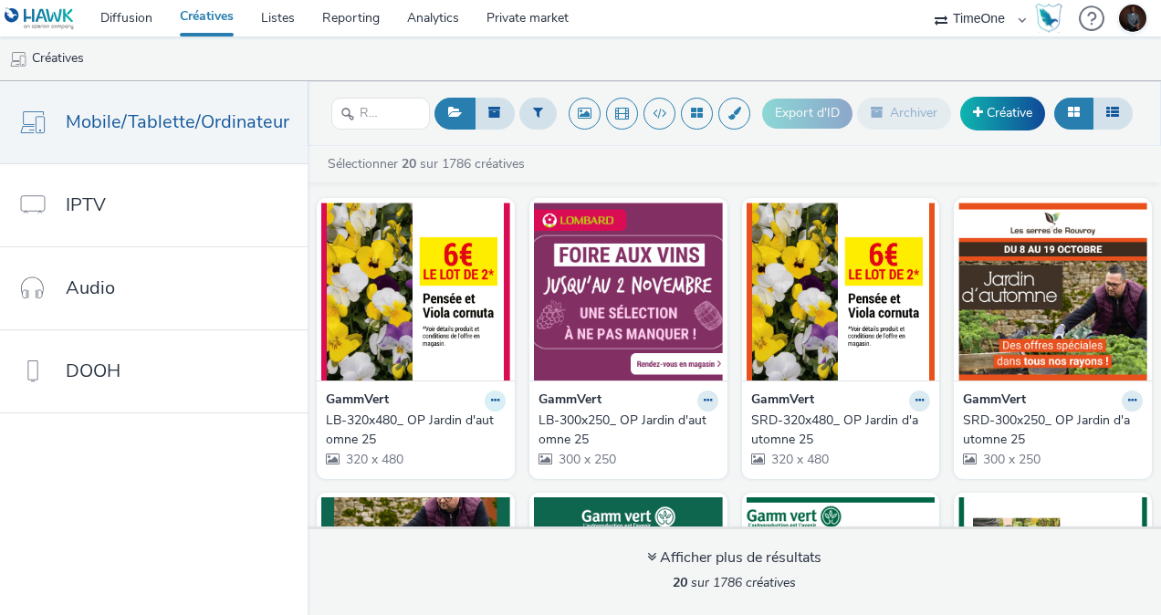
click at [491, 398] on icon at bounding box center [495, 400] width 8 height 11
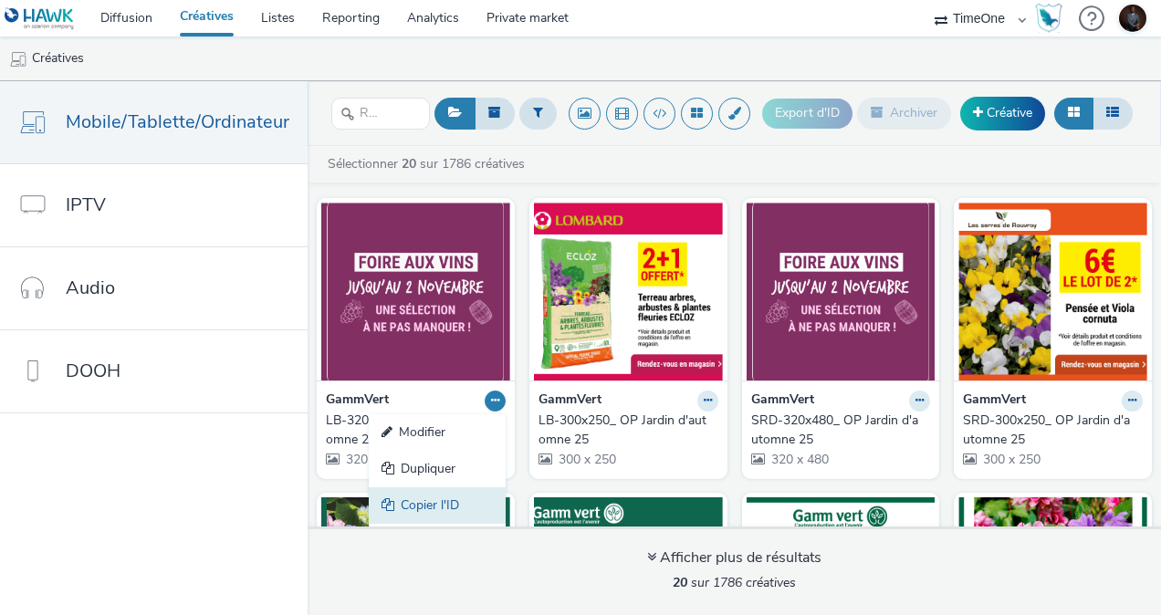
click at [386, 494] on link "Copier l'ID" at bounding box center [437, 505] width 137 height 37
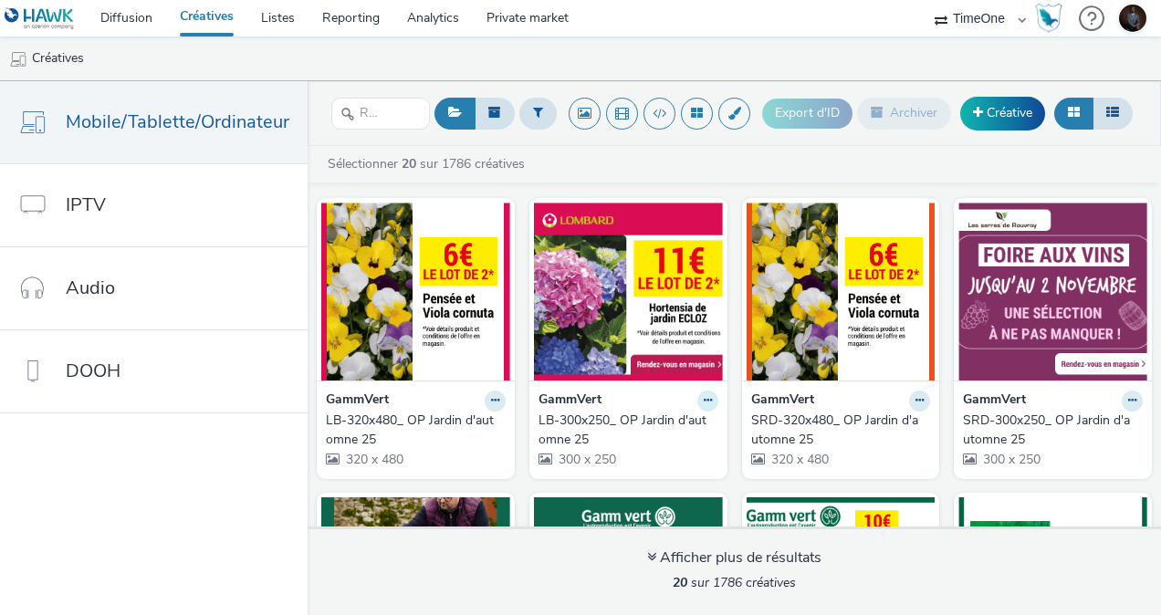
click at [704, 402] on icon at bounding box center [708, 400] width 8 height 11
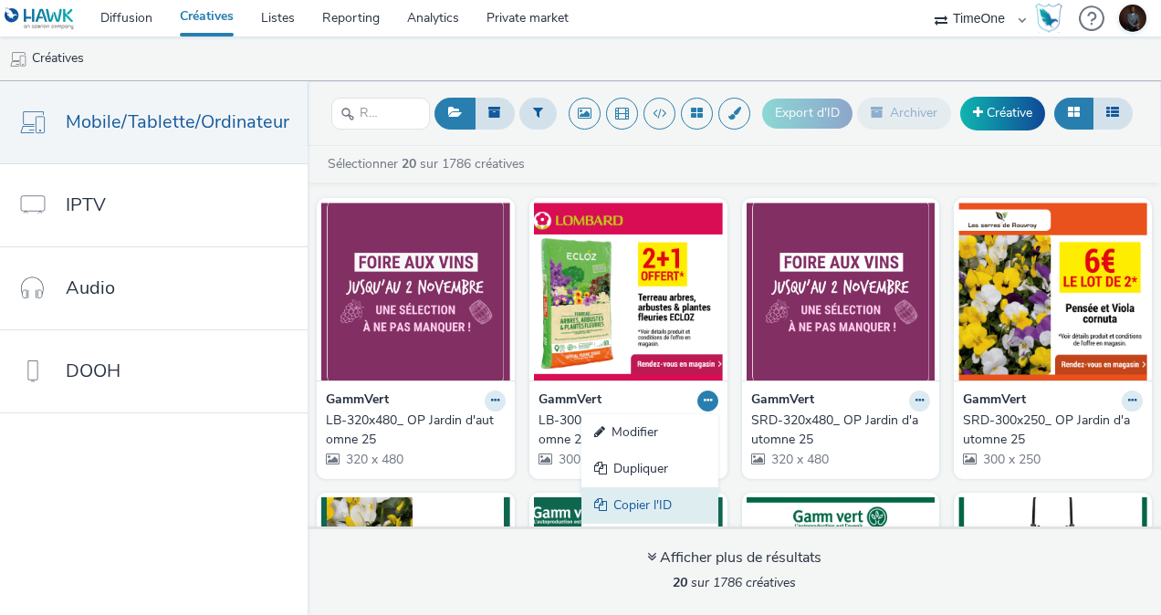
click at [617, 502] on link "Copier l'ID" at bounding box center [649, 505] width 137 height 37
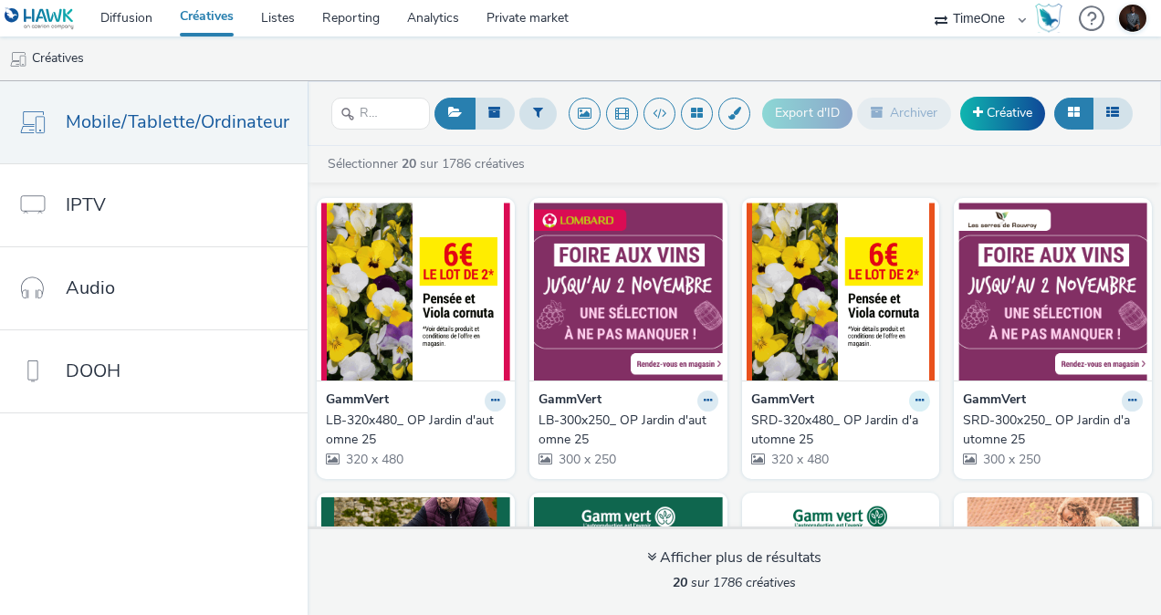
click at [909, 402] on button at bounding box center [919, 401] width 21 height 21
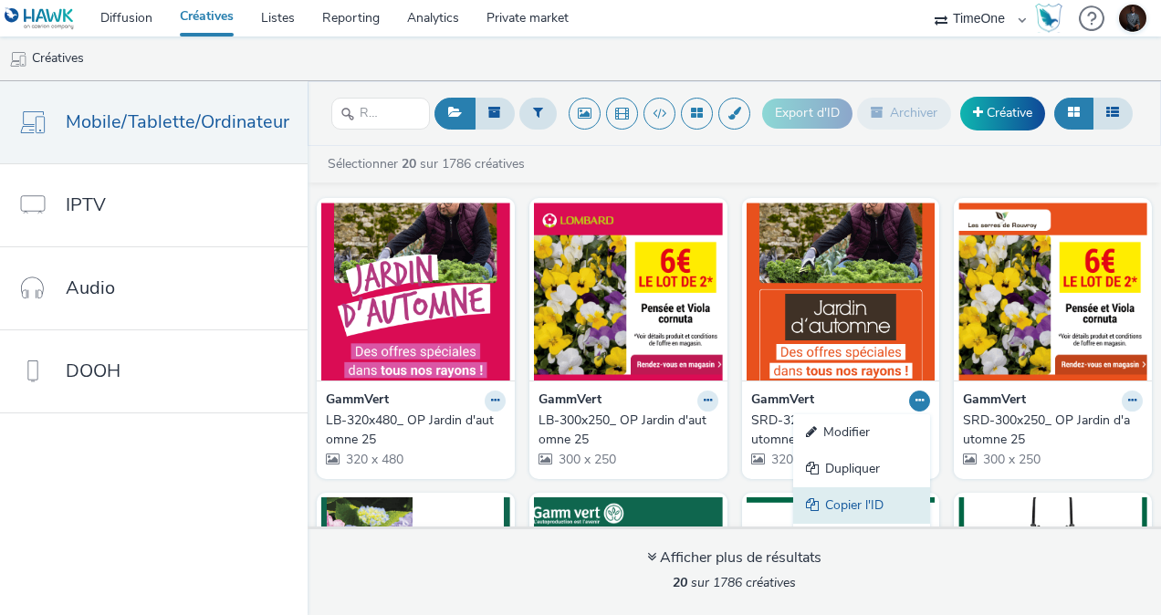
click at [826, 498] on link "Copier l'ID" at bounding box center [861, 505] width 137 height 37
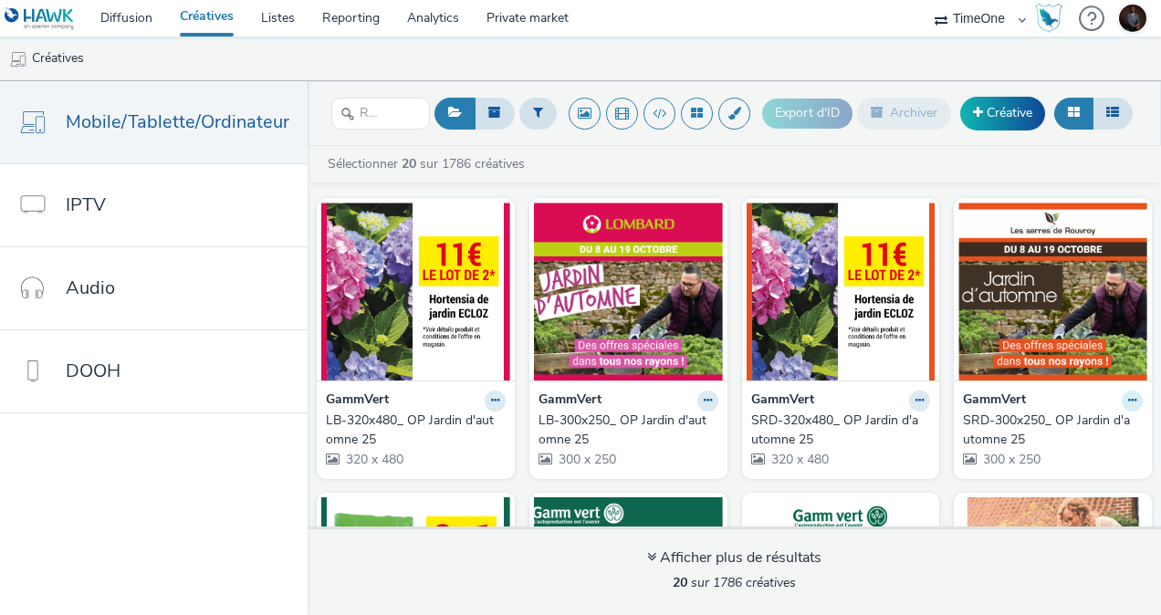
click at [1128, 398] on icon at bounding box center [1132, 400] width 8 height 11
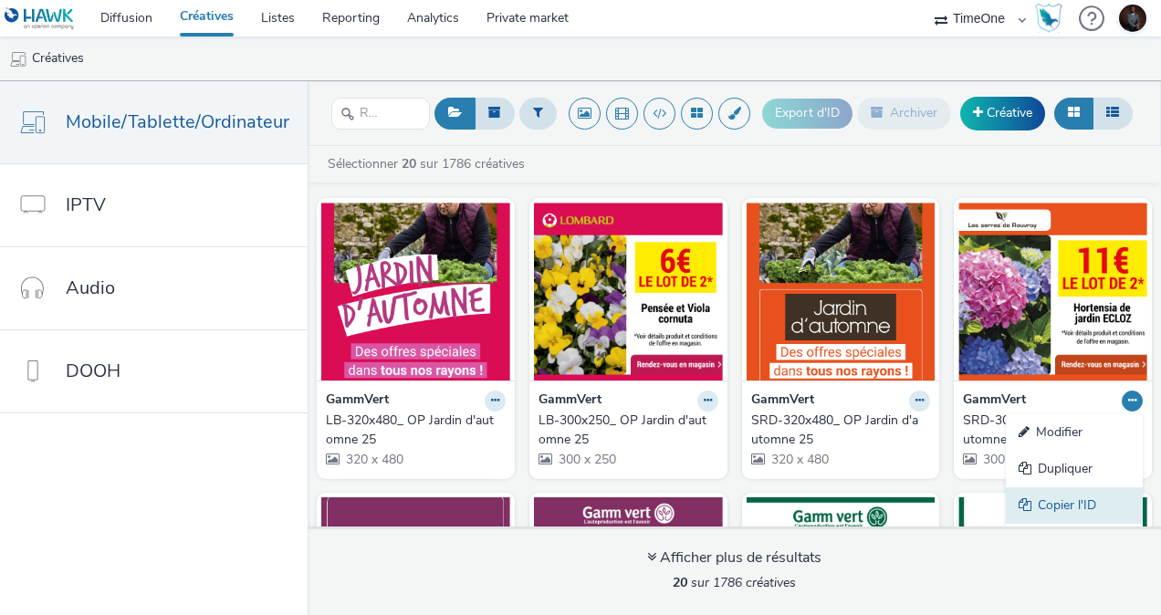
click at [1019, 500] on icon at bounding box center [1027, 504] width 19 height 13
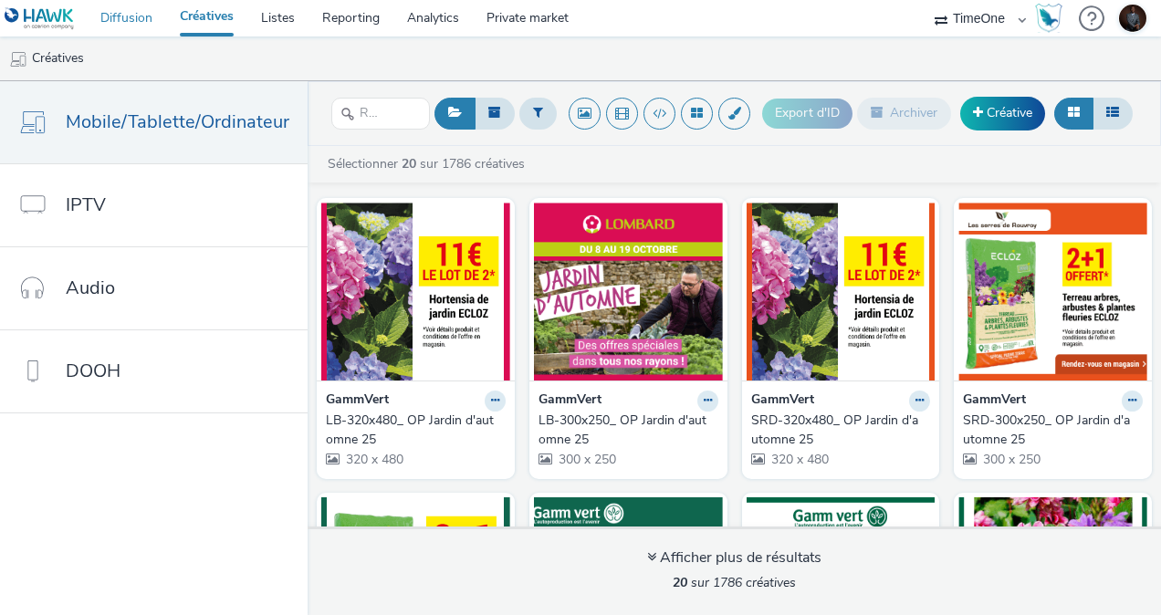
click at [142, 20] on link "Diffusion" at bounding box center [126, 18] width 79 height 37
